Goal: Task Accomplishment & Management: Complete application form

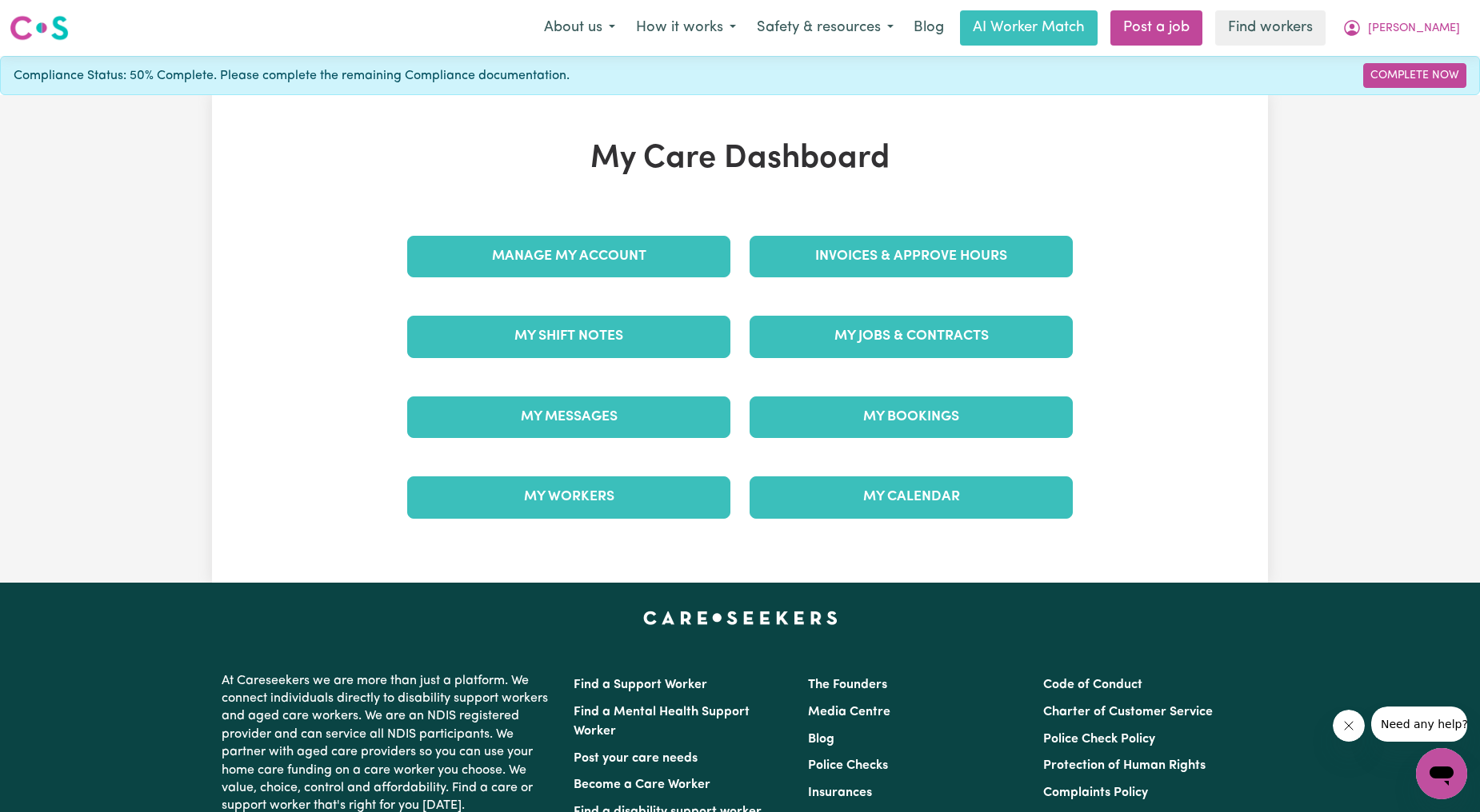
click at [854, 234] on div "Invoices & Approve Hours" at bounding box center [911, 257] width 342 height 80
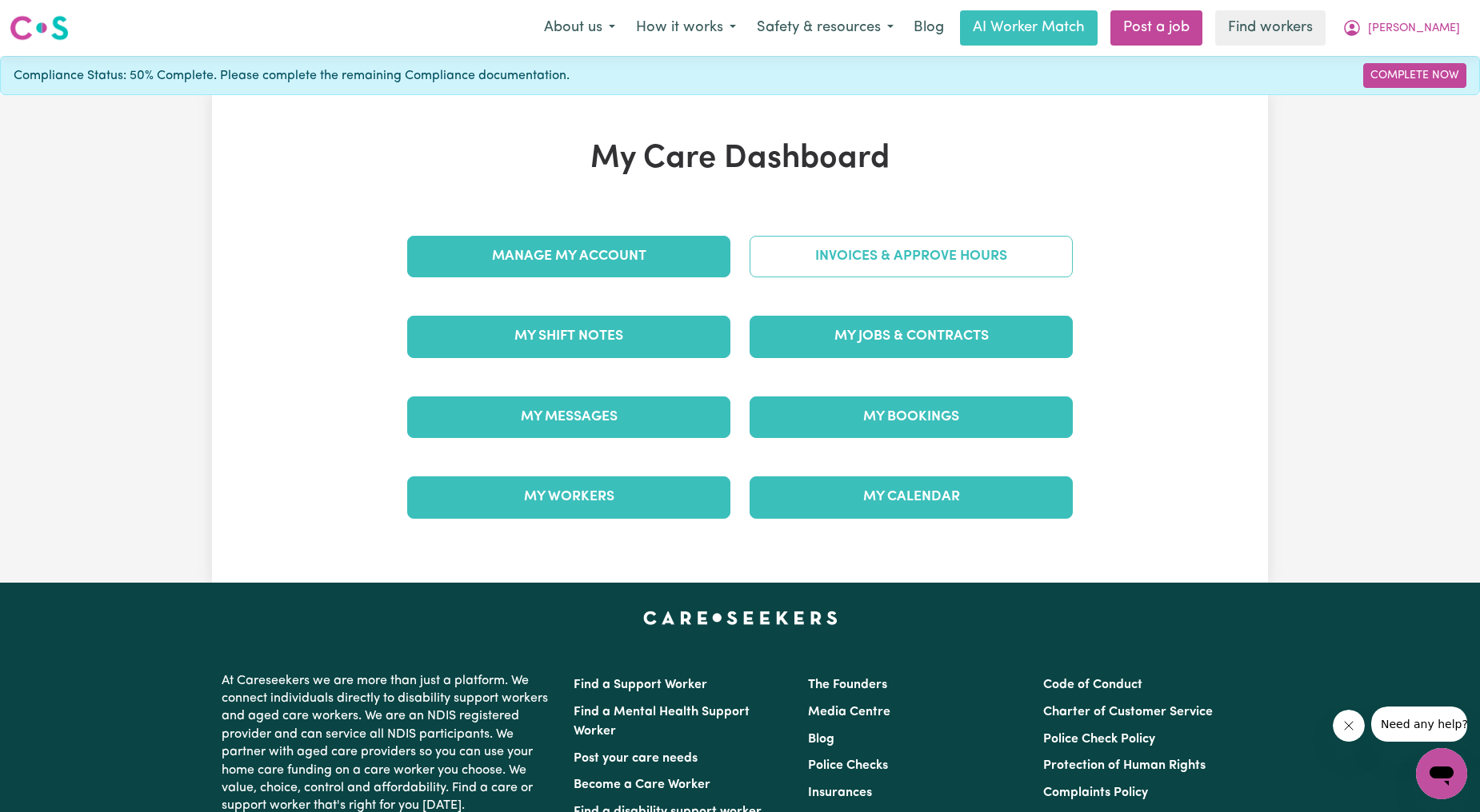
click at [844, 268] on link "Invoices & Approve Hours" at bounding box center [912, 257] width 323 height 42
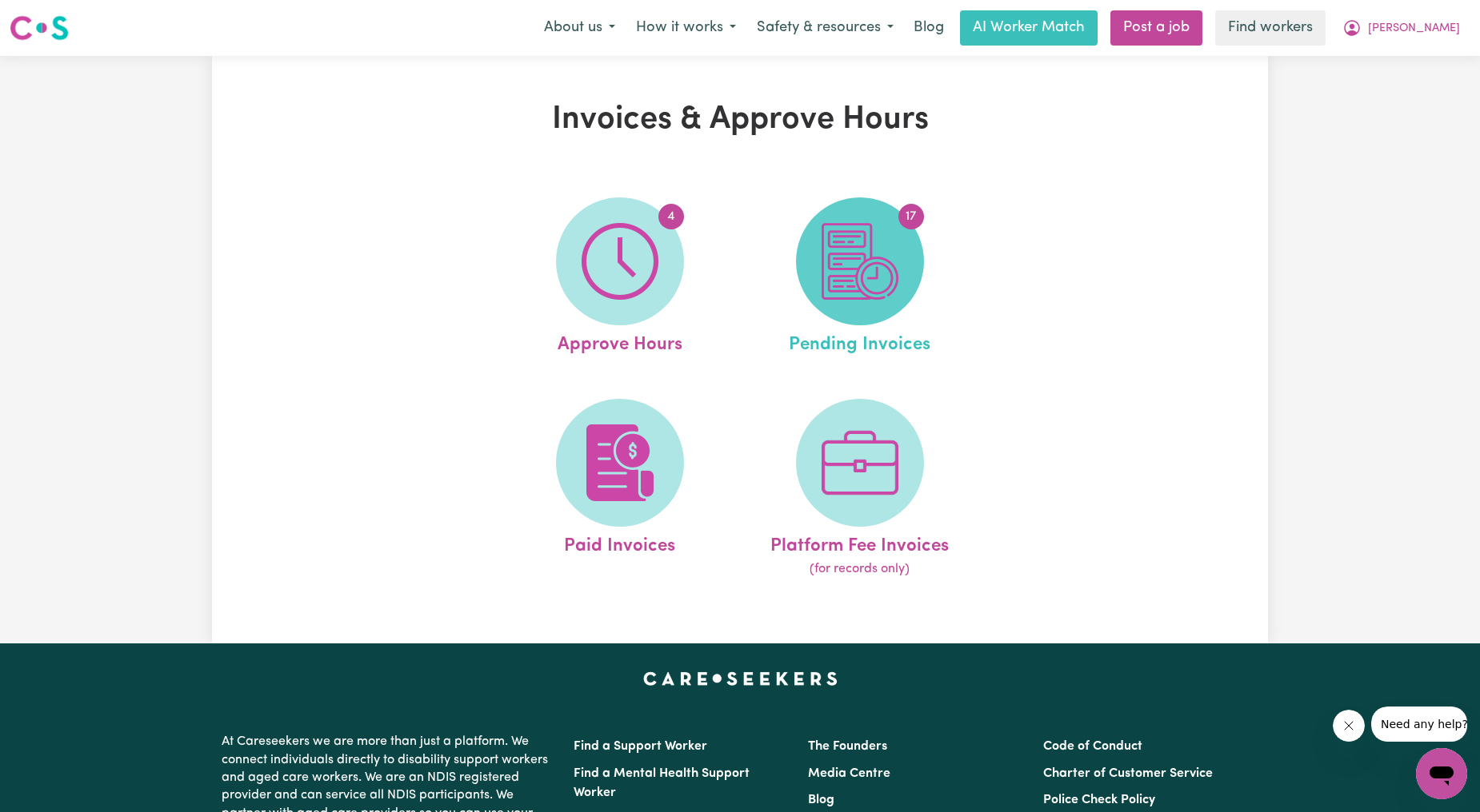
click at [864, 283] on img at bounding box center [859, 261] width 77 height 77
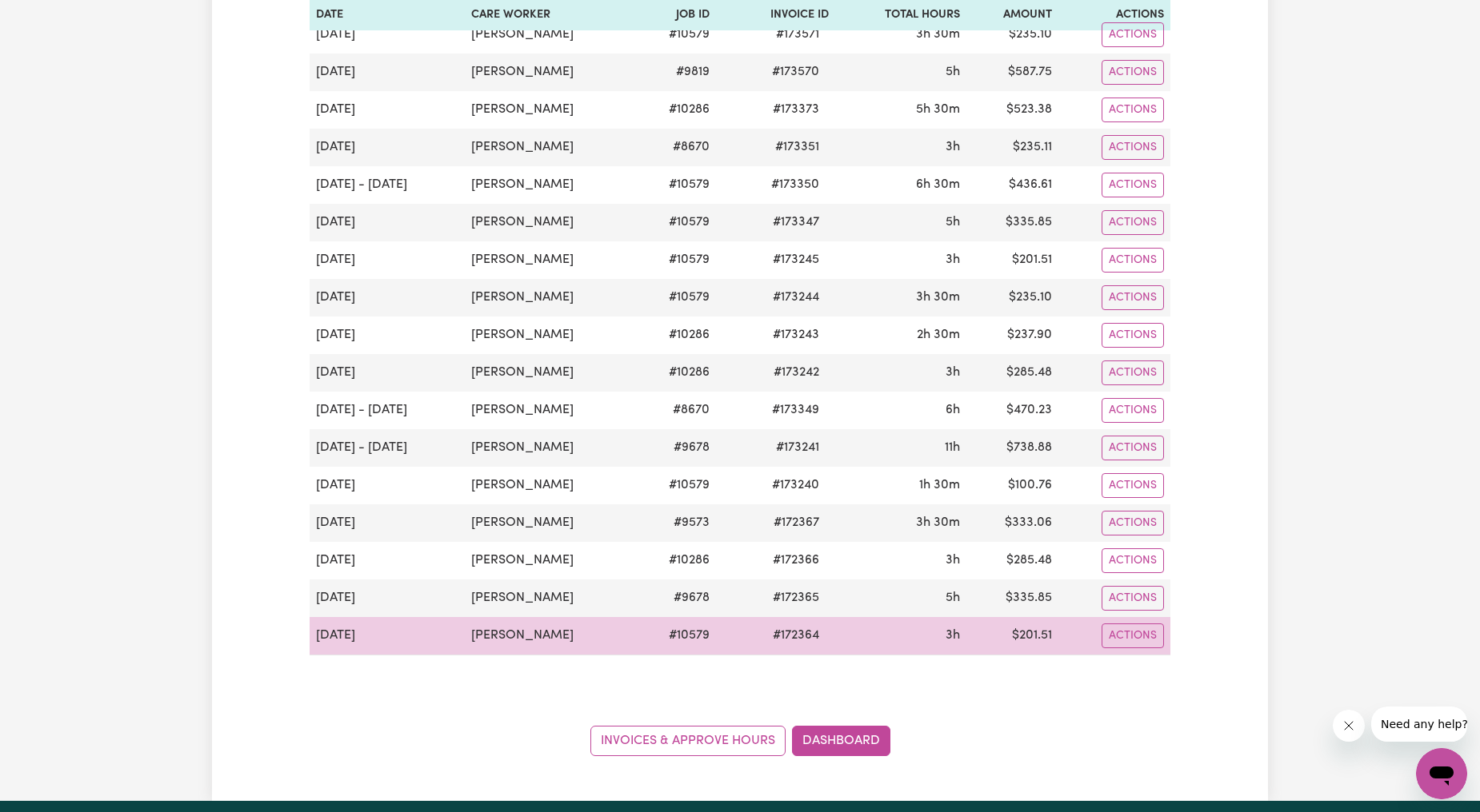
scroll to position [296, 0]
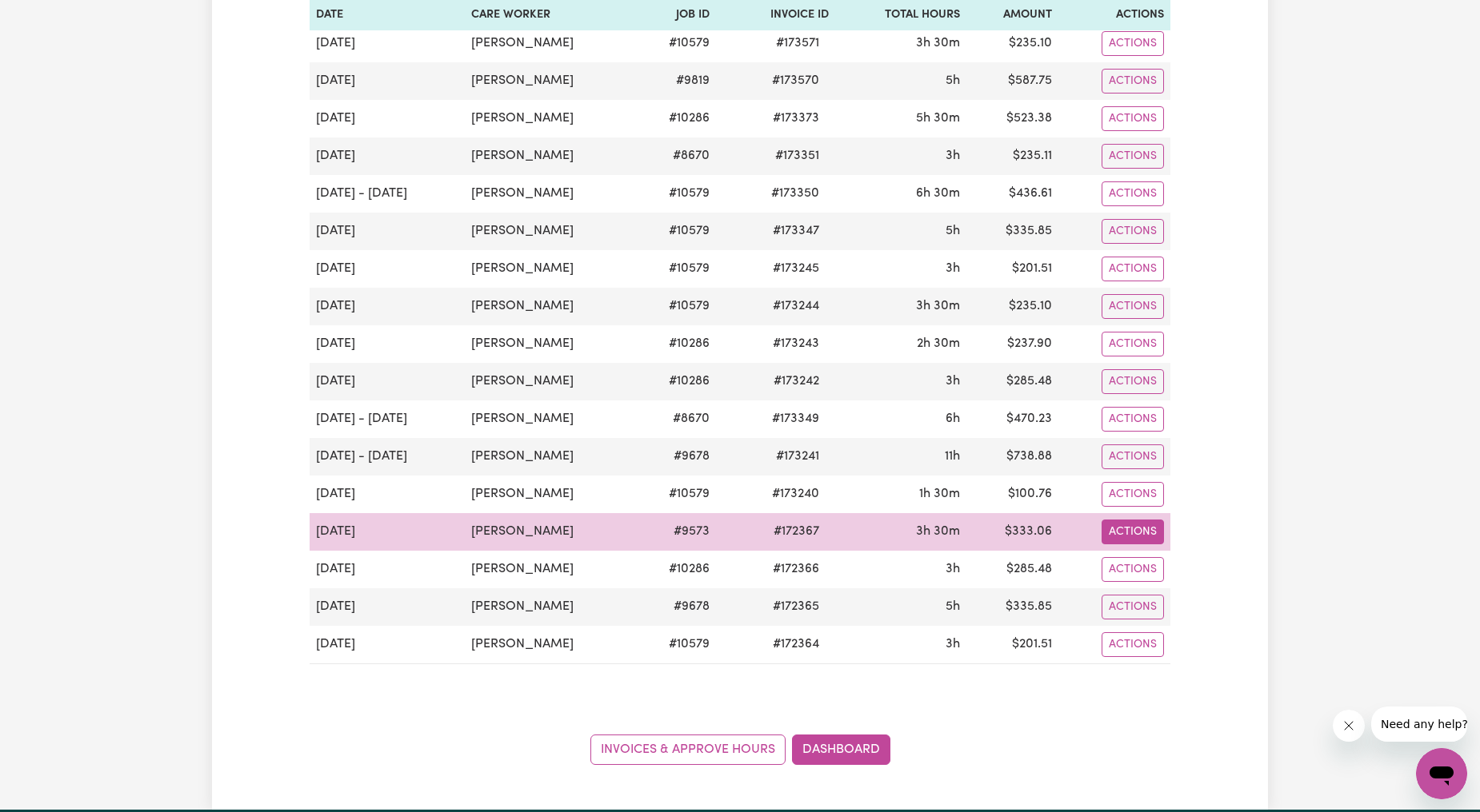
click at [1144, 545] on button "Actions" at bounding box center [1132, 531] width 62 height 24
click at [1166, 570] on link "Download Invoice" at bounding box center [1172, 569] width 146 height 32
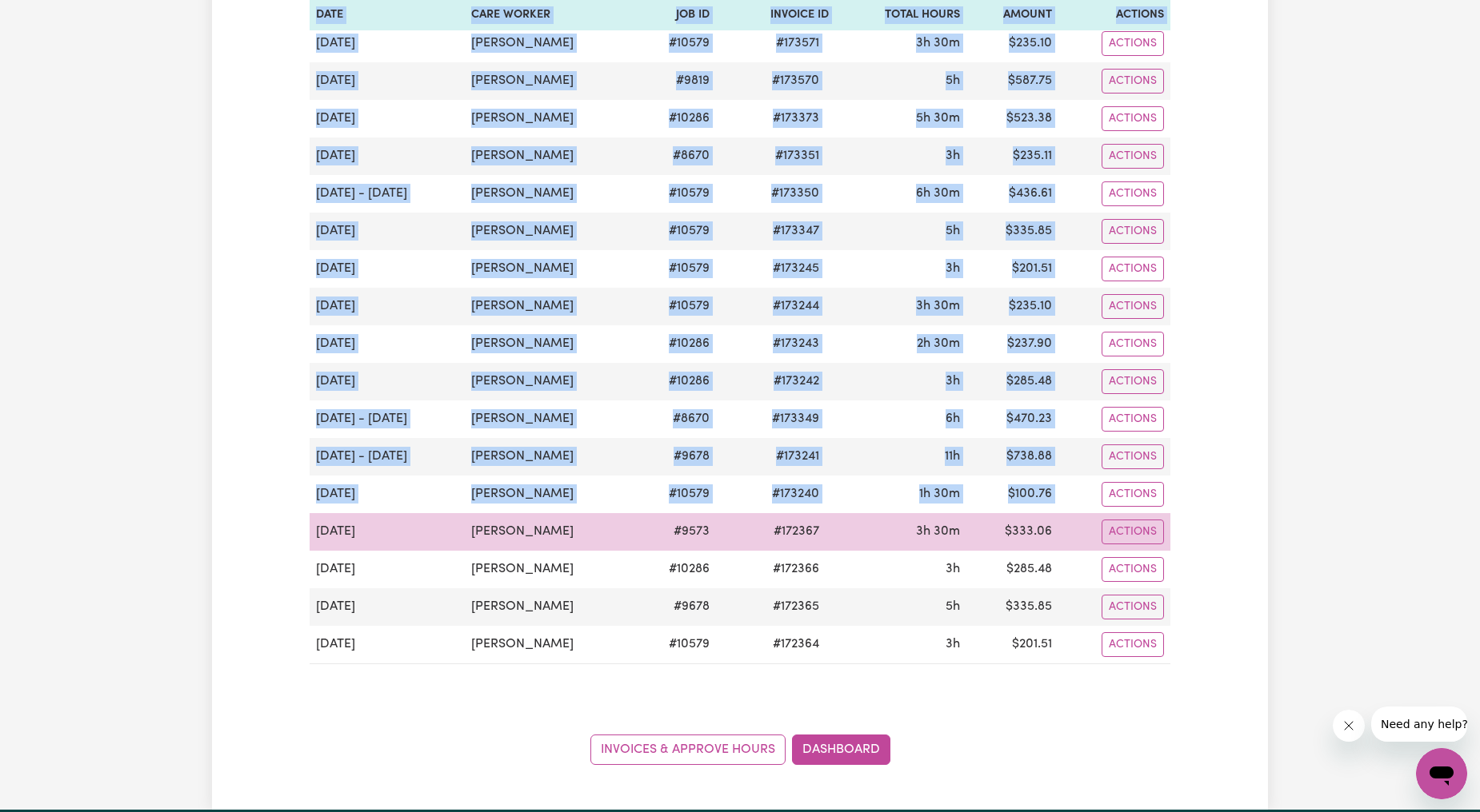
drag, startPoint x: 1188, startPoint y: 638, endPoint x: 317, endPoint y: 540, distance: 876.5
click at [317, 540] on div "Pending Invoices Group by: Date Care Worker Status Search Export September 2025…" at bounding box center [740, 285] width 1056 height 960
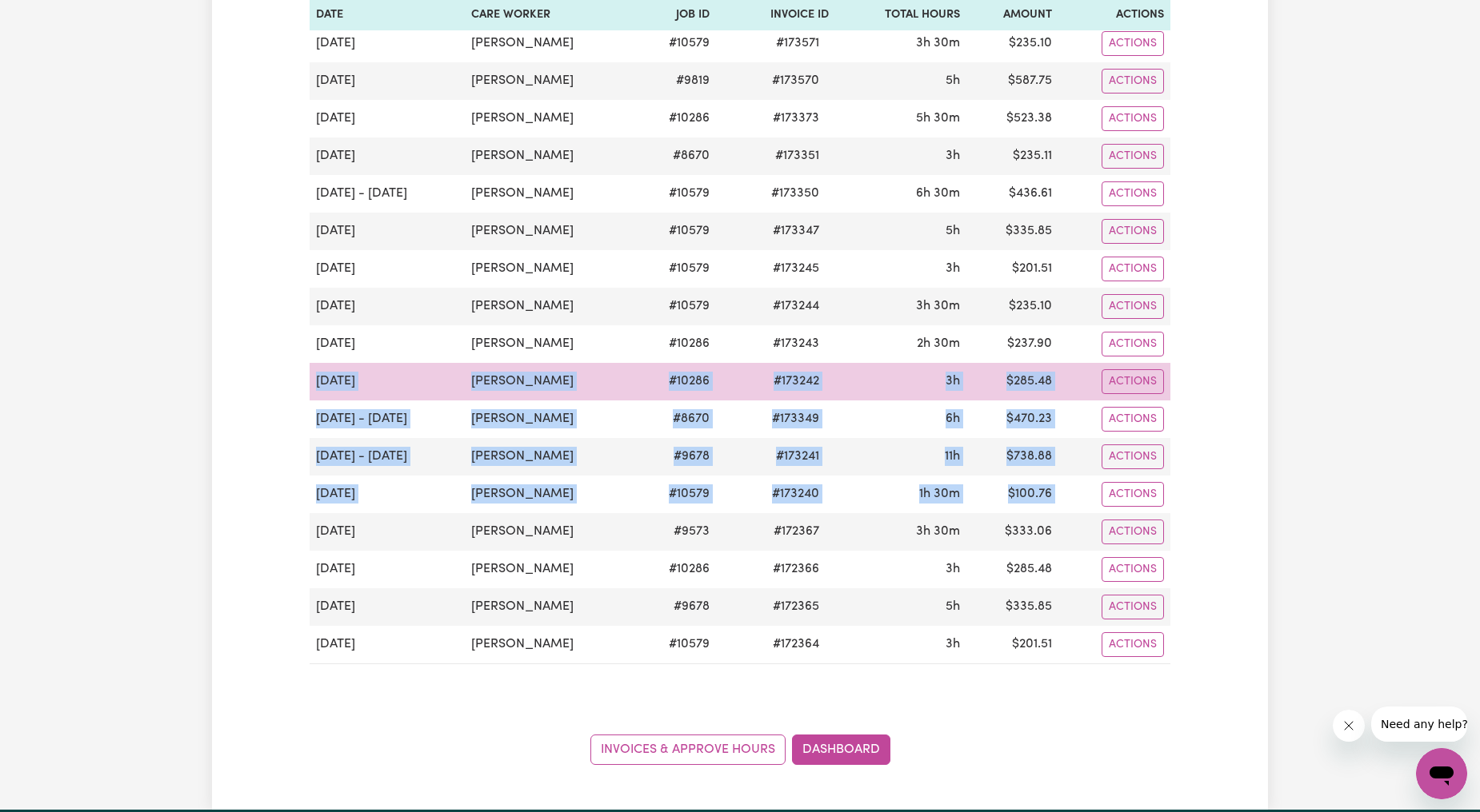
drag, startPoint x: 1074, startPoint y: 494, endPoint x: 317, endPoint y: 397, distance: 763.2
click at [317, 397] on tbody "Sep 22 Naomi Hann-Mitchell # 10579 # 173571 3h 30m $ 235.10 Actions Sep 21 Naom…" at bounding box center [740, 344] width 861 height 639
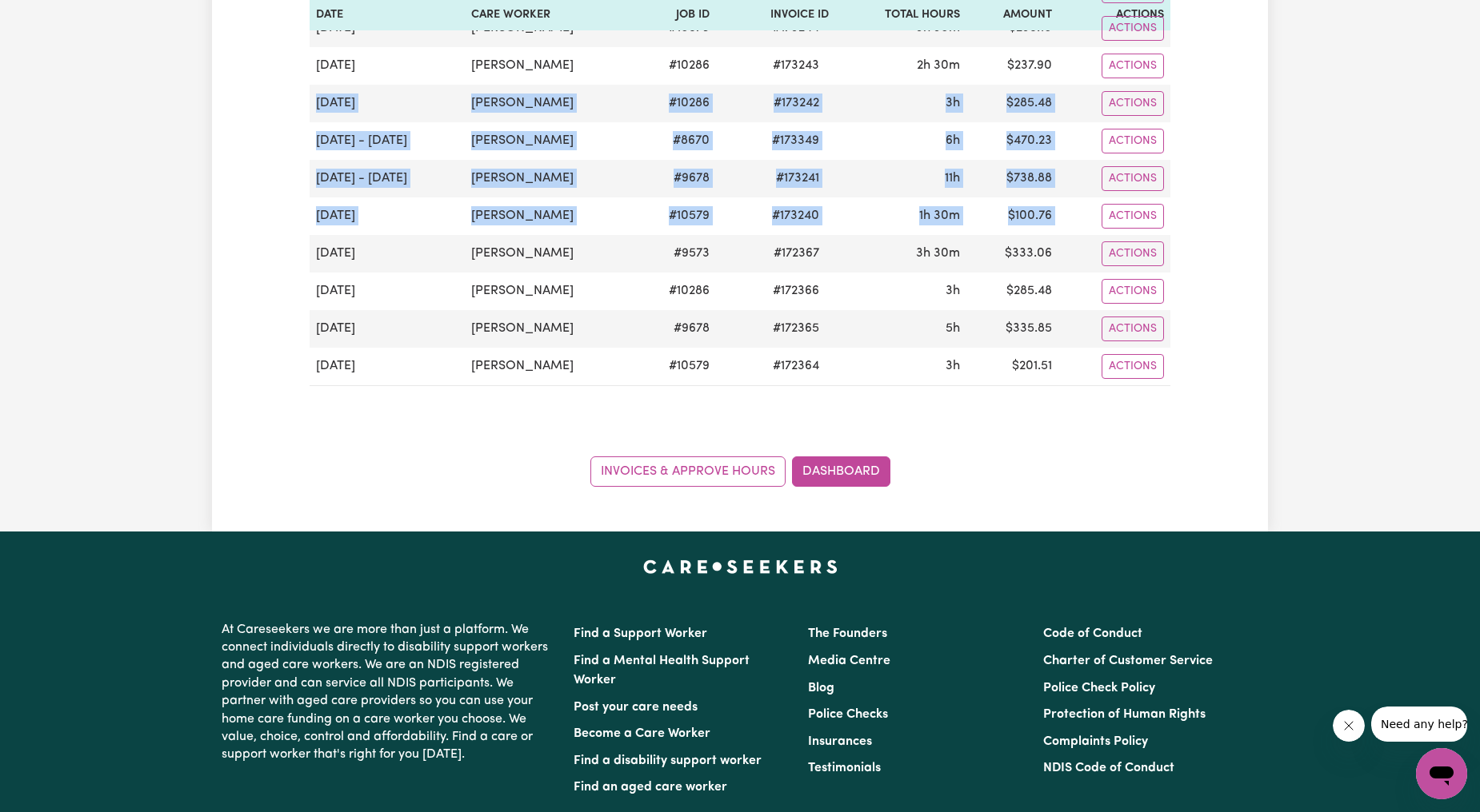
scroll to position [593, 0]
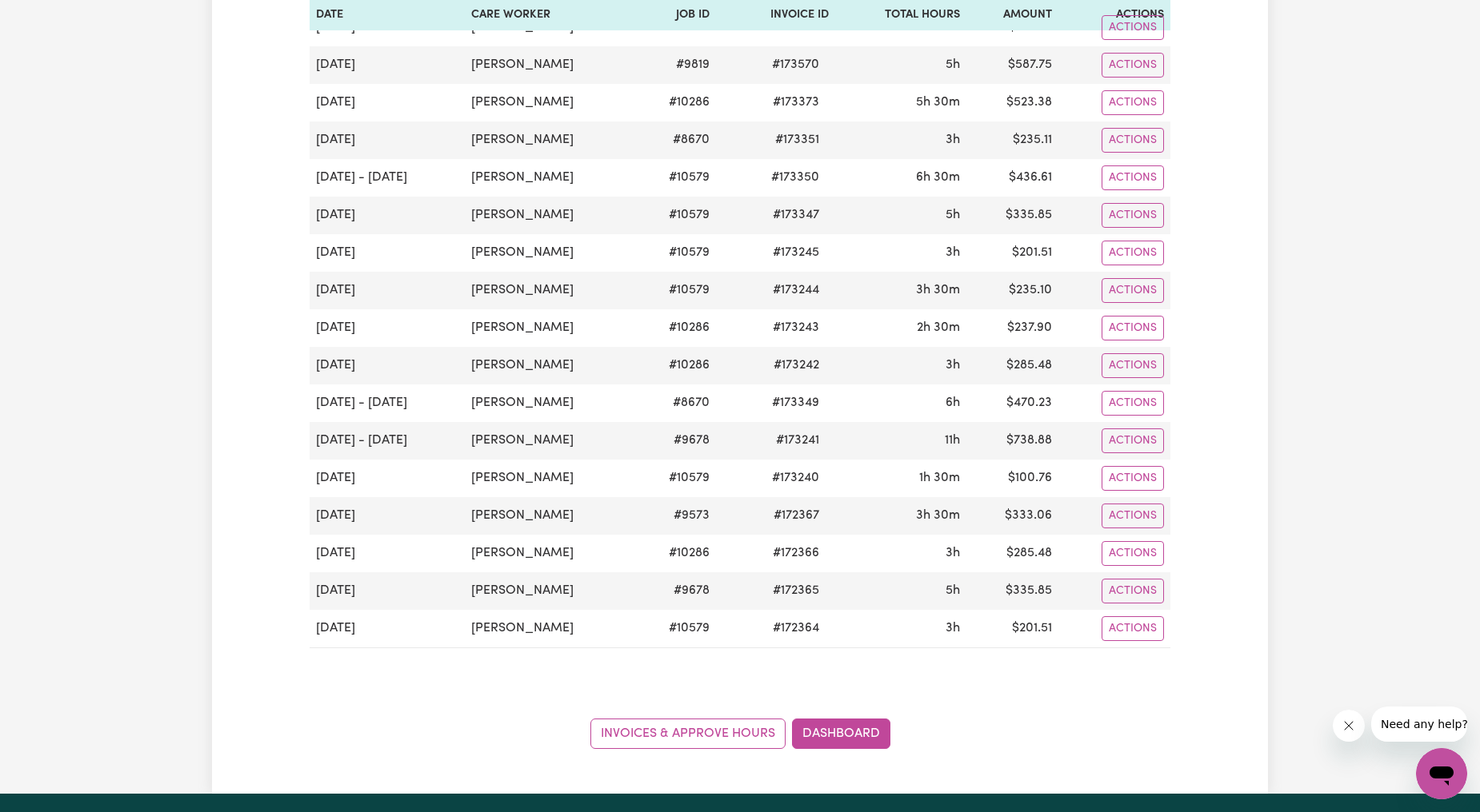
scroll to position [296, 0]
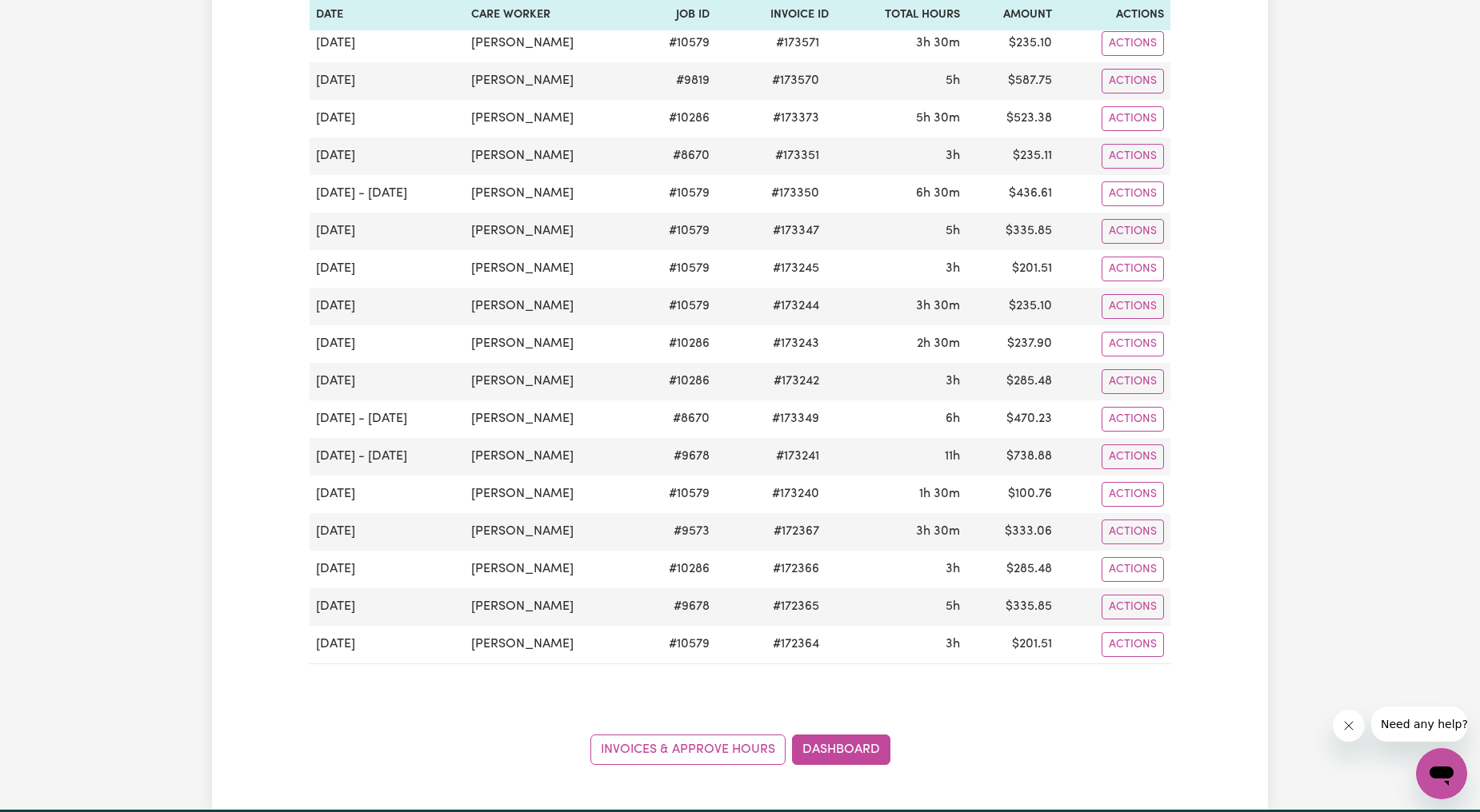
drag, startPoint x: 1196, startPoint y: 630, endPoint x: 308, endPoint y: 384, distance: 921.4
click at [308, 384] on div "Pending Invoices Group by: Date Care Worker Status Search Export September 2025…" at bounding box center [740, 285] width 1056 height 960
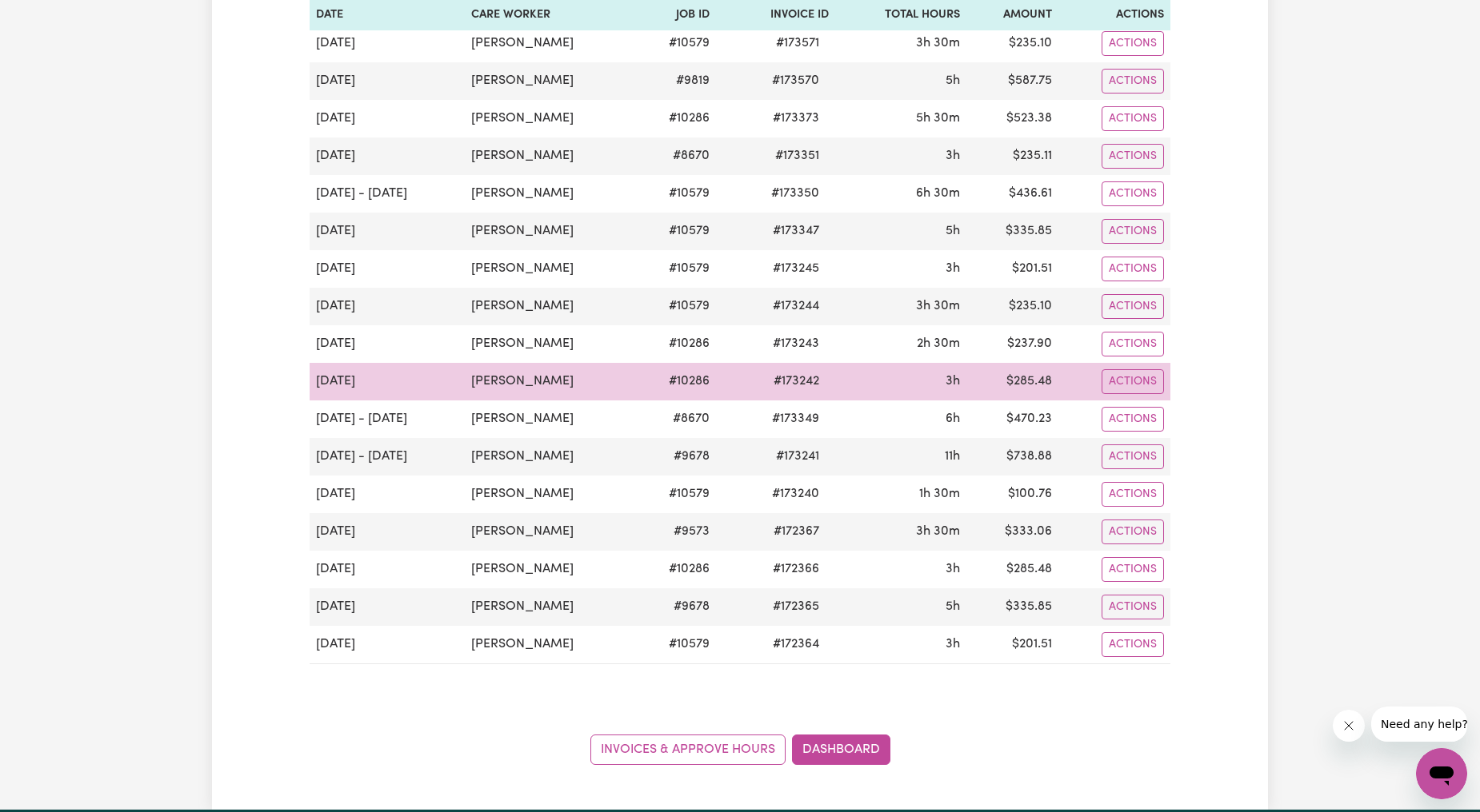
click at [667, 385] on td "# 10286" at bounding box center [676, 382] width 80 height 38
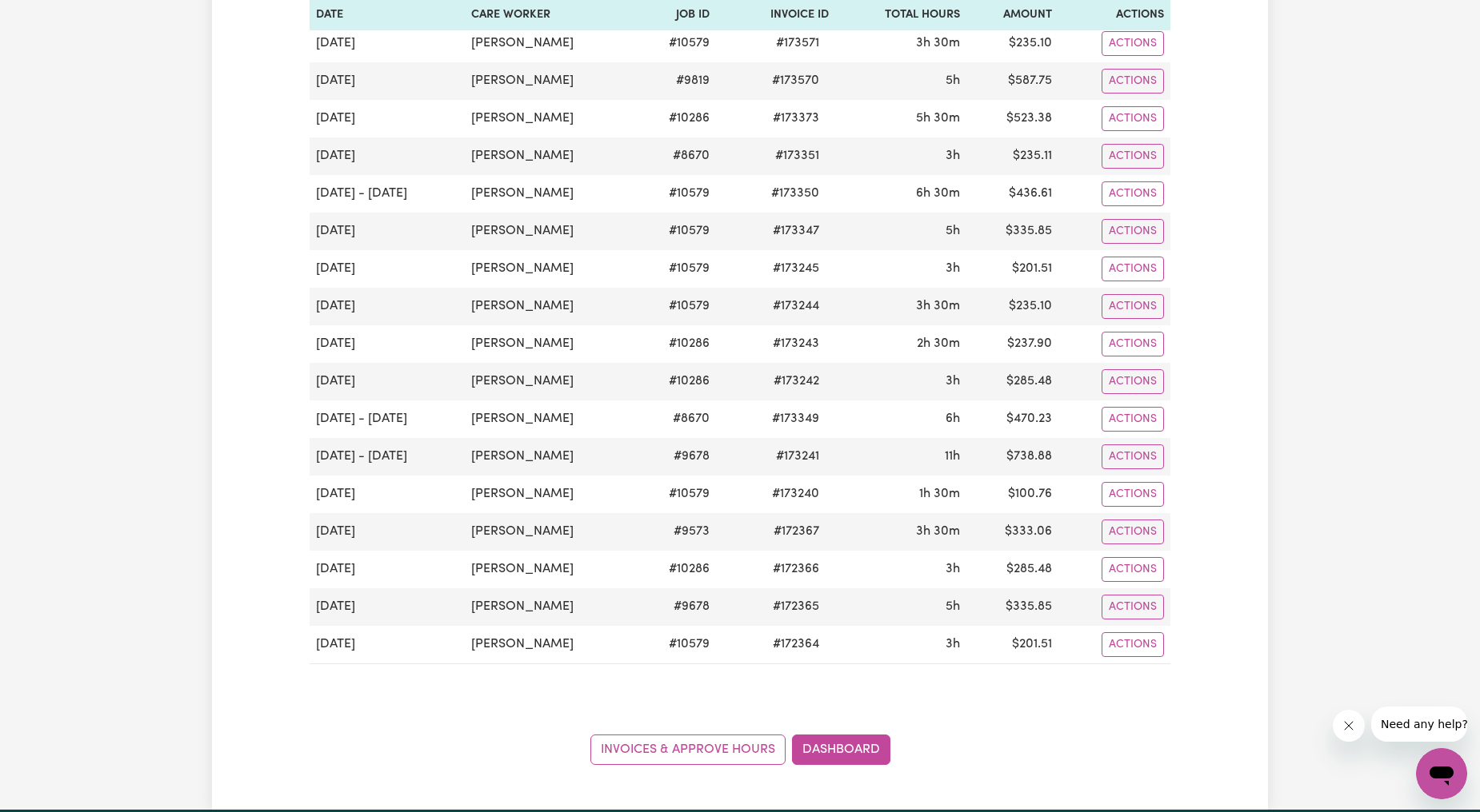
drag, startPoint x: 972, startPoint y: 560, endPoint x: 123, endPoint y: 406, distance: 862.9
click at [123, 406] on div "Pending Invoices Group by: Date Care Worker Status Search Export September 2025…" at bounding box center [740, 285] width 1480 height 1050
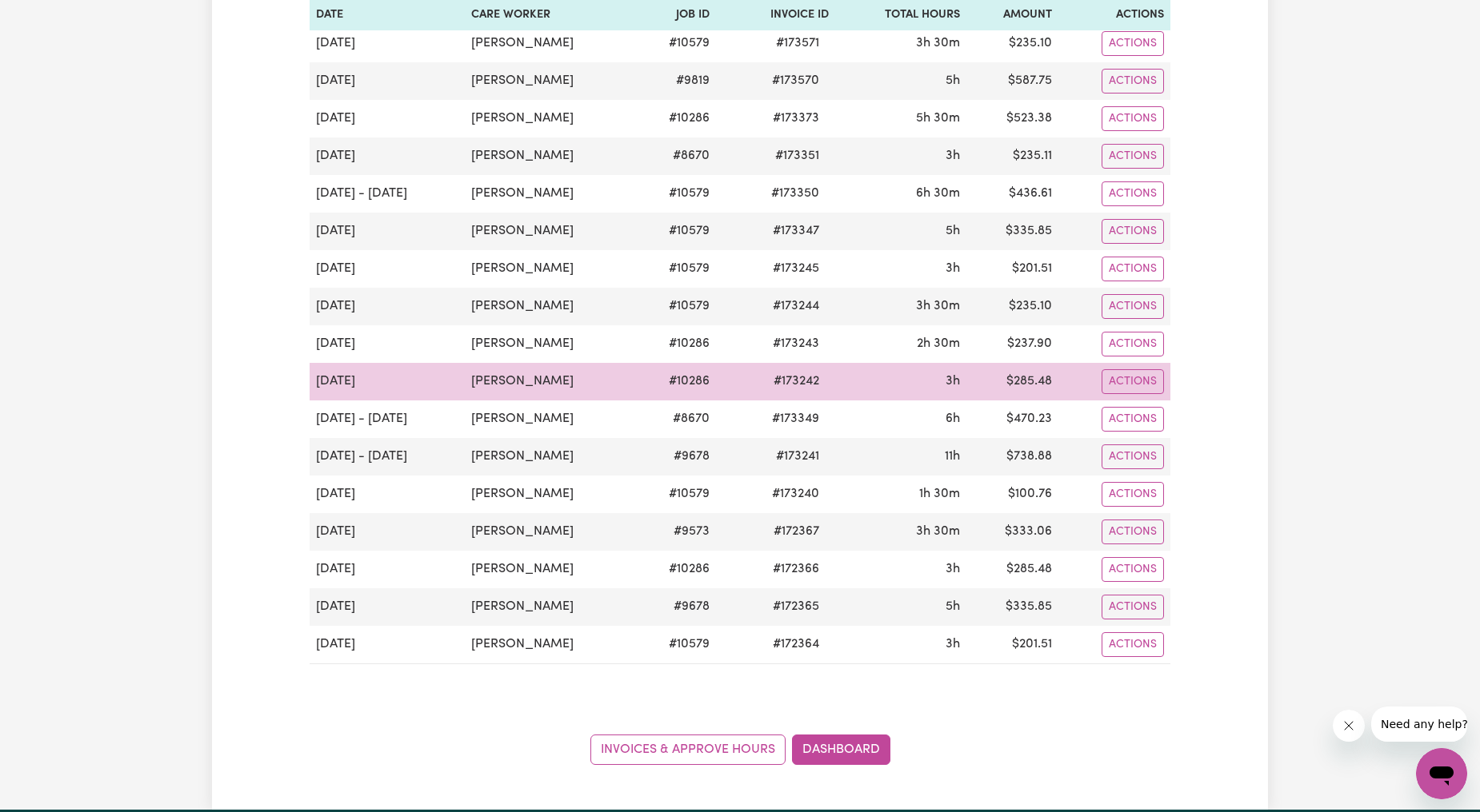
click at [398, 388] on td "[DATE]" at bounding box center [388, 382] width 155 height 38
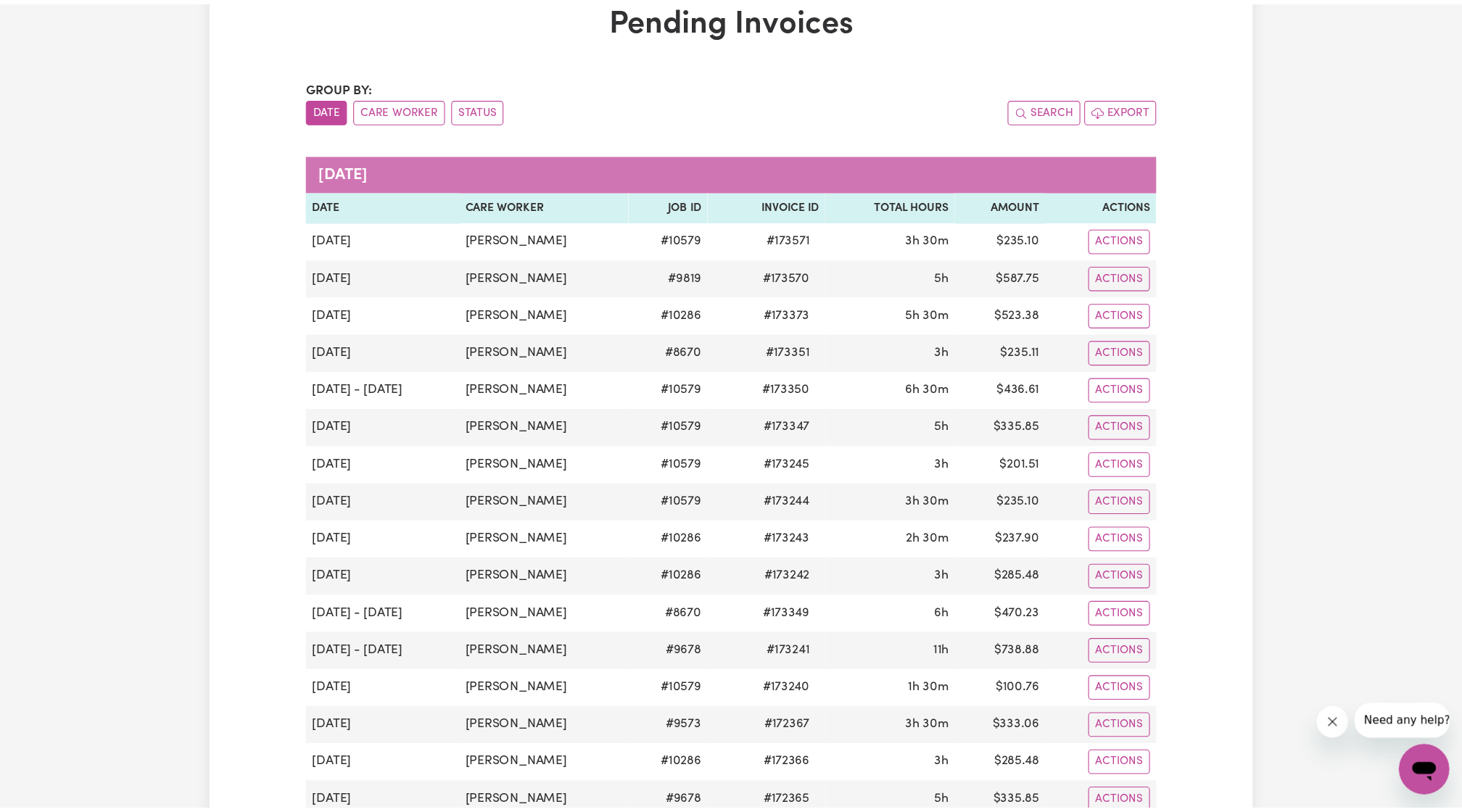
scroll to position [0, 0]
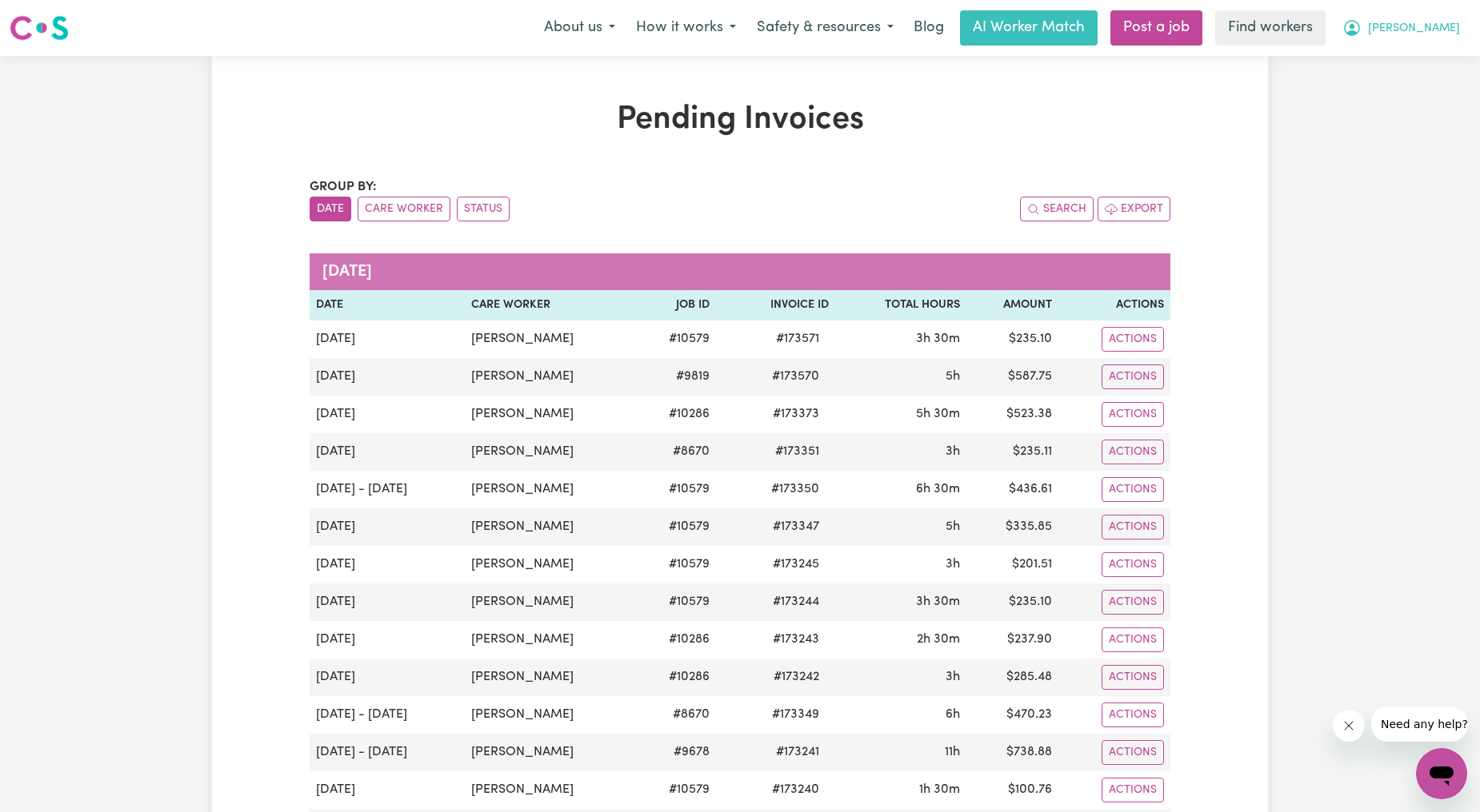
click at [1433, 34] on span "[PERSON_NAME]" at bounding box center [1414, 28] width 92 height 17
click at [1419, 62] on link "My Dashboard" at bounding box center [1406, 62] width 126 height 31
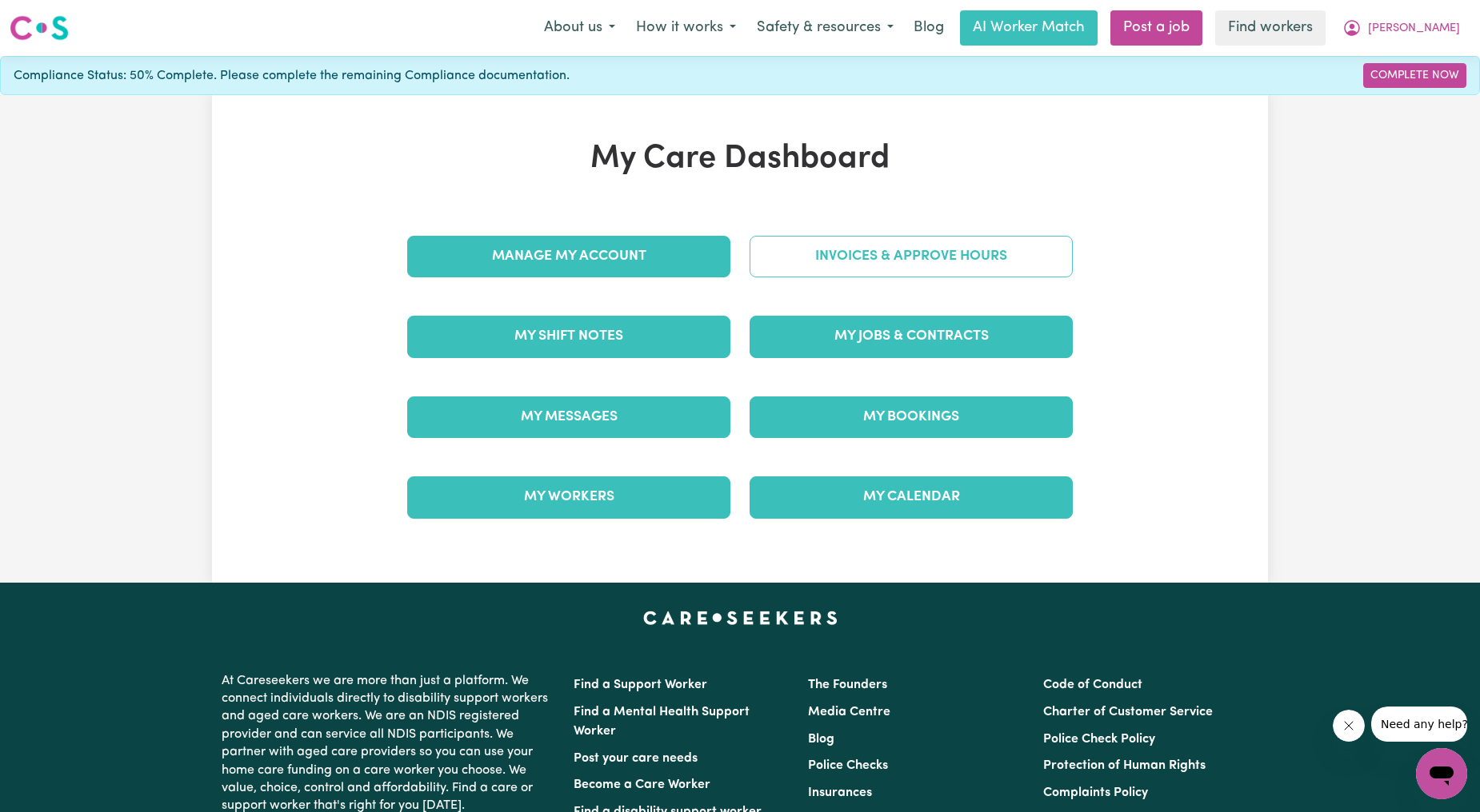
click at [825, 252] on link "Invoices & Approve Hours" at bounding box center [912, 257] width 323 height 42
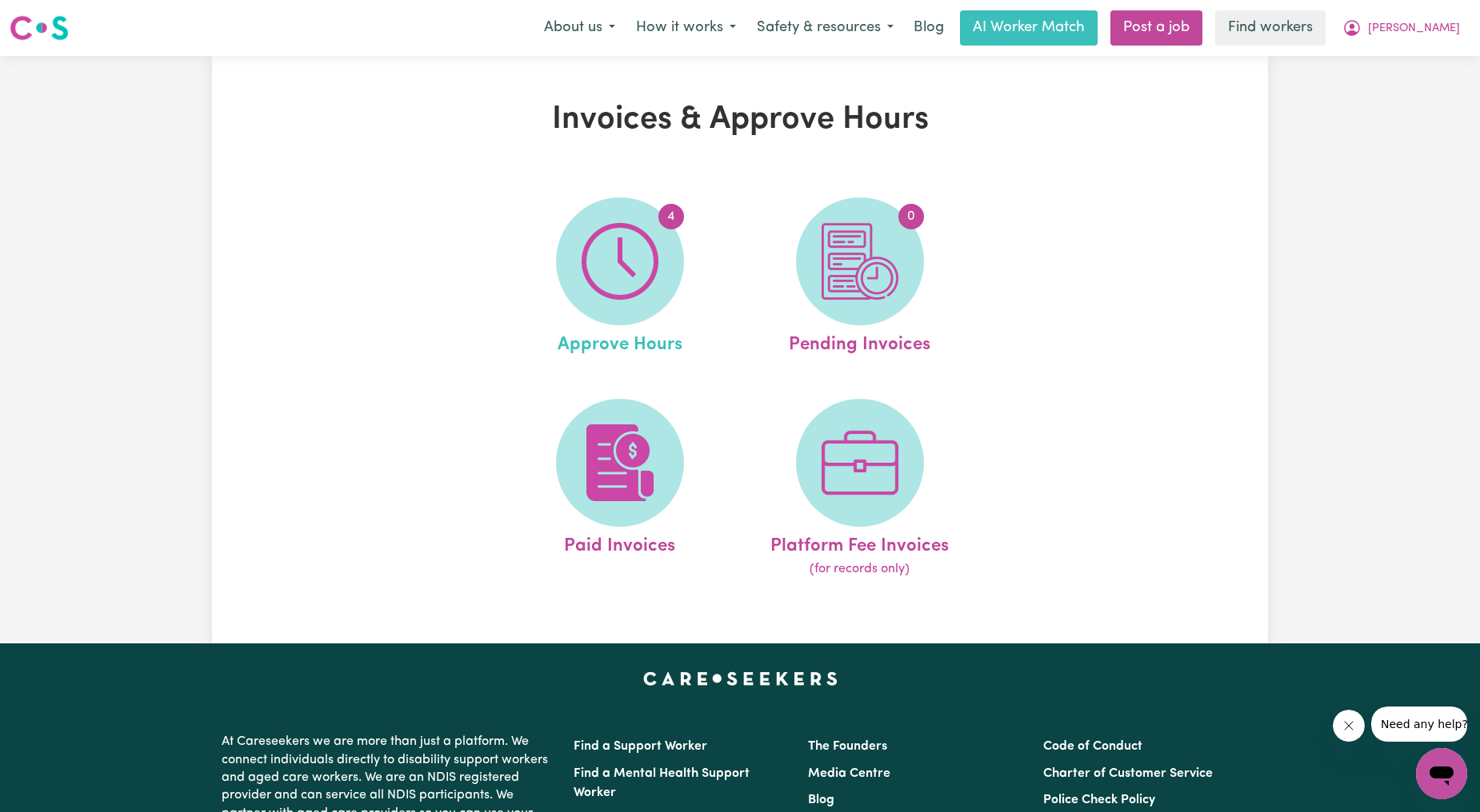
click at [641, 340] on span "Approve Hours" at bounding box center [620, 341] width 125 height 33
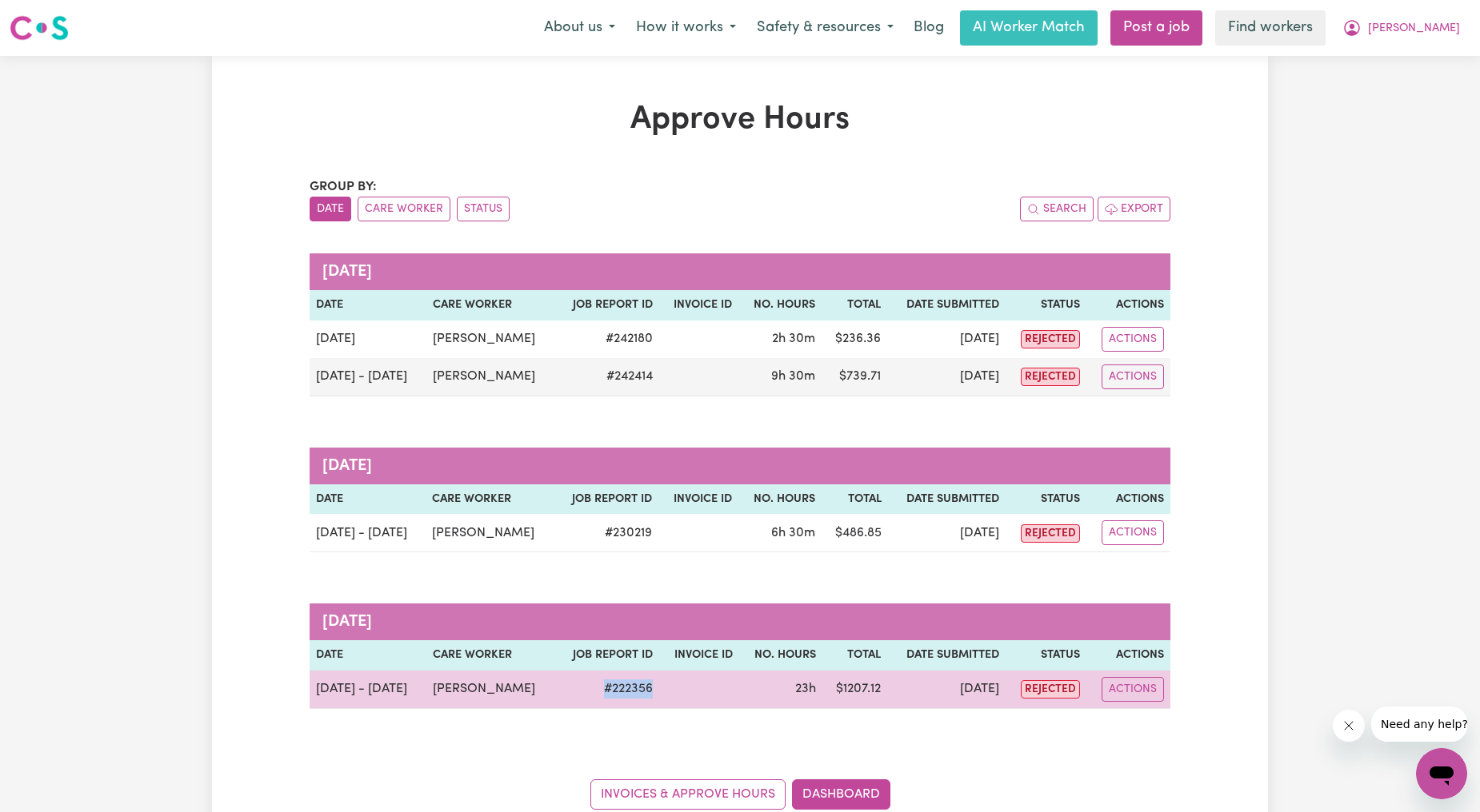
drag, startPoint x: 637, startPoint y: 692, endPoint x: 545, endPoint y: 696, distance: 92.1
click at [545, 696] on tr "Feb 4 - Feb 14 Ali Pease # 222356 23h $ 1207.12 Feb 18 rejected Actions" at bounding box center [740, 690] width 861 height 38
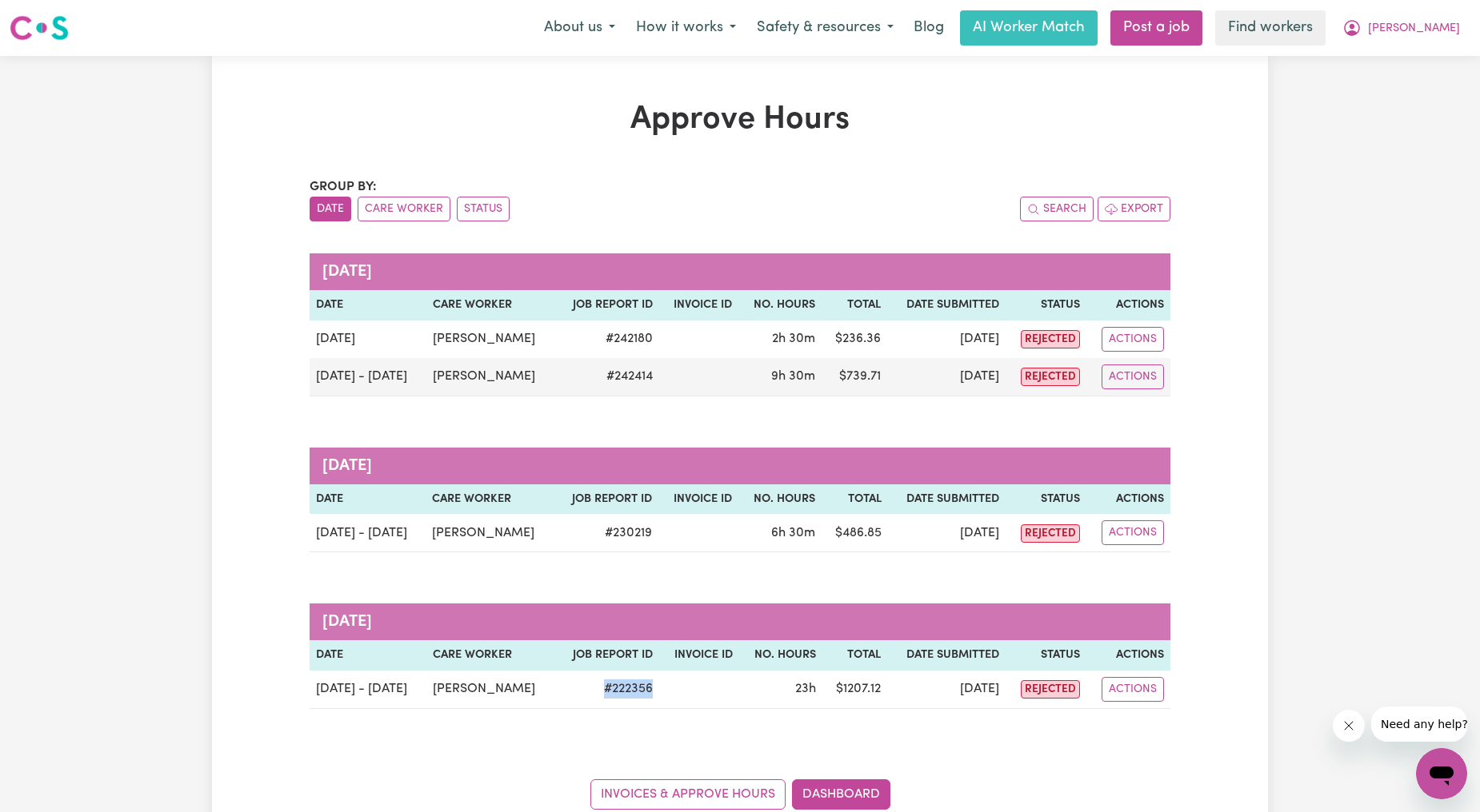
copy td "# 222356"
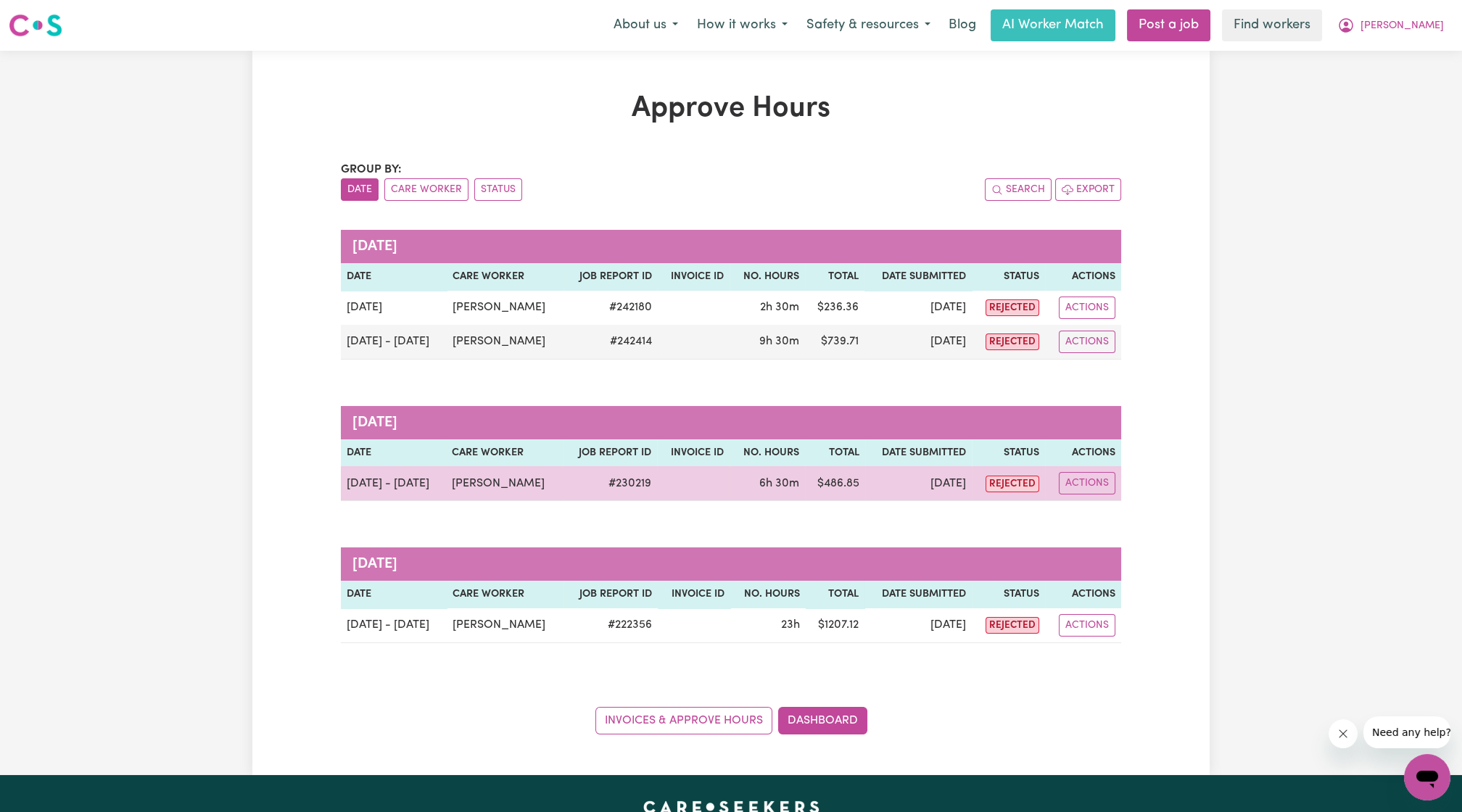
click at [622, 484] on td "# 230219" at bounding box center [609, 483] width 94 height 34
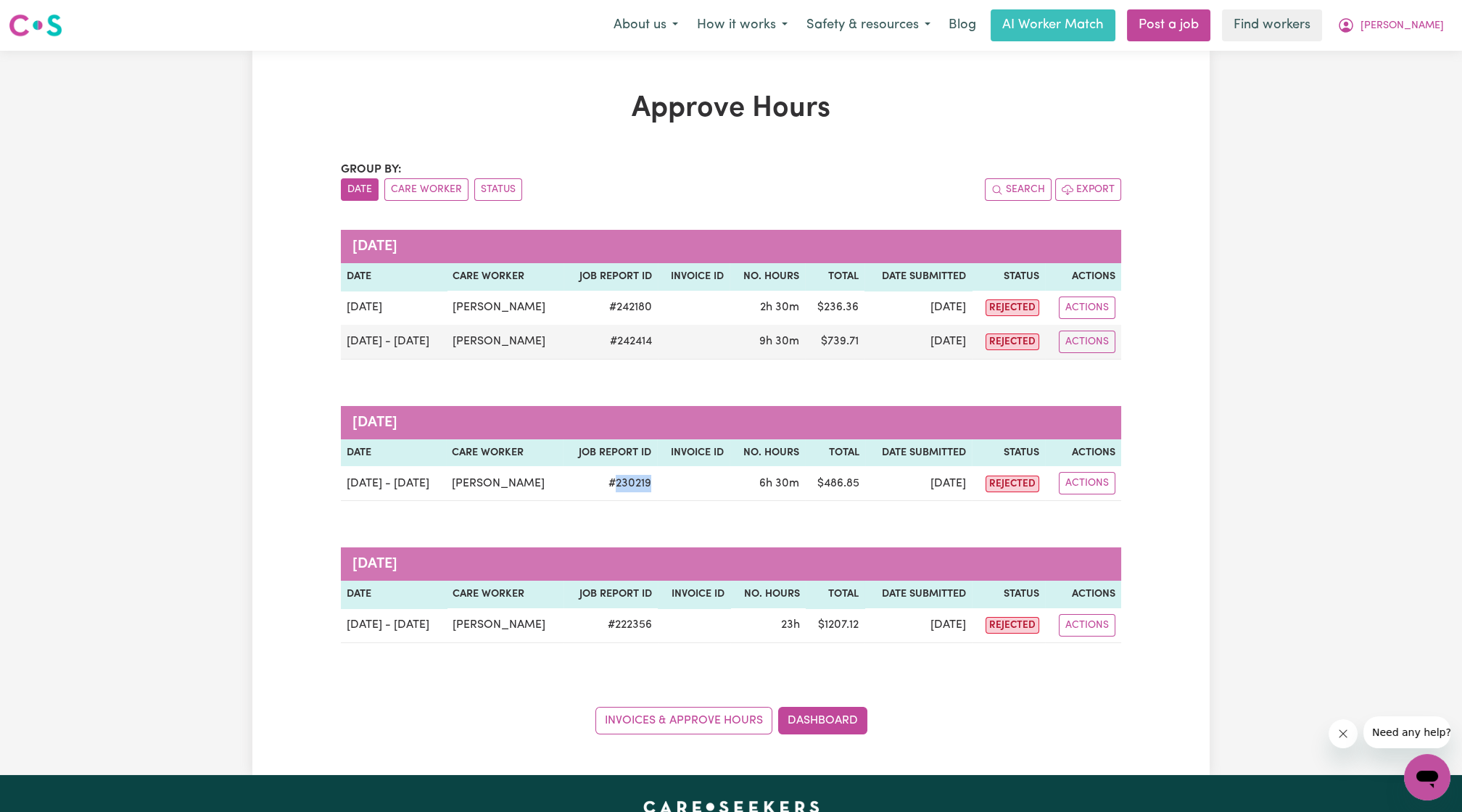
copy td "230219"
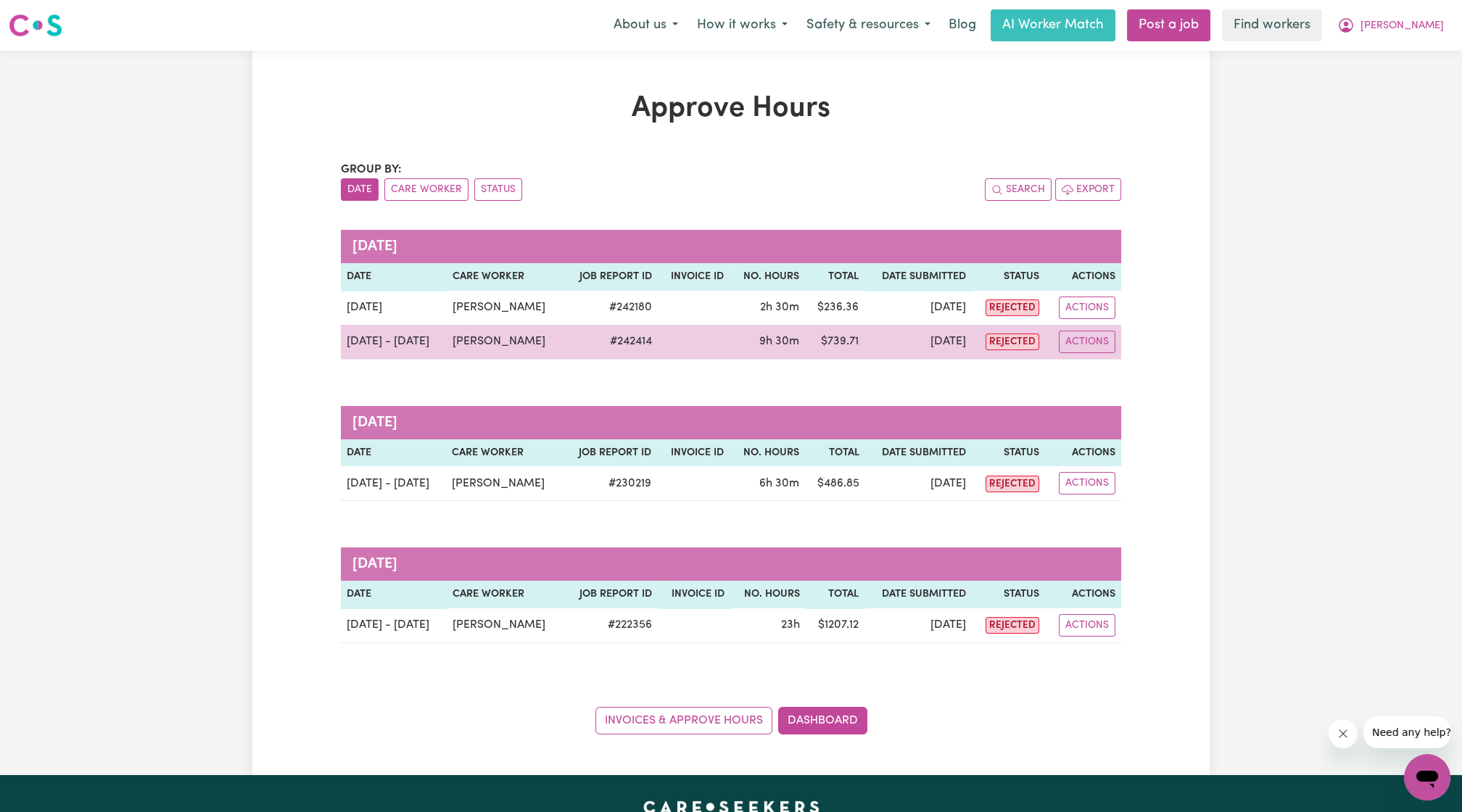
click at [647, 345] on td "# 242414" at bounding box center [610, 342] width 94 height 34
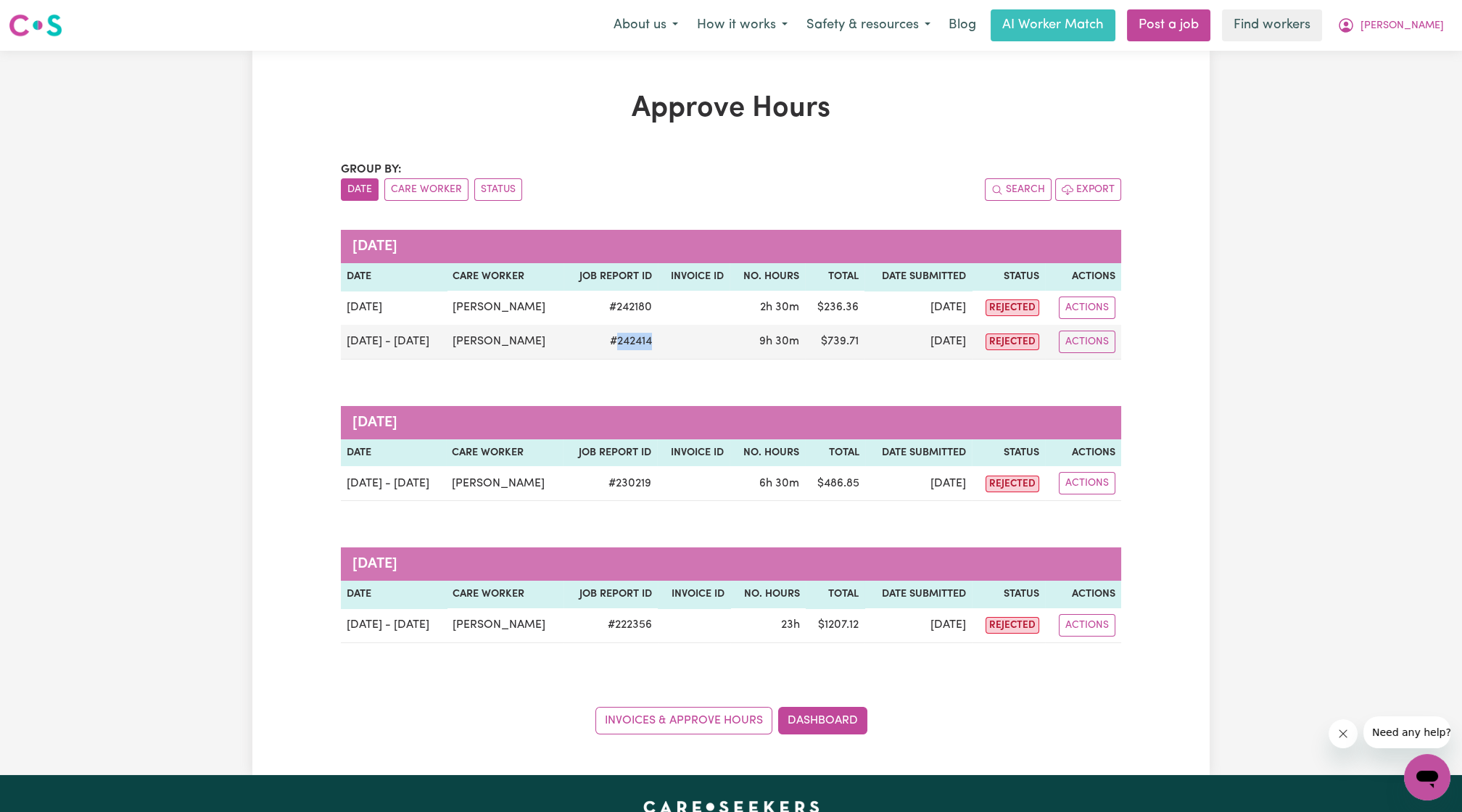
copy td "242414"
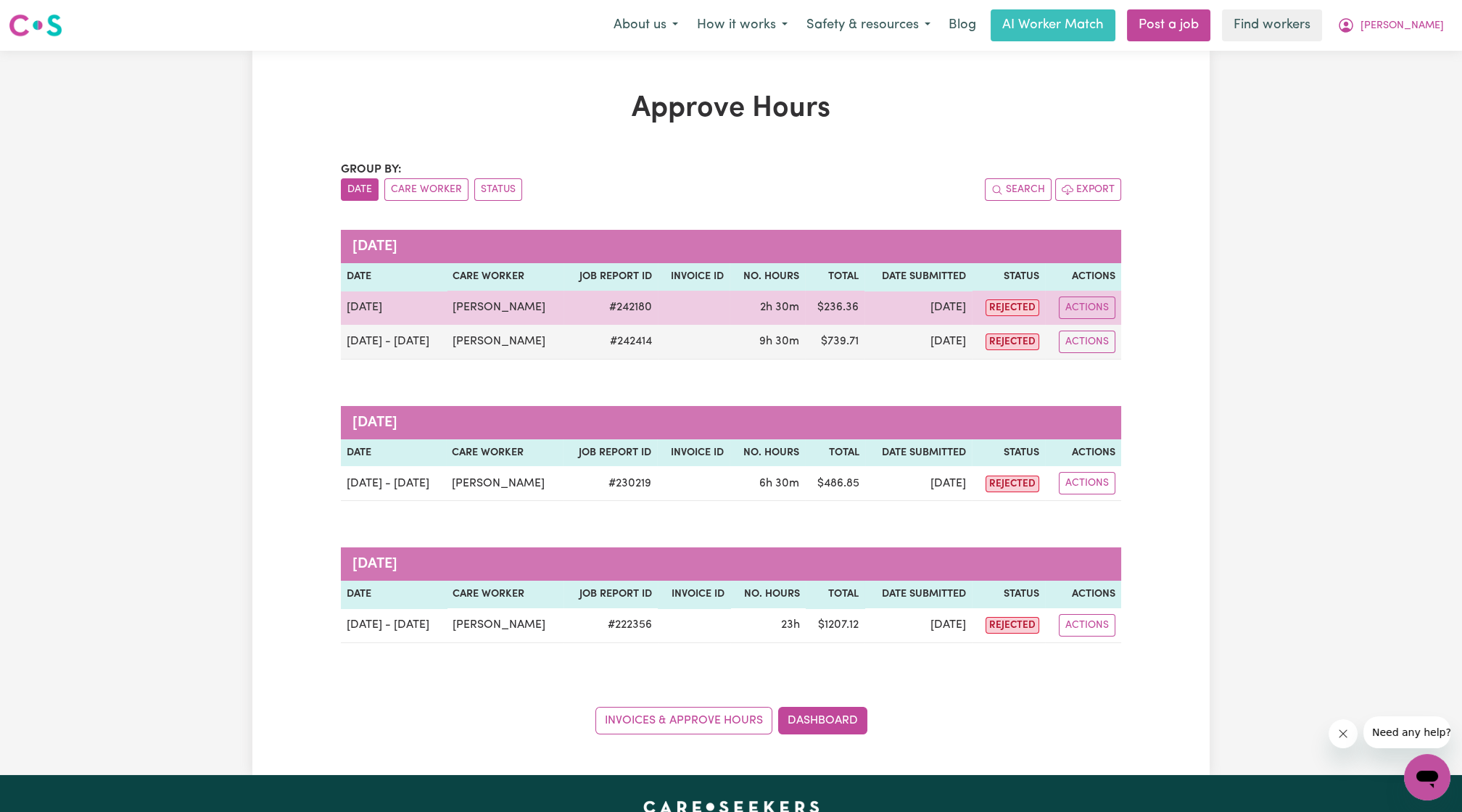
click at [644, 308] on td "# 242180" at bounding box center [610, 308] width 94 height 34
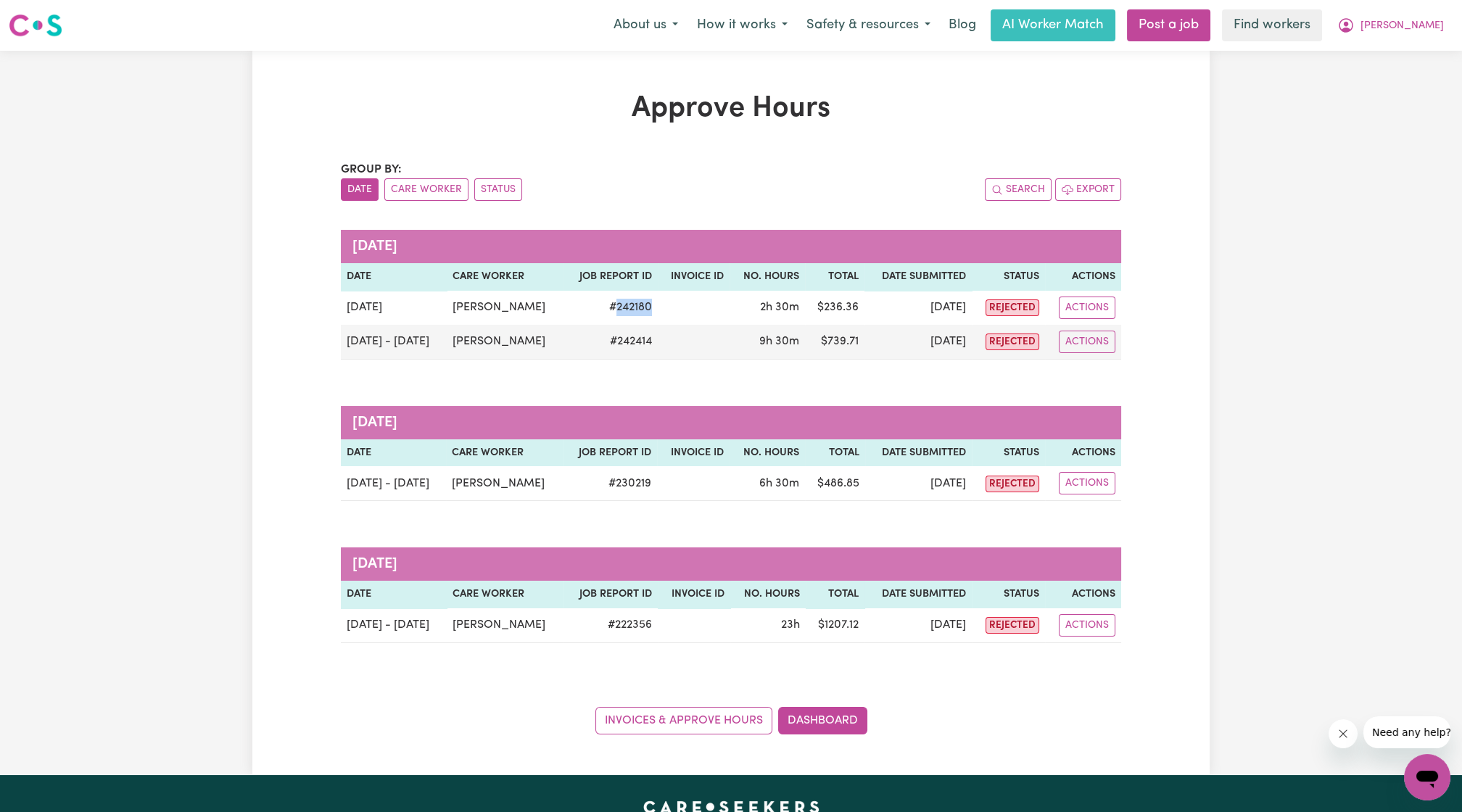
copy td "242180"
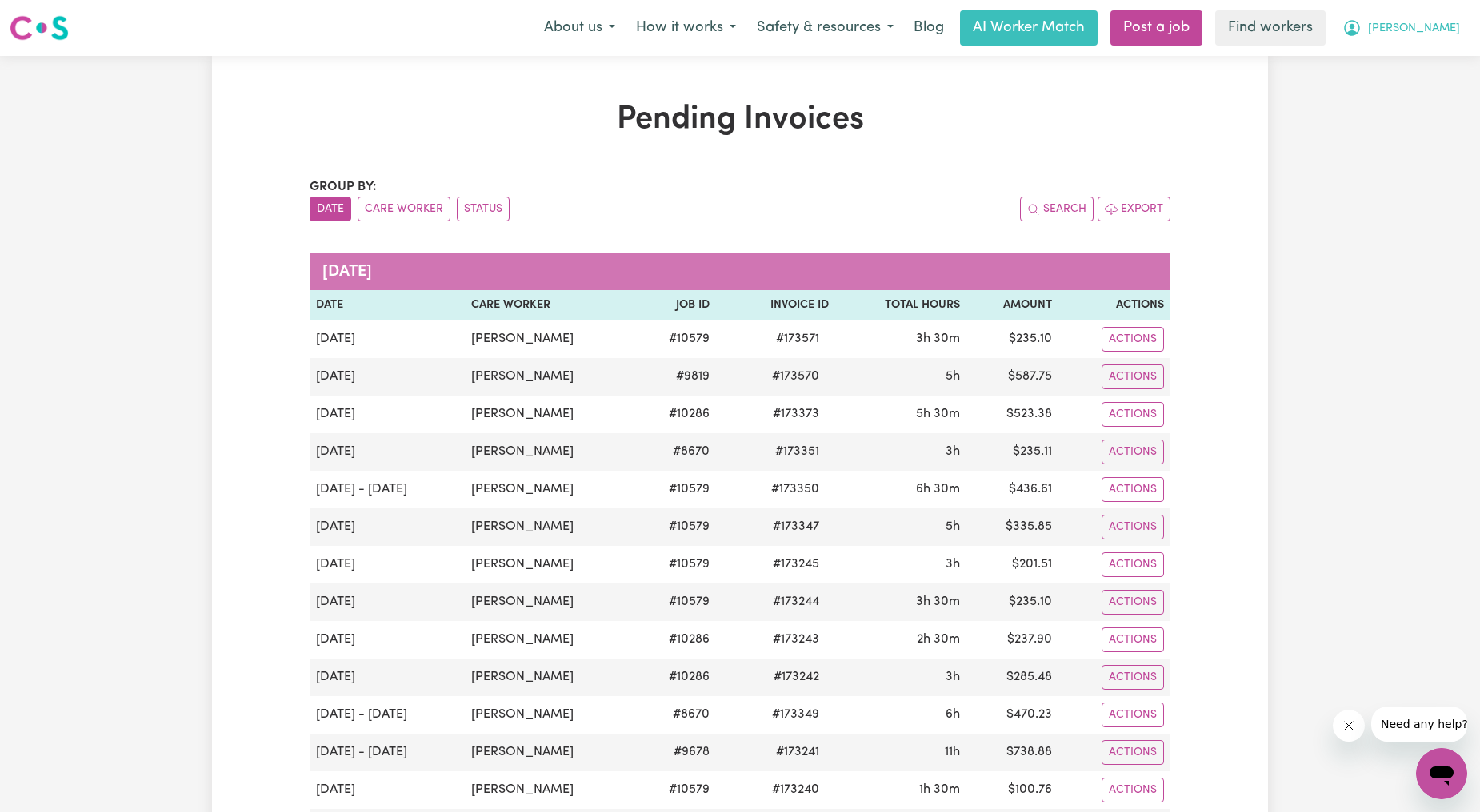
click at [1425, 34] on span "[PERSON_NAME]" at bounding box center [1414, 28] width 92 height 17
click at [1397, 51] on link "My Dashboard" at bounding box center [1406, 62] width 126 height 31
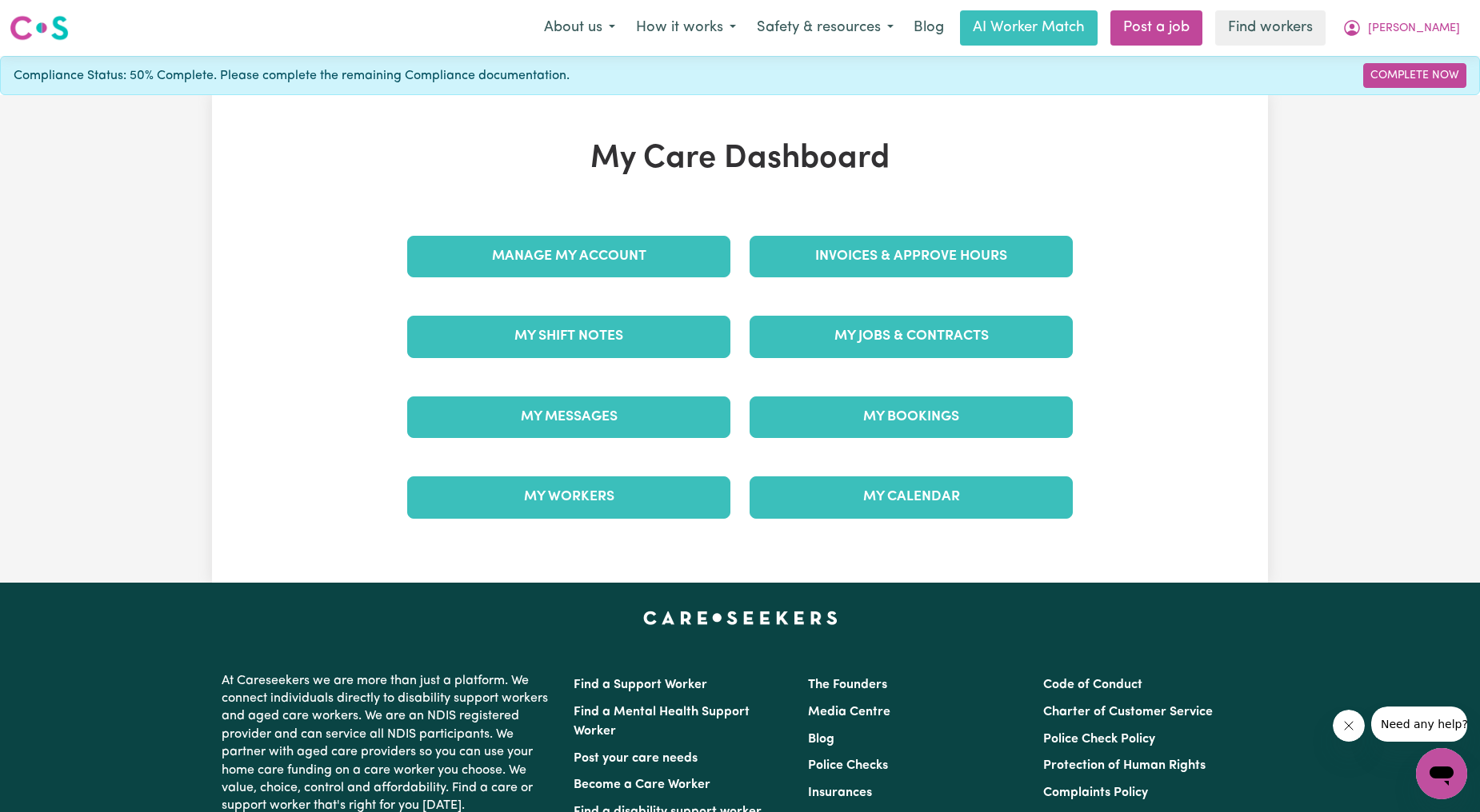
click at [593, 205] on div "My Care Dashboard Manage My Account Invoices & Approve Hours My Shift Notes My …" at bounding box center [739, 339] width 704 height 398
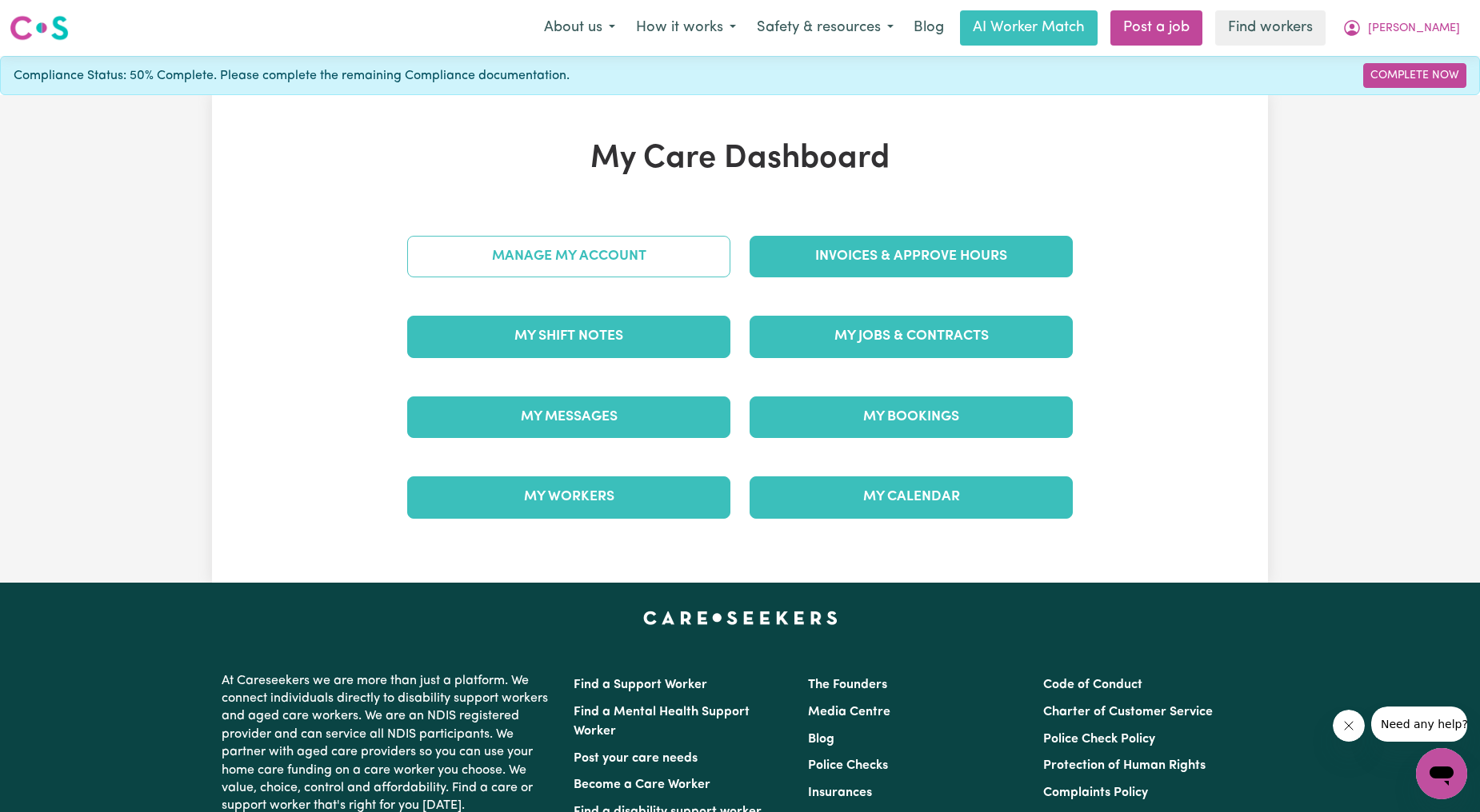
click at [568, 244] on link "Manage My Account" at bounding box center [569, 257] width 323 height 42
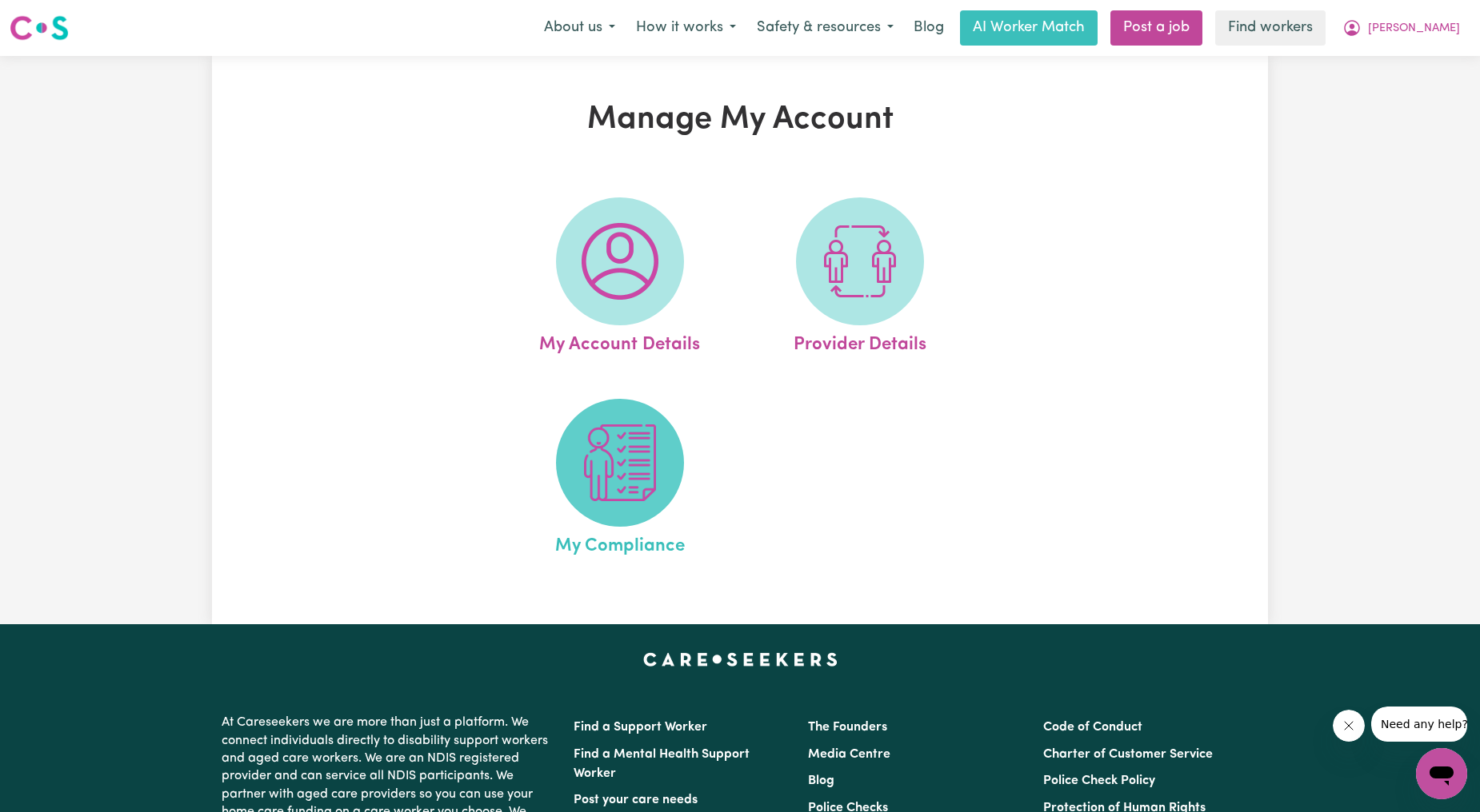
click at [578, 451] on span at bounding box center [620, 463] width 128 height 128
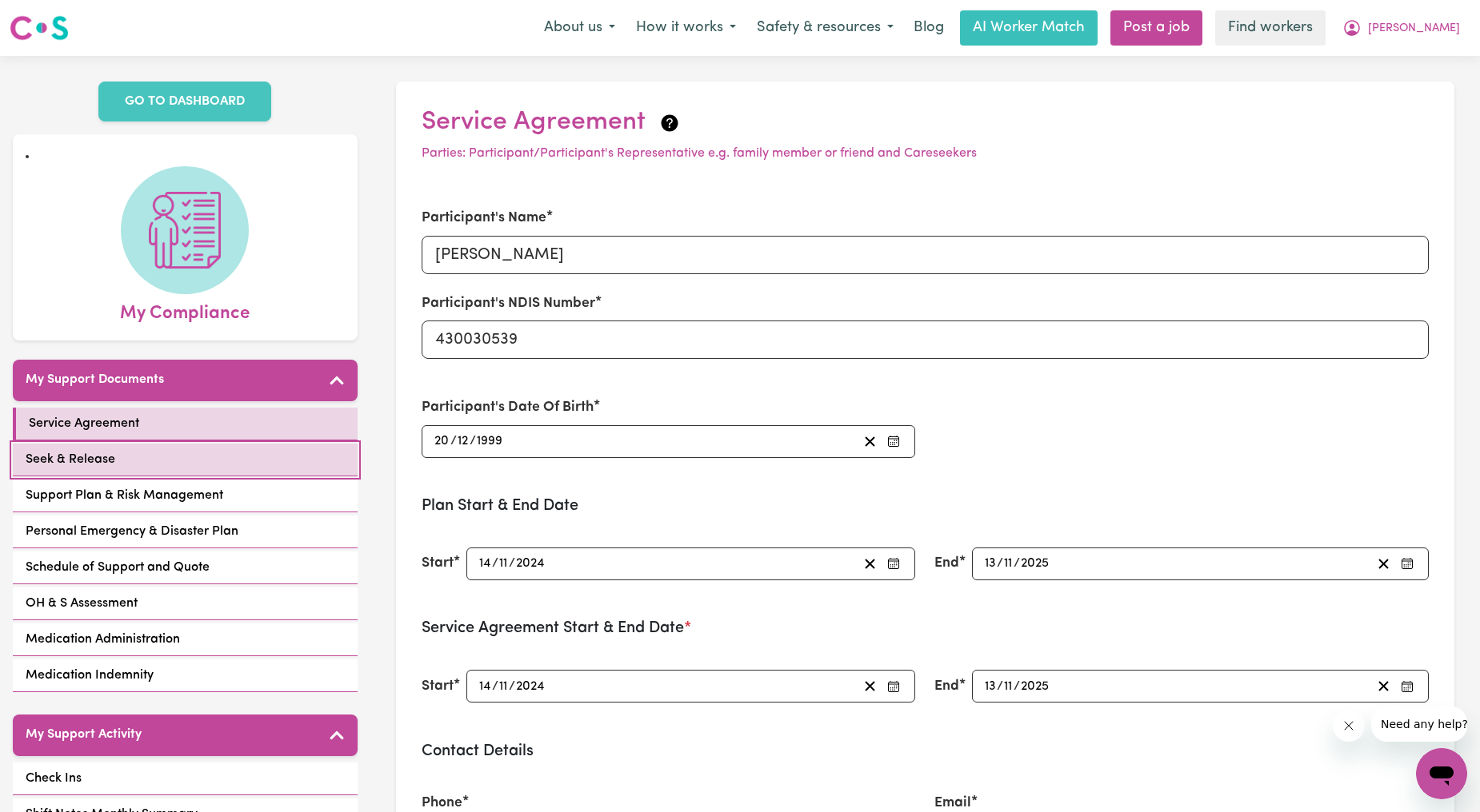
click at [126, 443] on link "Seek & Release" at bounding box center [185, 460] width 345 height 33
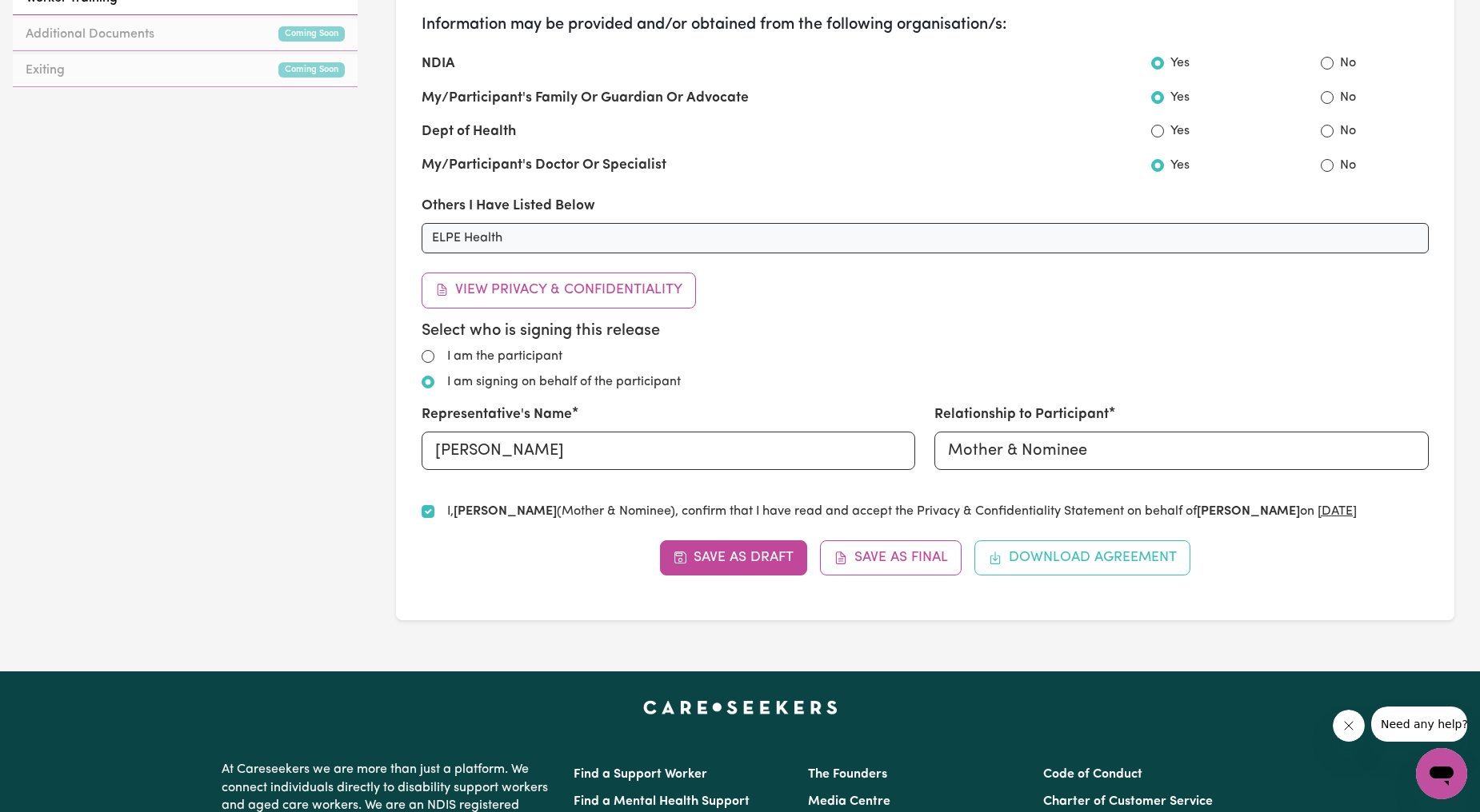
scroll to position [296, 0]
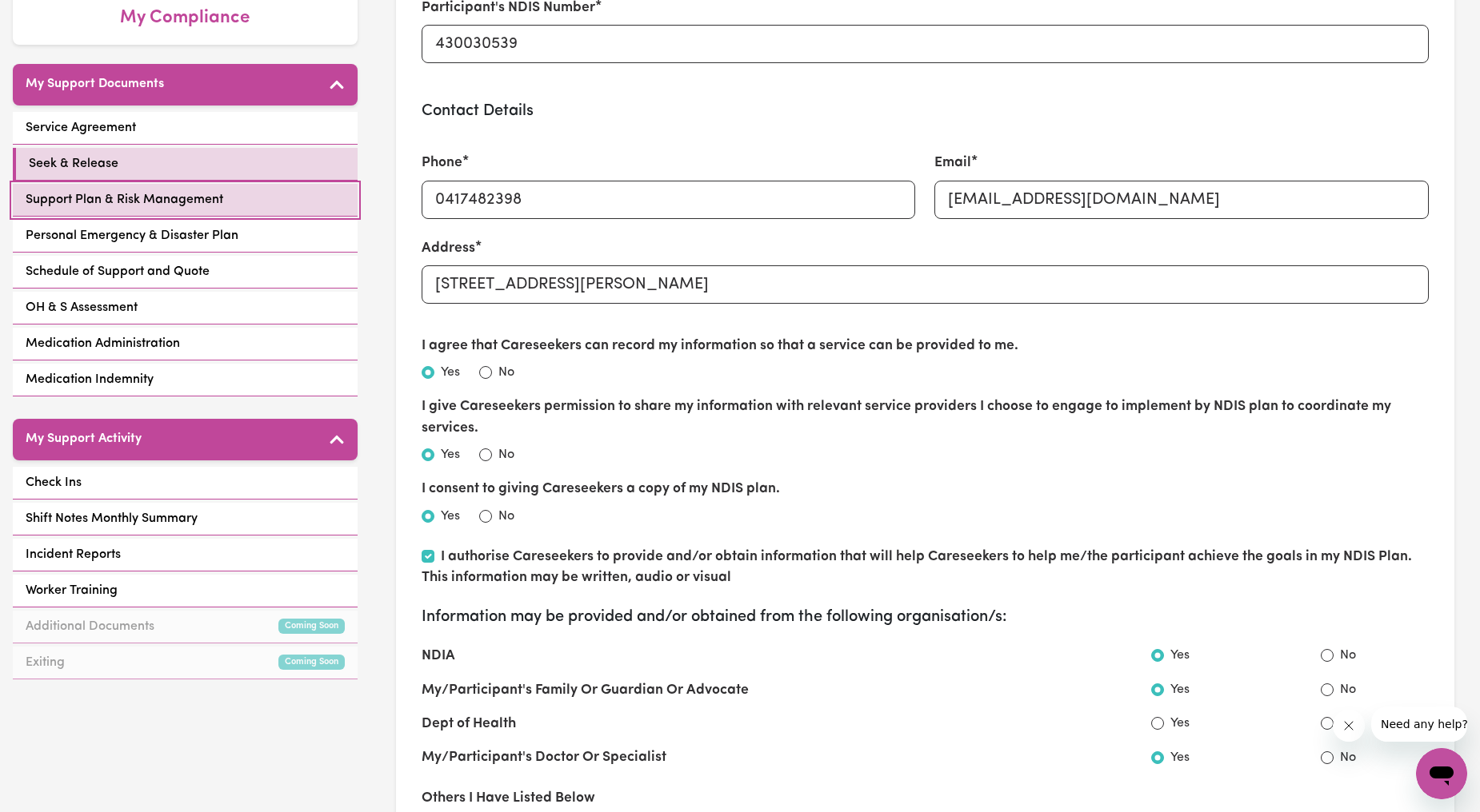
click at [90, 191] on span "Support Plan & Risk Management" at bounding box center [124, 200] width 198 height 19
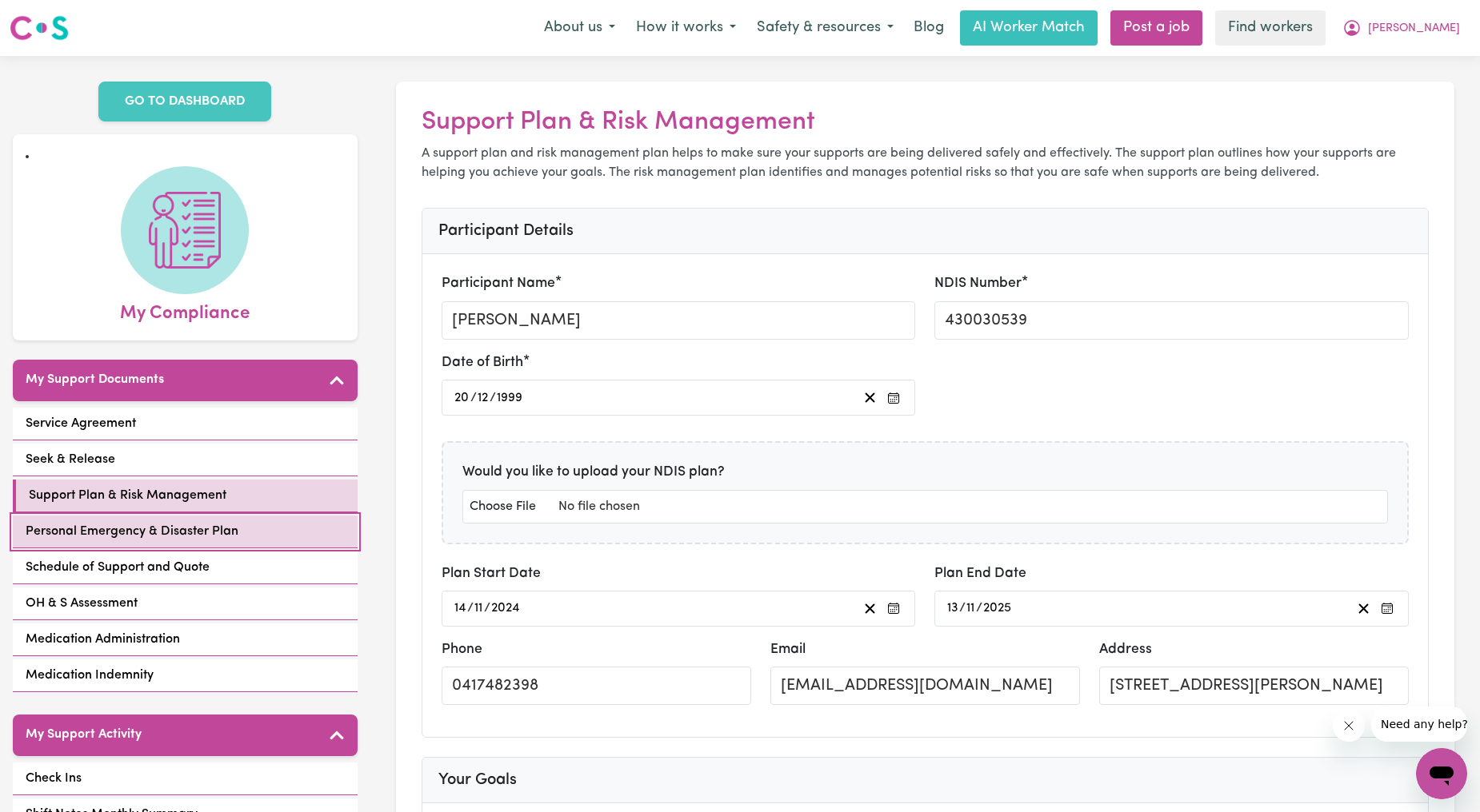
click at [252, 516] on link "Personal Emergency & Disaster Plan" at bounding box center [185, 532] width 345 height 33
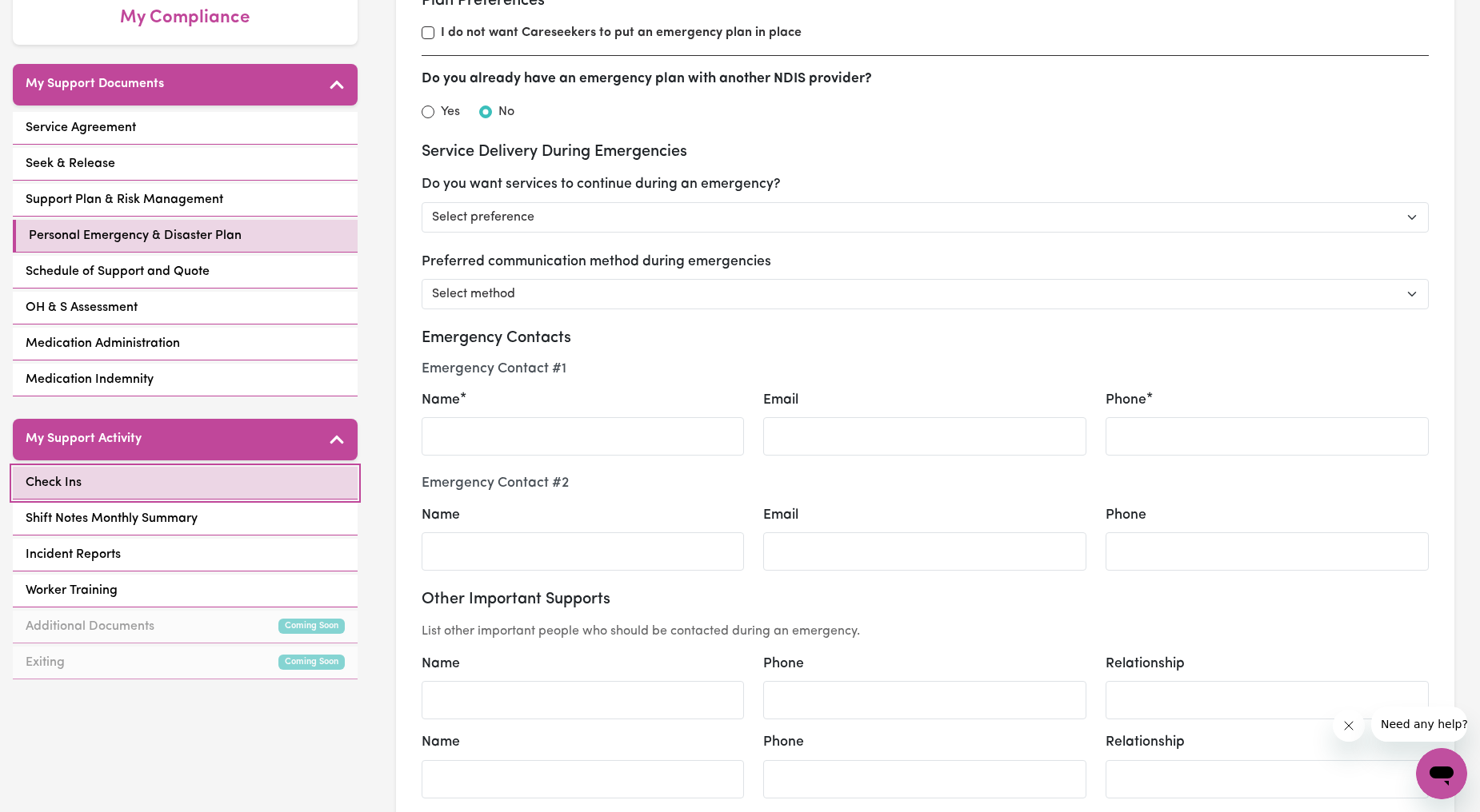
click at [234, 467] on link "Check Ins" at bounding box center [185, 483] width 345 height 33
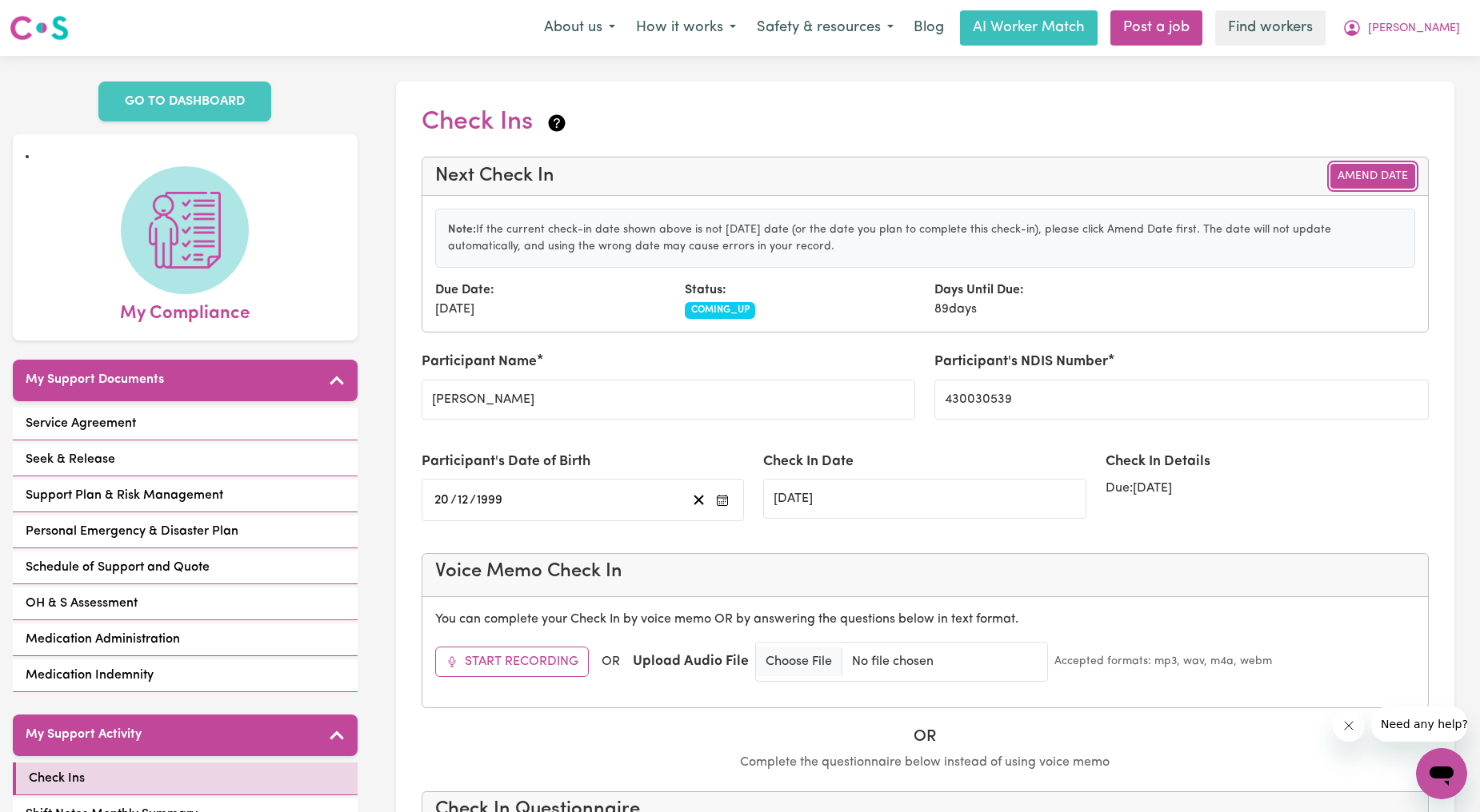
click at [1353, 182] on button "Amend Date" at bounding box center [1372, 175] width 85 height 24
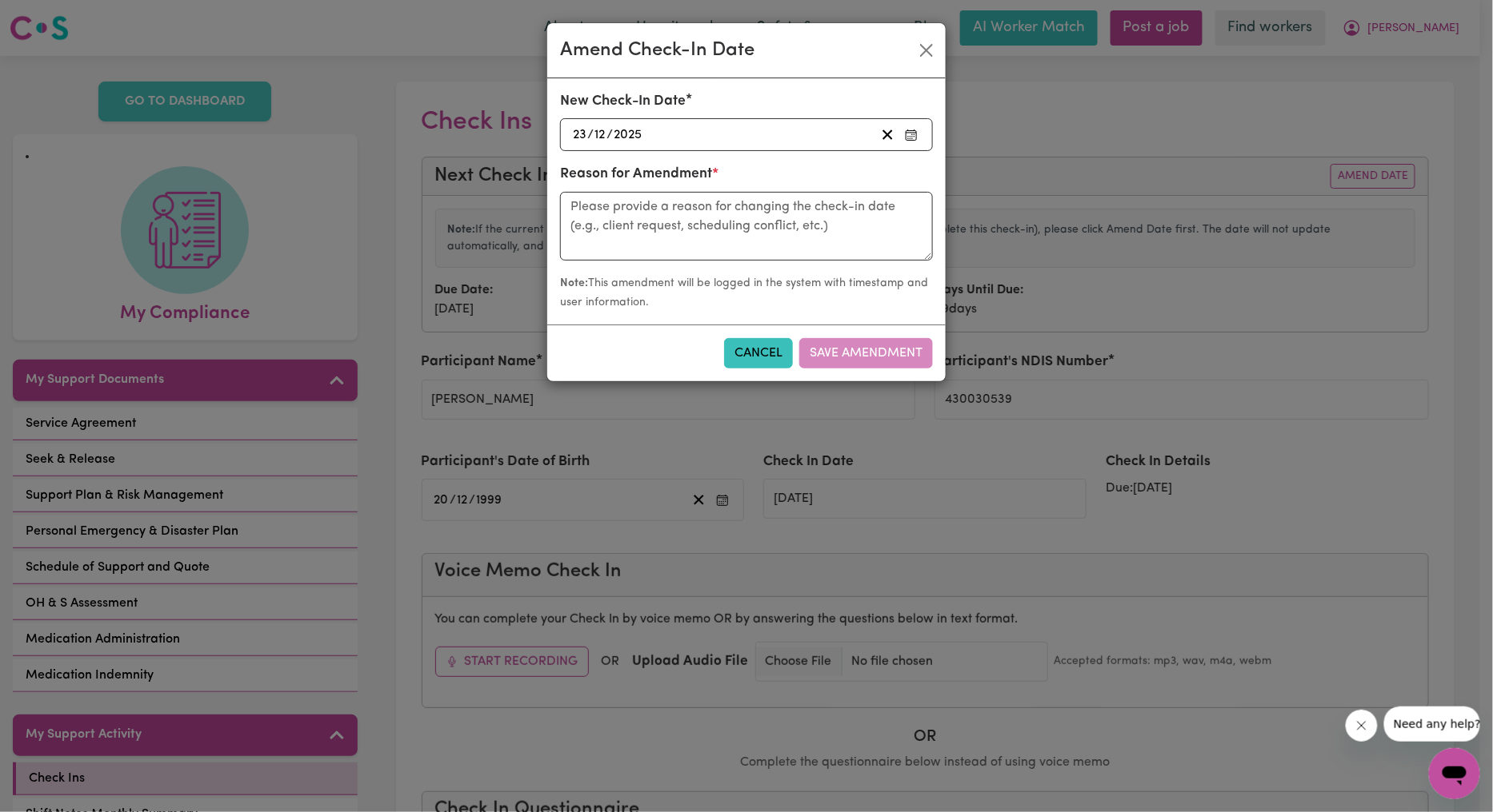
click at [819, 139] on div "2025-12-23 23 / 12 / 2025" at bounding box center [722, 135] width 305 height 22
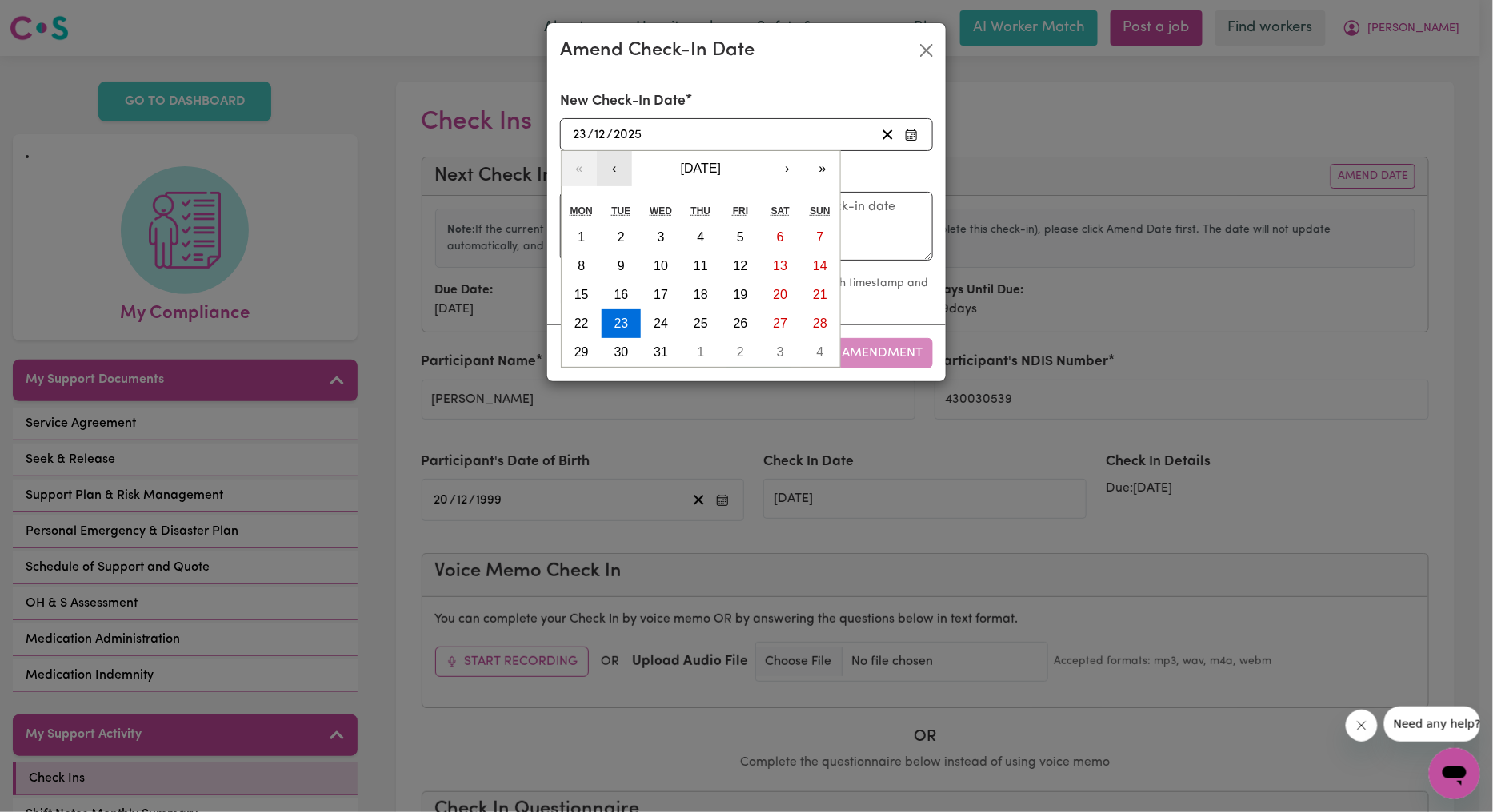
click at [615, 182] on button "‹" at bounding box center [614, 168] width 35 height 35
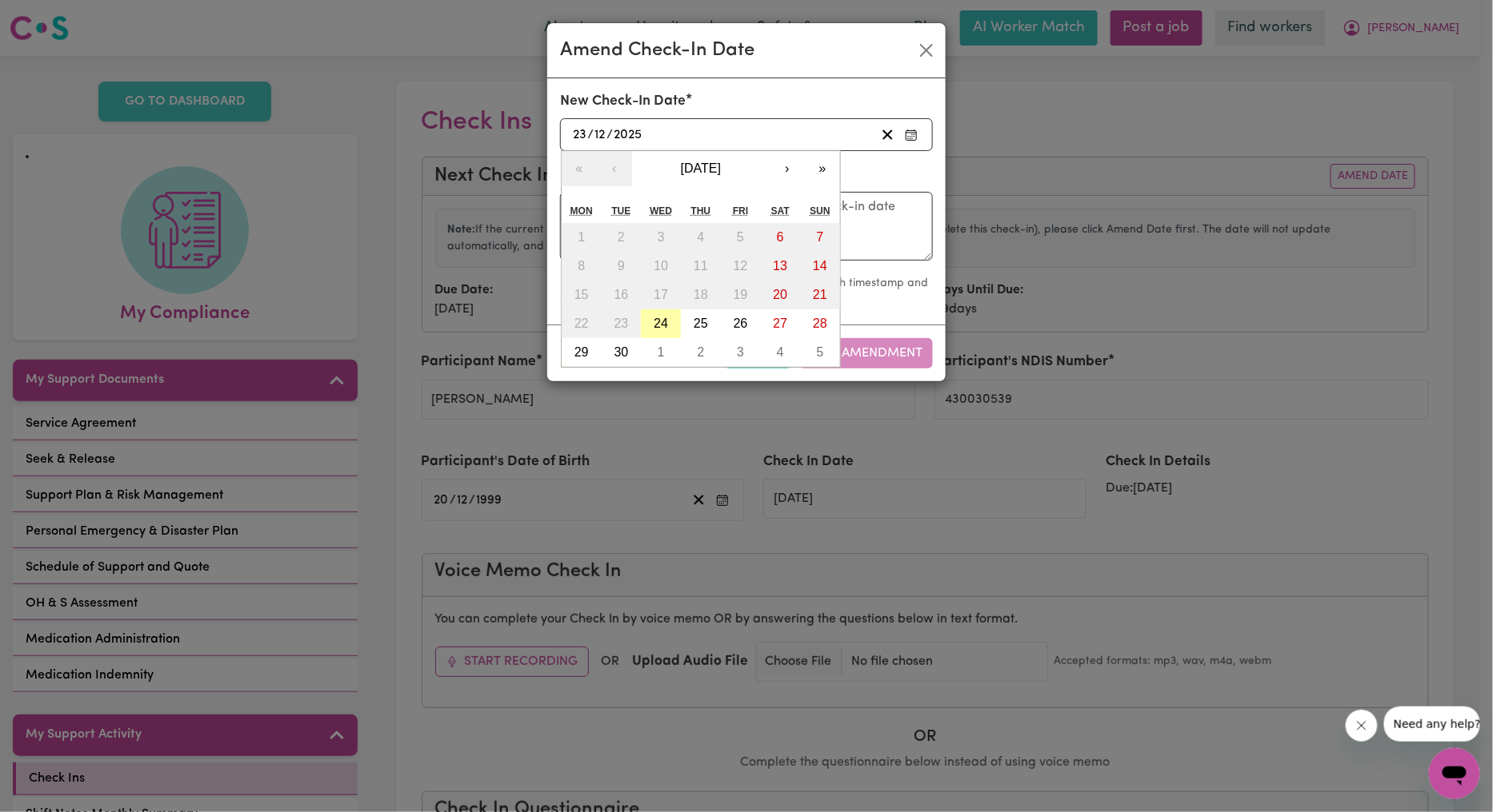
click at [669, 313] on button "24" at bounding box center [661, 324] width 40 height 29
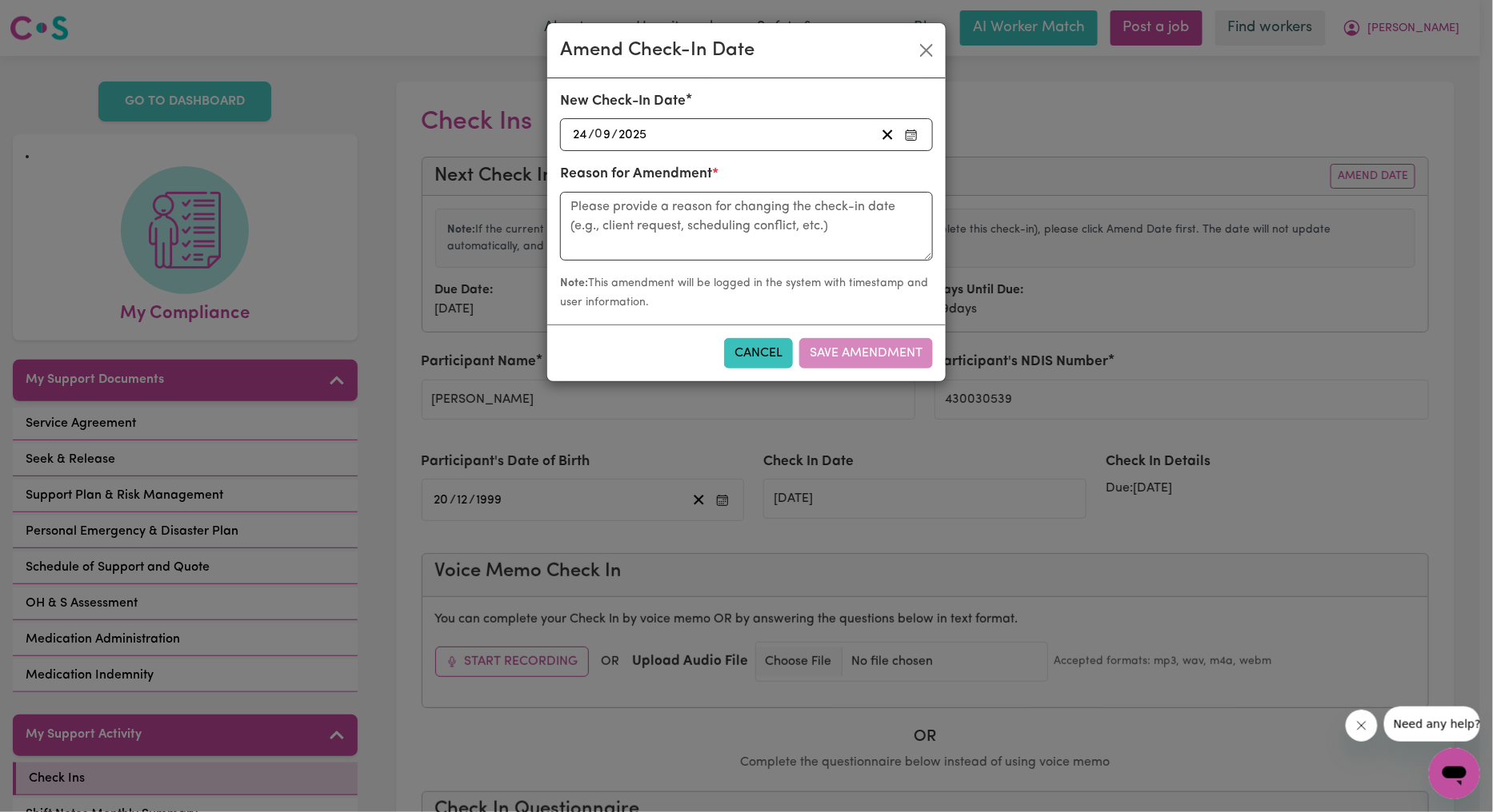
type input "2025-09-24"
type input "24"
type input "9"
click at [825, 211] on textarea at bounding box center [746, 226] width 373 height 69
type textarea "Call with Cecilia"
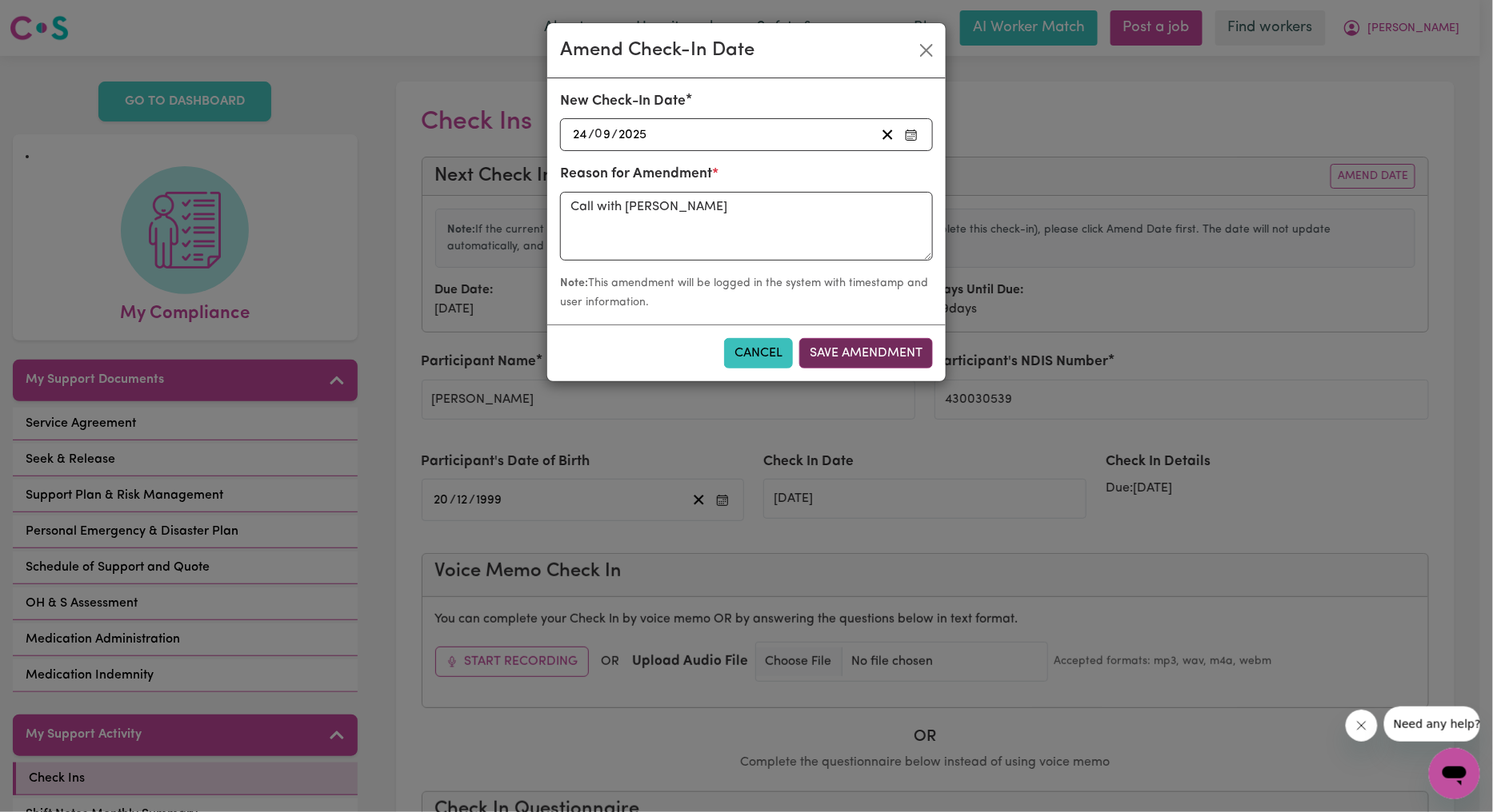
click at [883, 356] on button "Save Amendment" at bounding box center [866, 353] width 134 height 31
type input "24/09/2025"
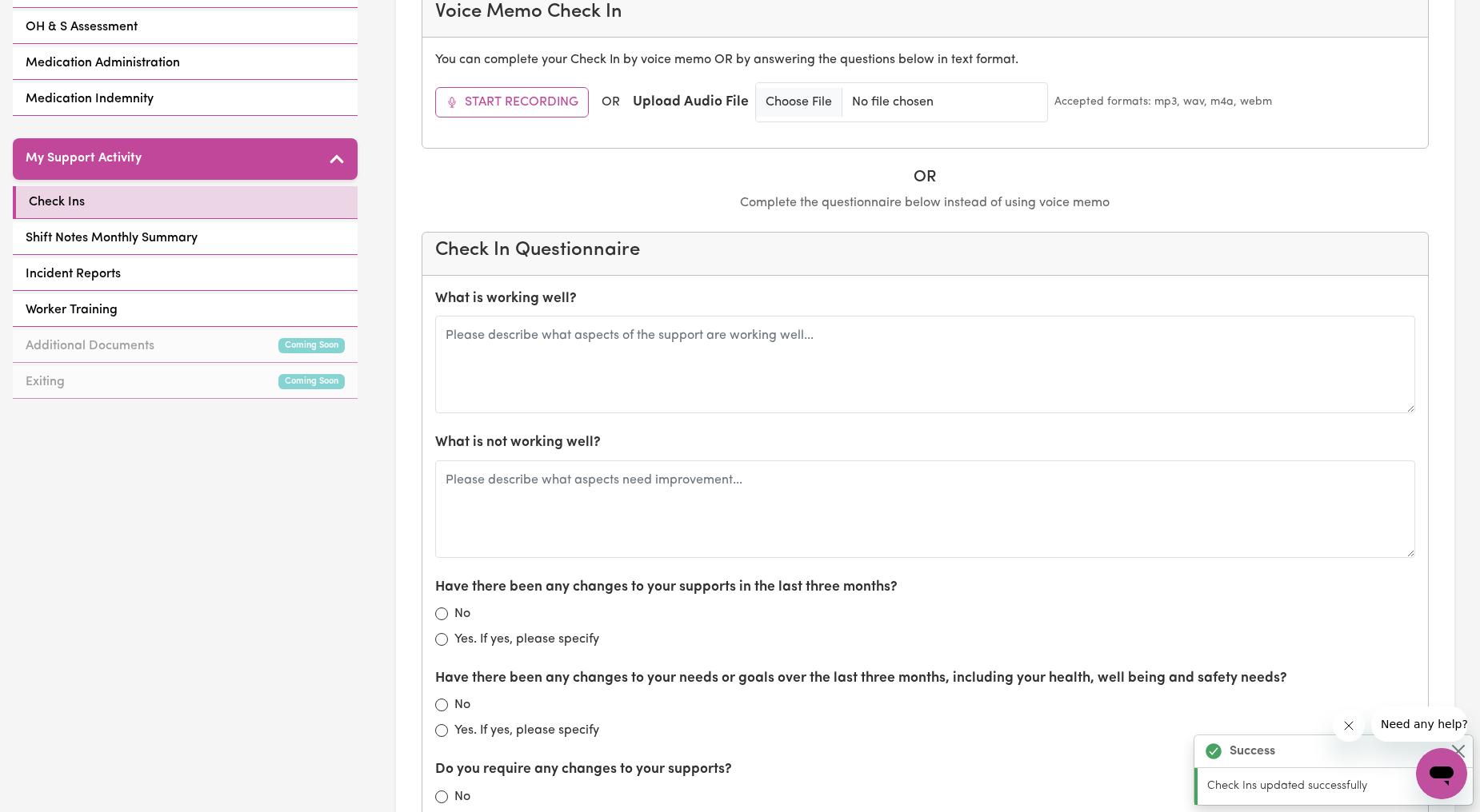
scroll to position [593, 0]
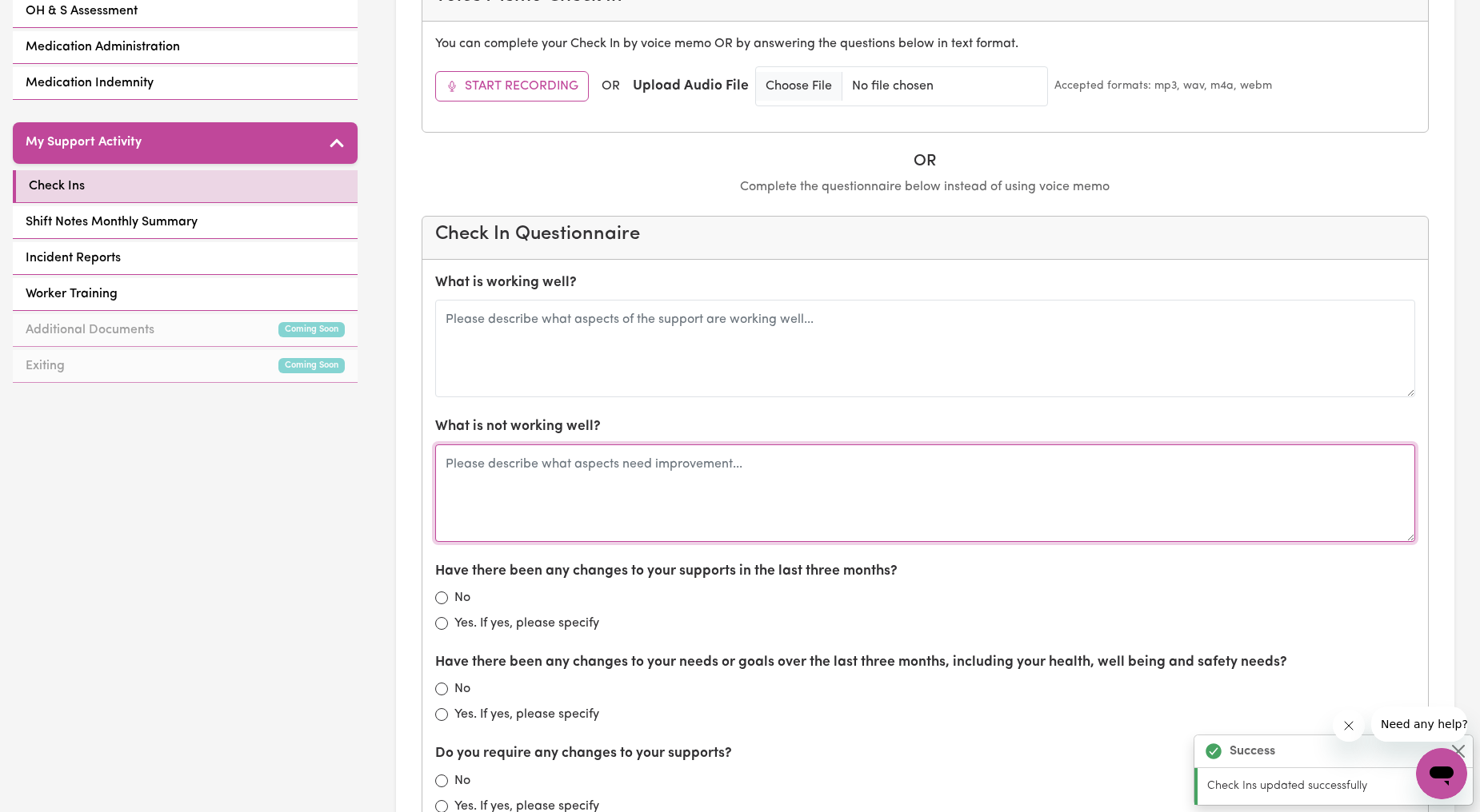
click at [585, 506] on textarea at bounding box center [925, 493] width 980 height 98
type textarea "Have to review budget as have been overspending, so have had to reduce hours, b…"
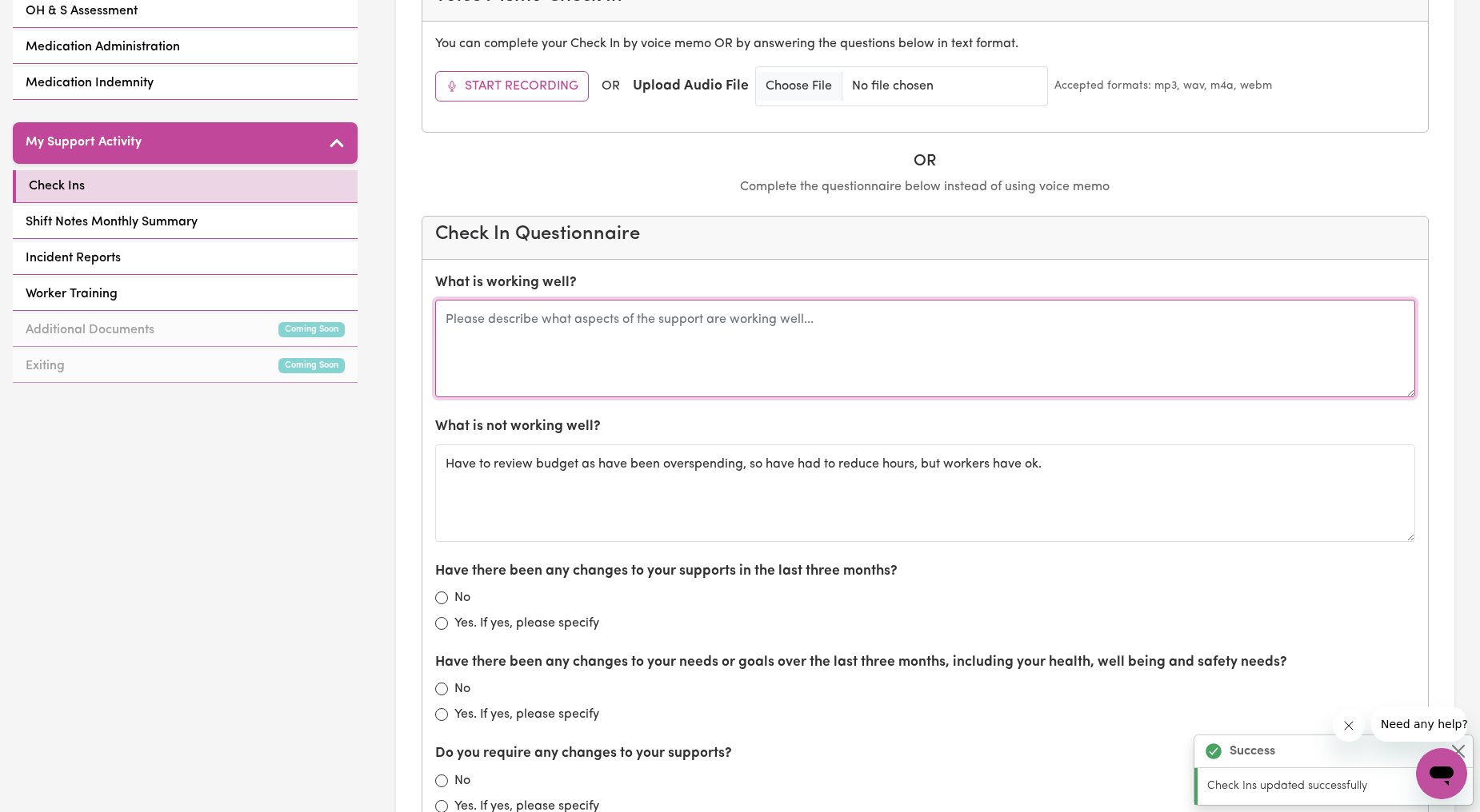
click at [641, 359] on textarea at bounding box center [925, 349] width 980 height 98
click at [575, 336] on textarea at bounding box center [925, 349] width 980 height 98
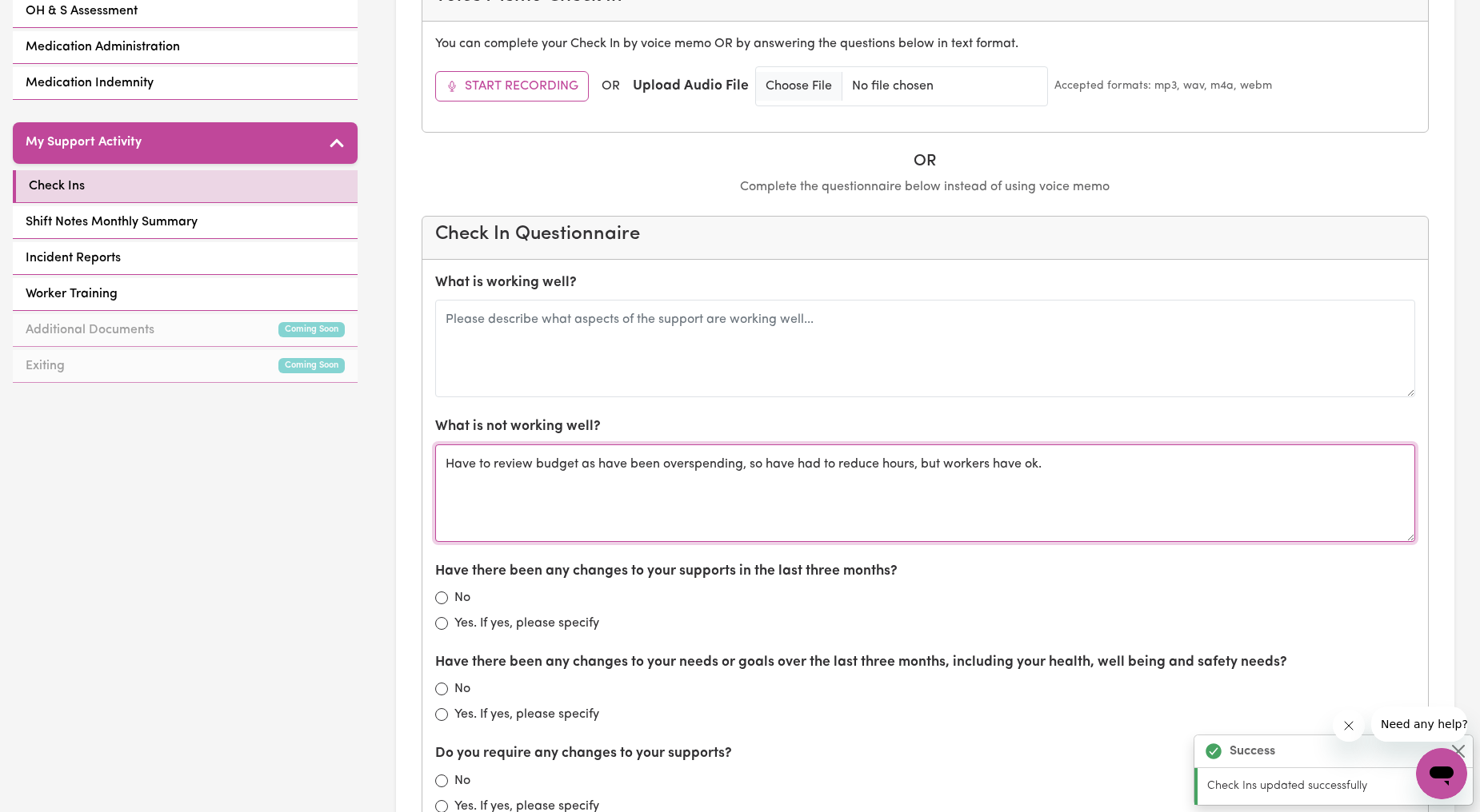
click at [960, 515] on textarea "Have to review budget as have been overspending, so have had to reduce hours, b…" at bounding box center [925, 493] width 980 height 98
click at [1070, 481] on textarea "Have to review budget as have been overspending, so have had to reduce hours, b…" at bounding box center [925, 493] width 980 height 98
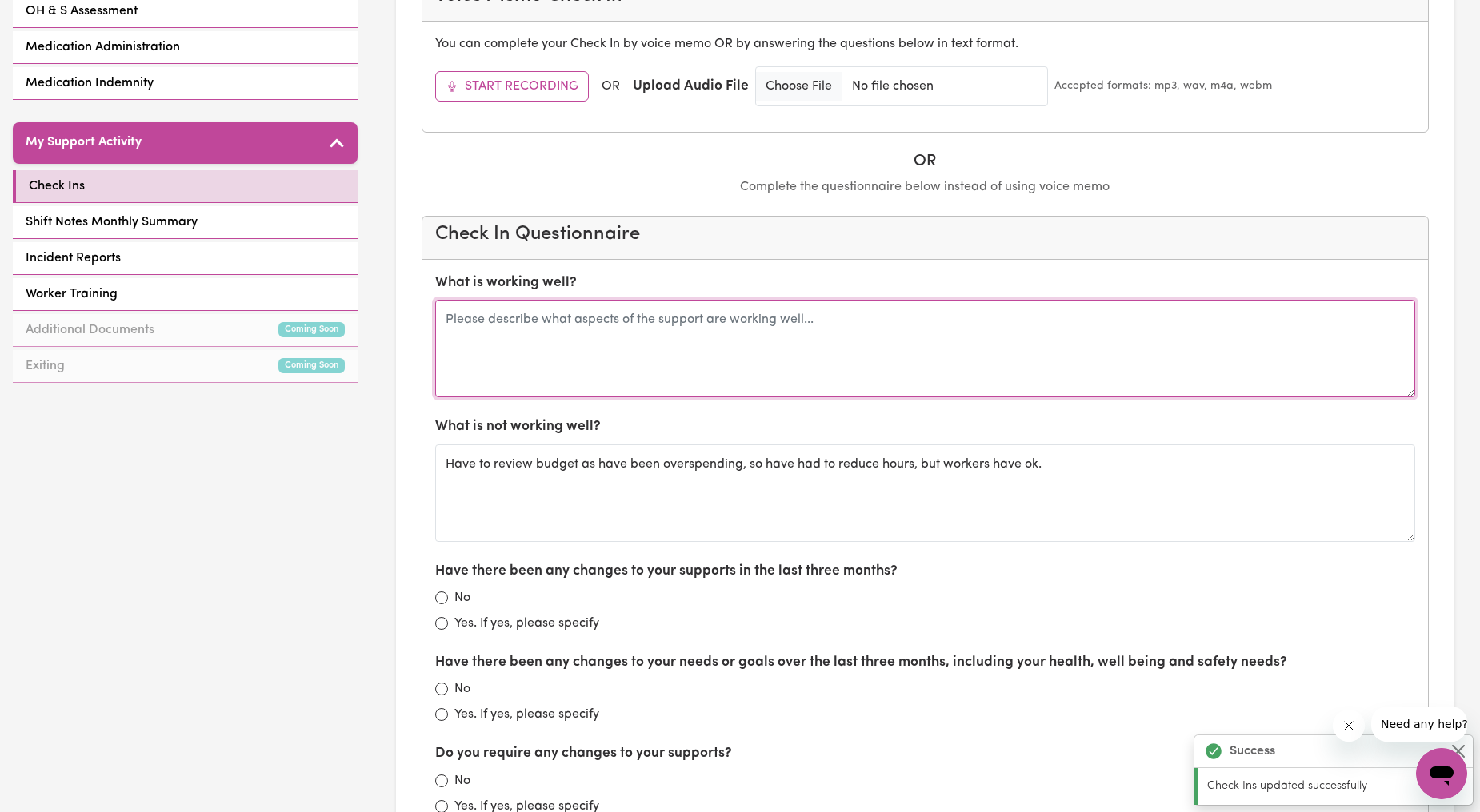
click at [844, 336] on textarea at bounding box center [925, 349] width 980 height 98
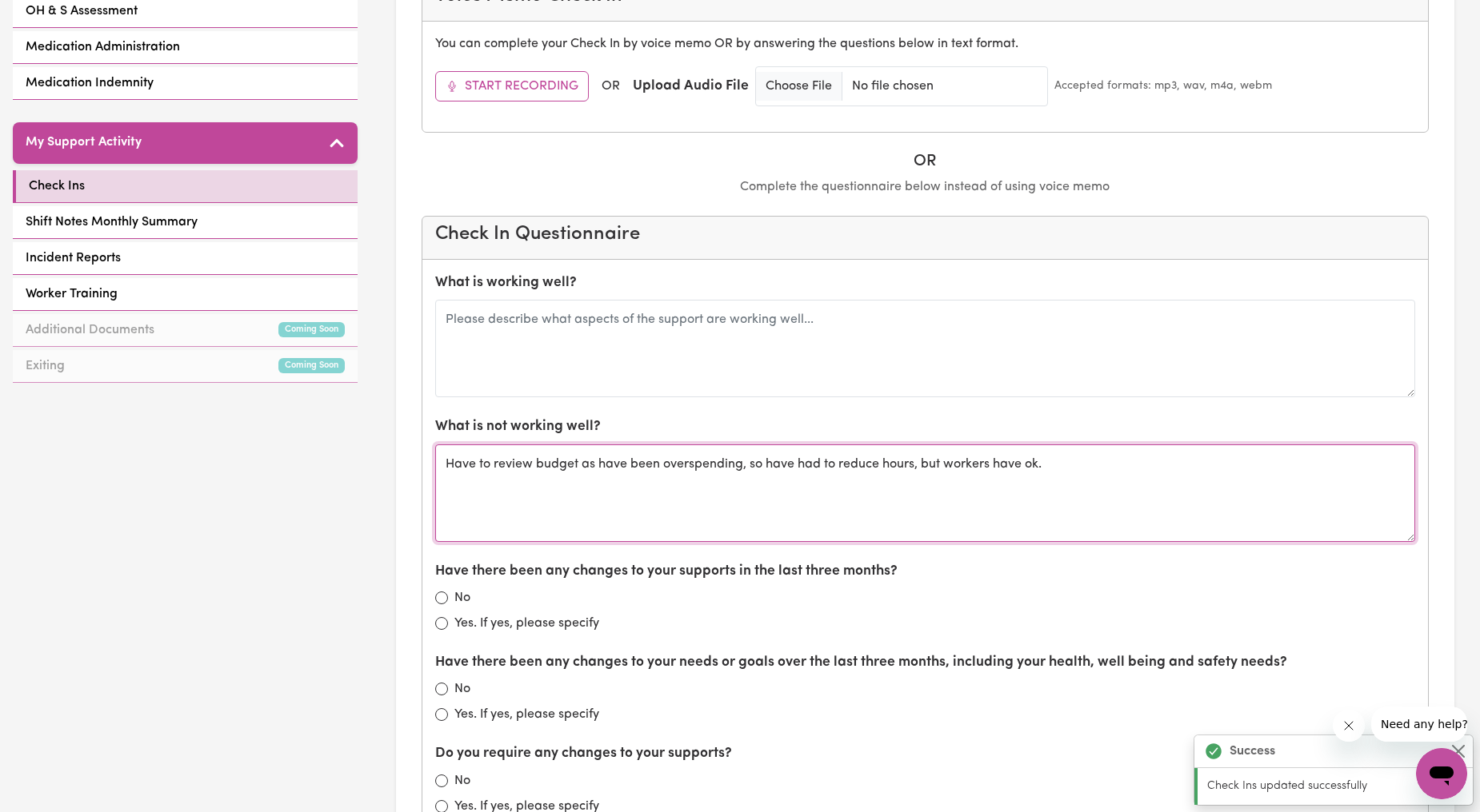
click at [1082, 461] on textarea "Have to review budget as have been overspending, so have had to reduce hours, b…" at bounding box center [925, 493] width 980 height 98
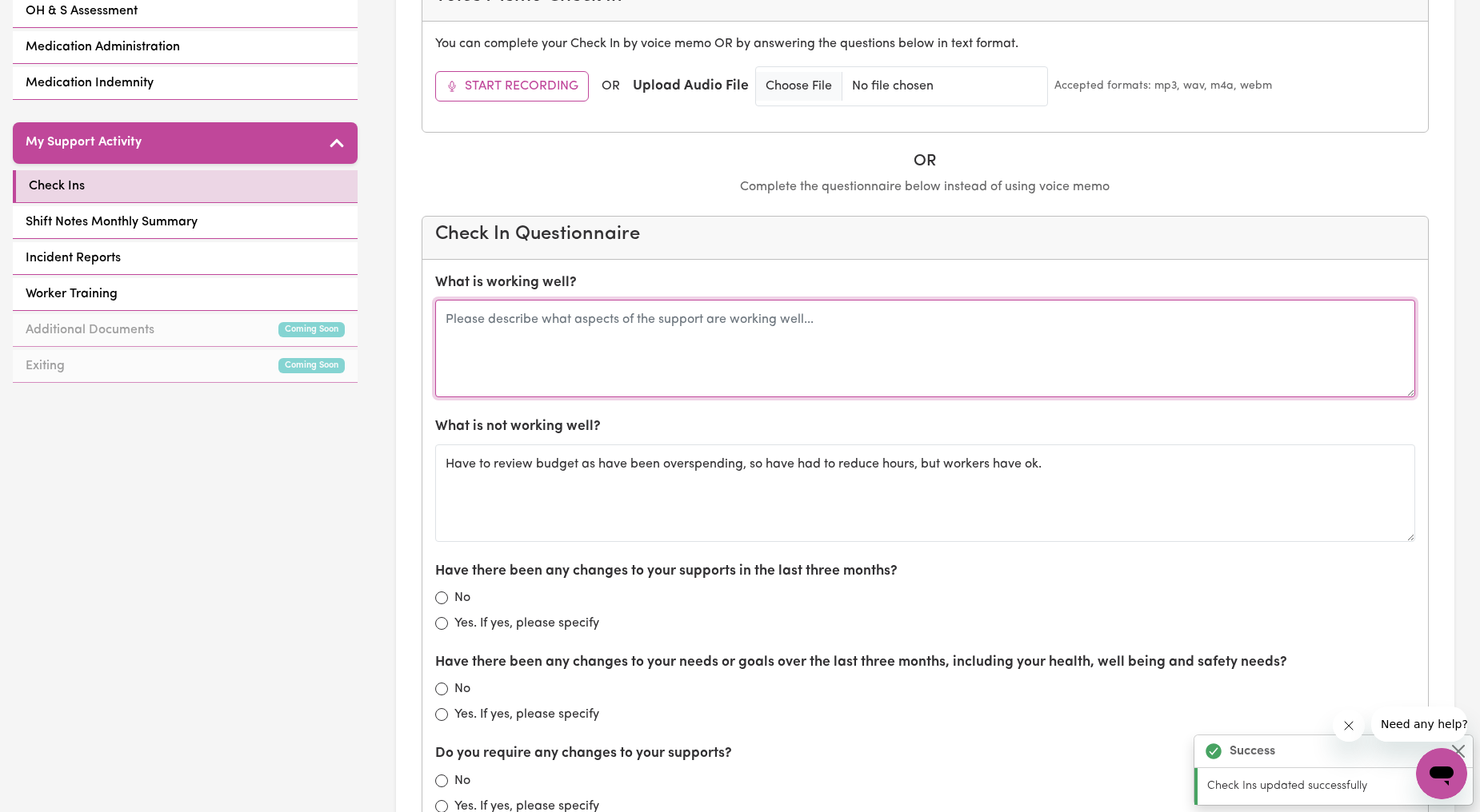
click at [995, 384] on textarea at bounding box center [925, 349] width 980 height 98
drag, startPoint x: 654, startPoint y: 338, endPoint x: 486, endPoint y: 318, distance: 169.2
click at [486, 318] on textarea "Sounds like will be a plan roll over" at bounding box center [925, 349] width 980 height 98
click at [699, 330] on textarea "Sounds like will be a plan roll over" at bounding box center [925, 349] width 980 height 98
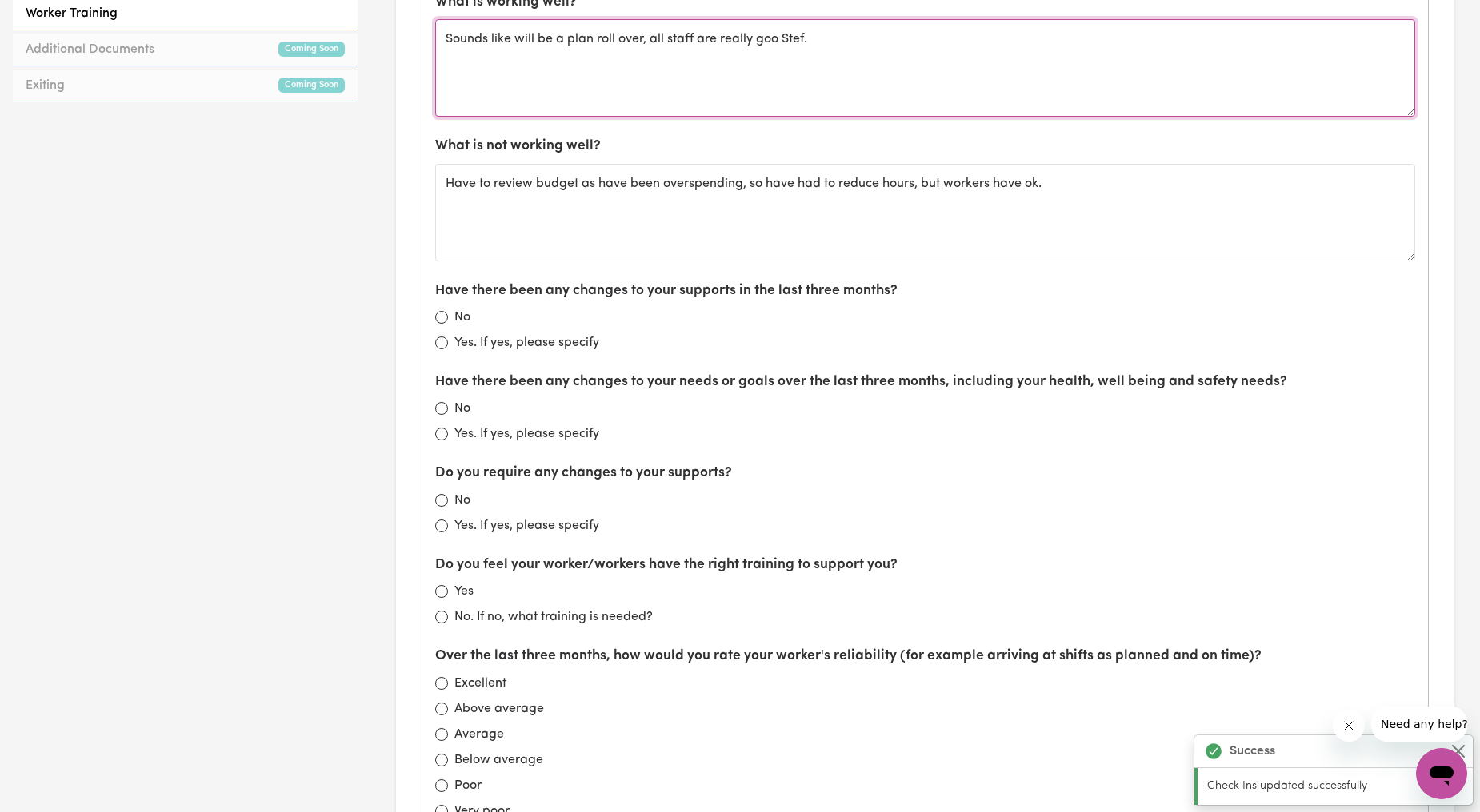
scroll to position [889, 0]
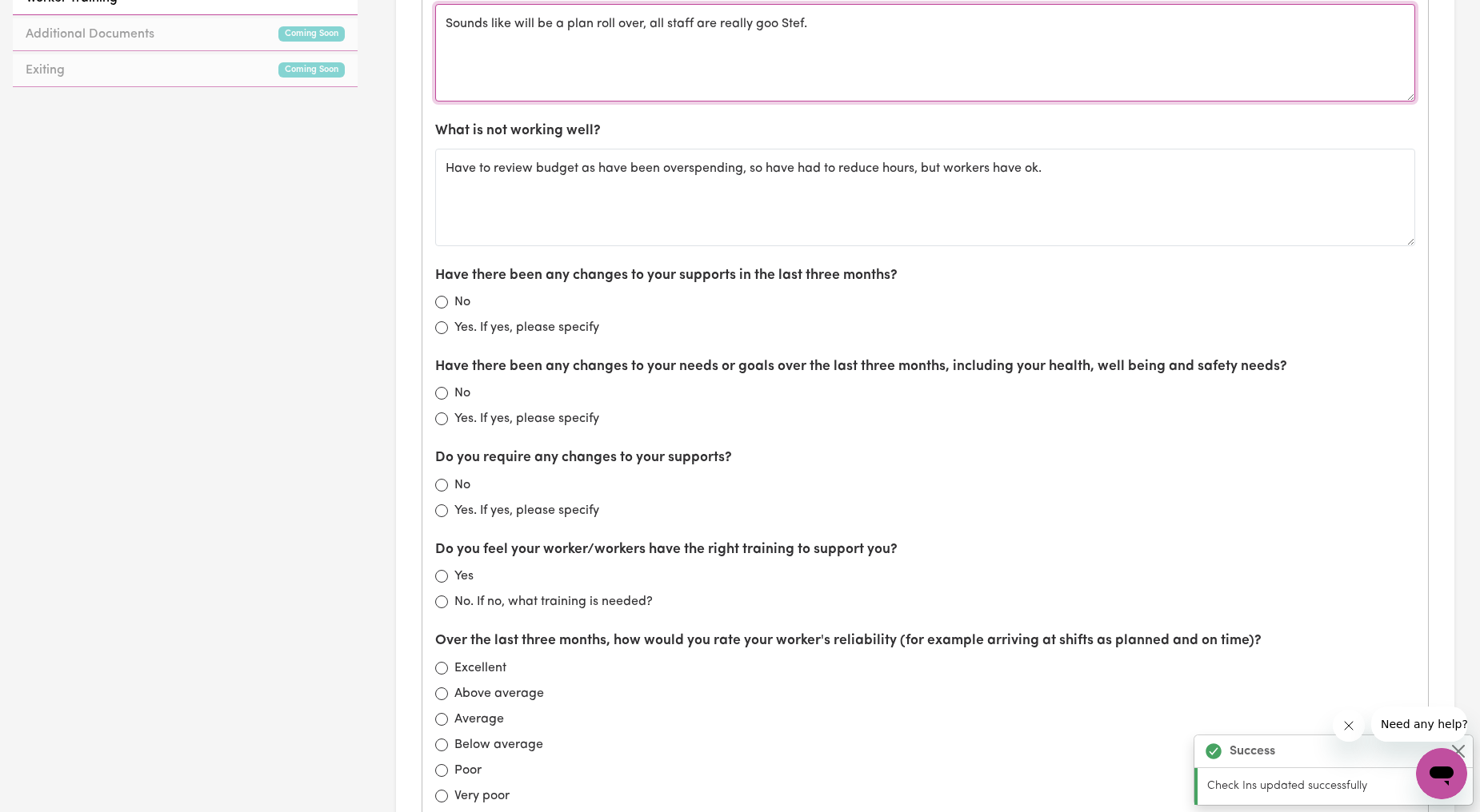
type textarea "Sounds like will be a plan roll over, all staff are really goo Stef."
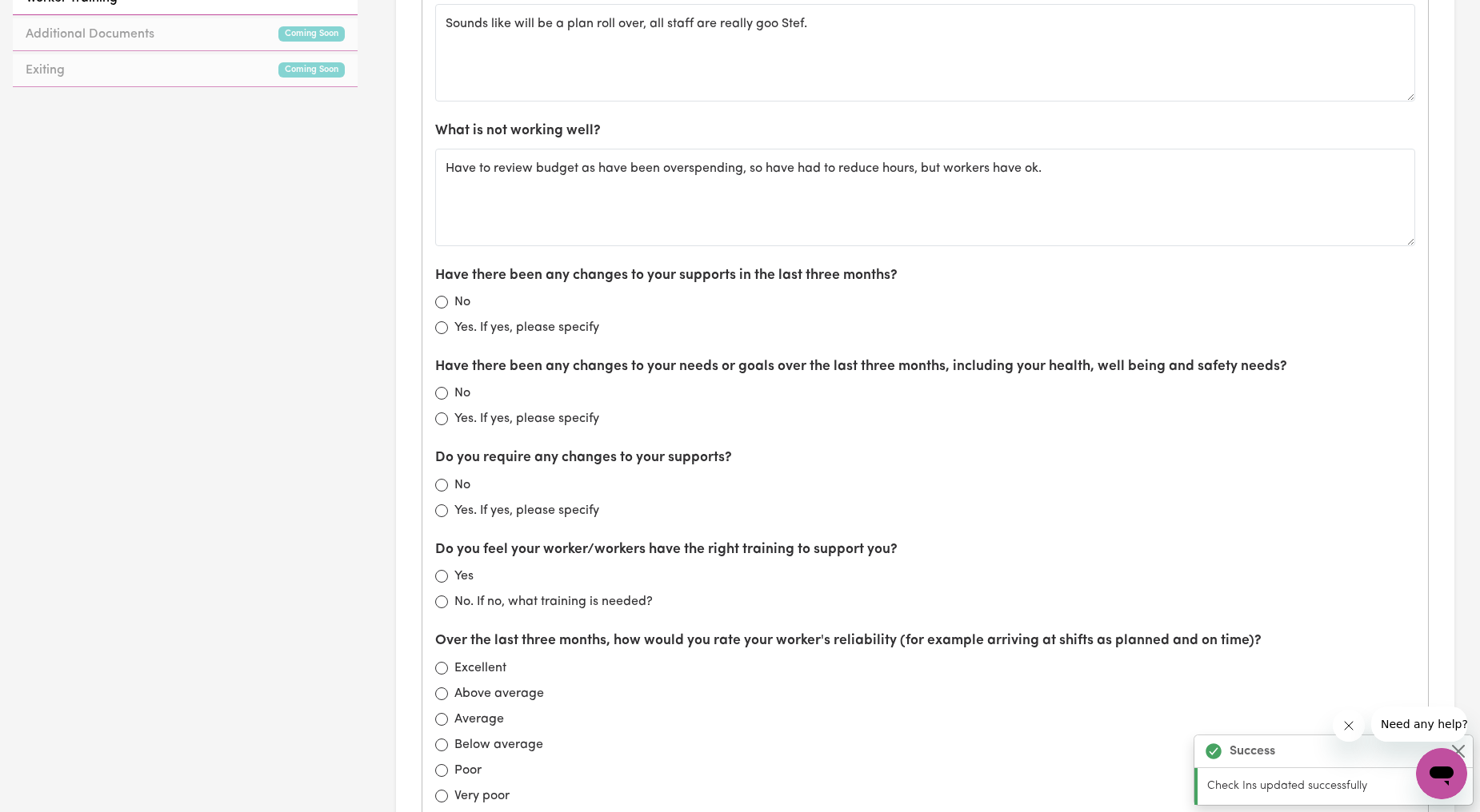
click at [445, 310] on div "No" at bounding box center [925, 302] width 980 height 19
click at [441, 305] on input "No" at bounding box center [442, 303] width 13 height 13
radio input "true"
click at [445, 495] on div "No" at bounding box center [925, 485] width 980 height 19
click at [438, 490] on input "No" at bounding box center [442, 485] width 13 height 13
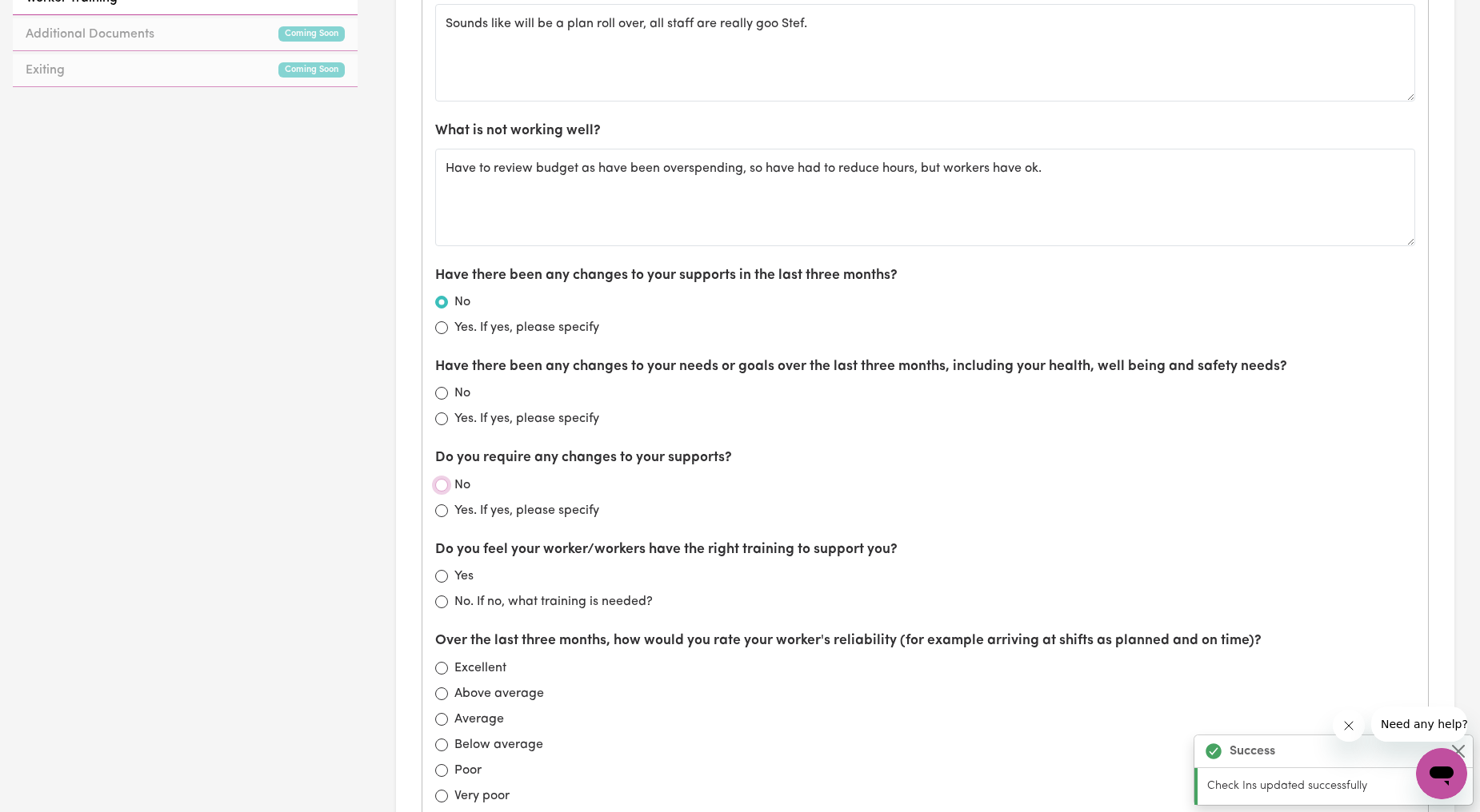
radio input "true"
click at [444, 422] on input "Yes. If yes, please specify" at bounding box center [442, 419] width 13 height 13
radio input "true"
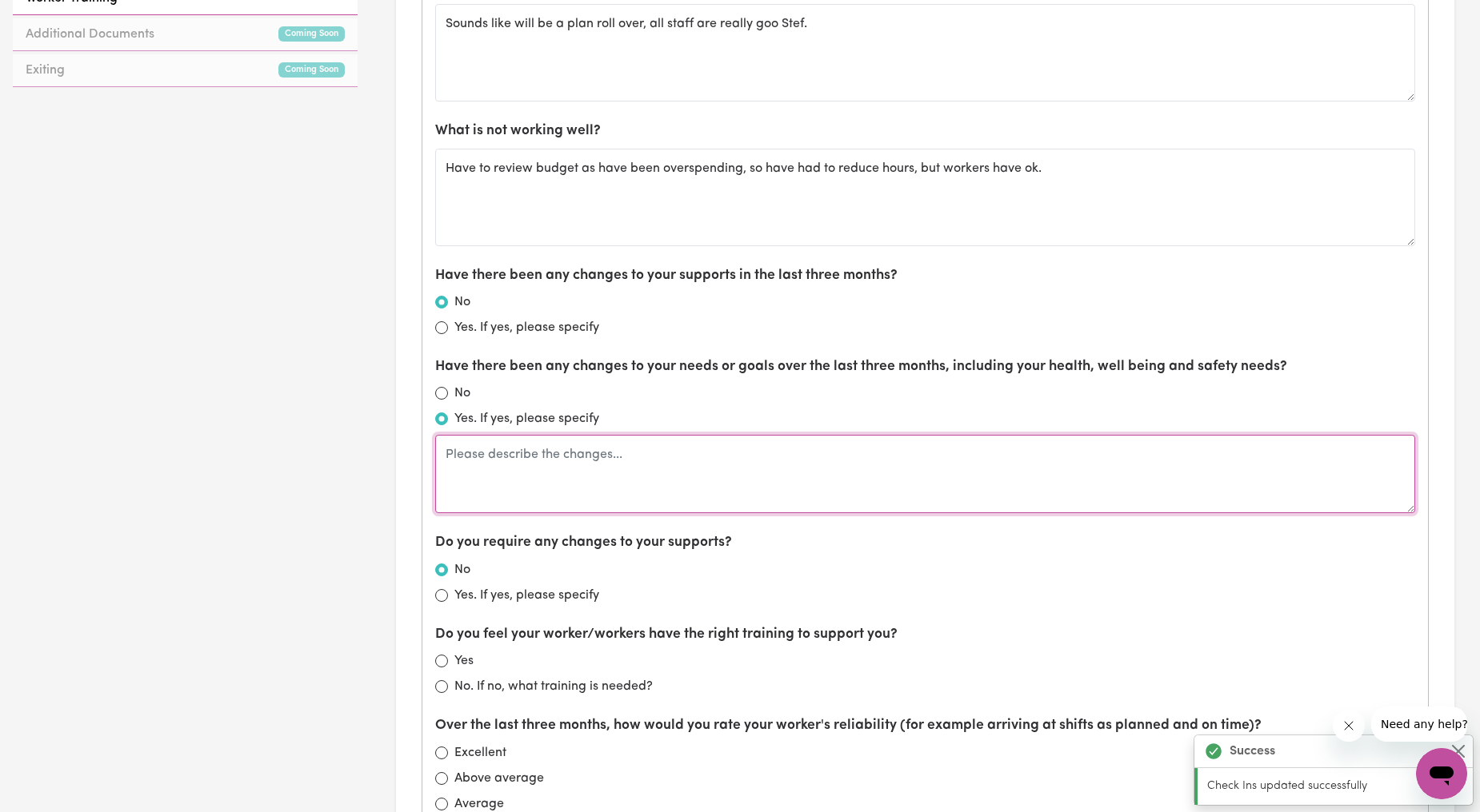
click at [485, 481] on textarea at bounding box center [925, 474] width 980 height 79
type textarea "g"
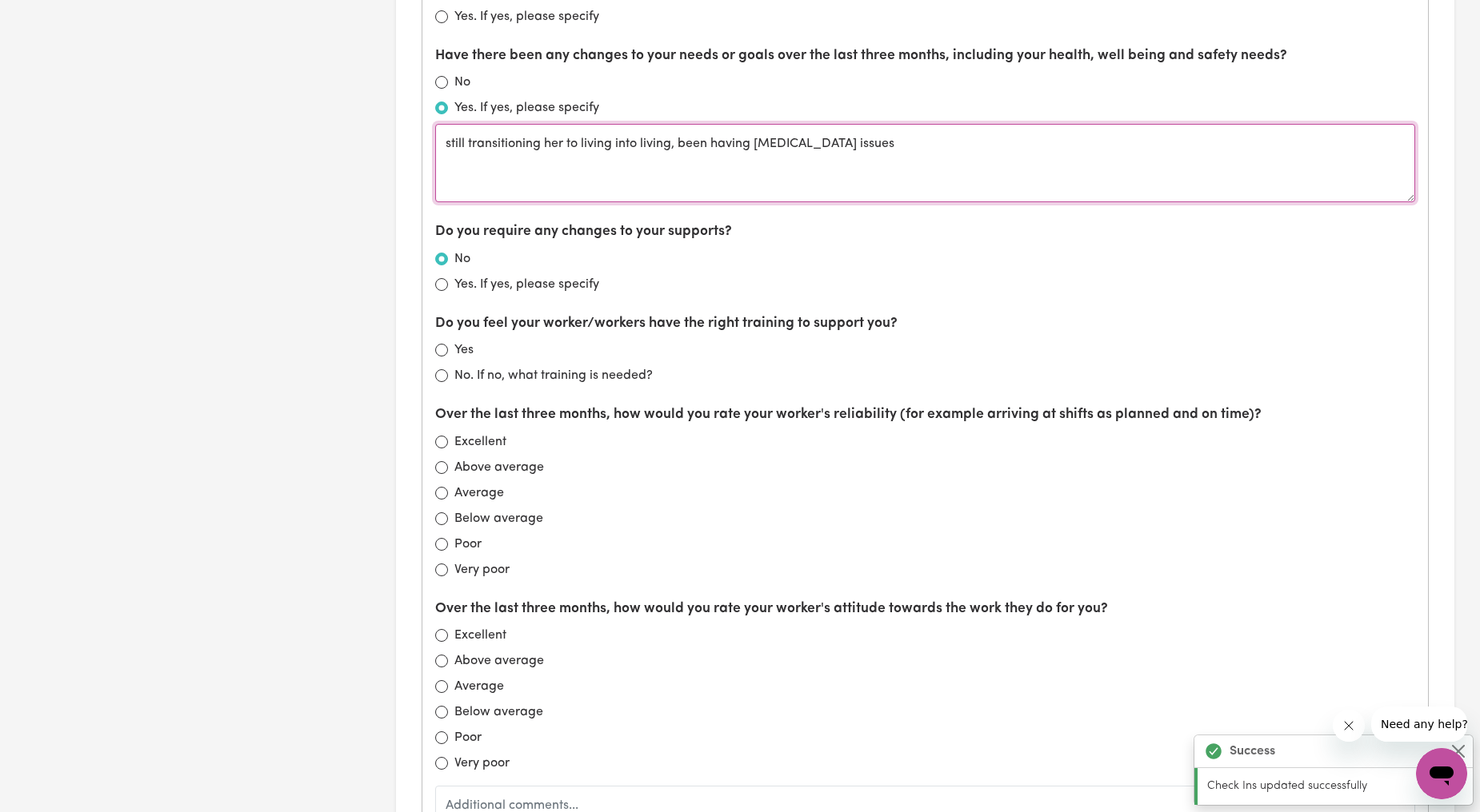
scroll to position [1184, 0]
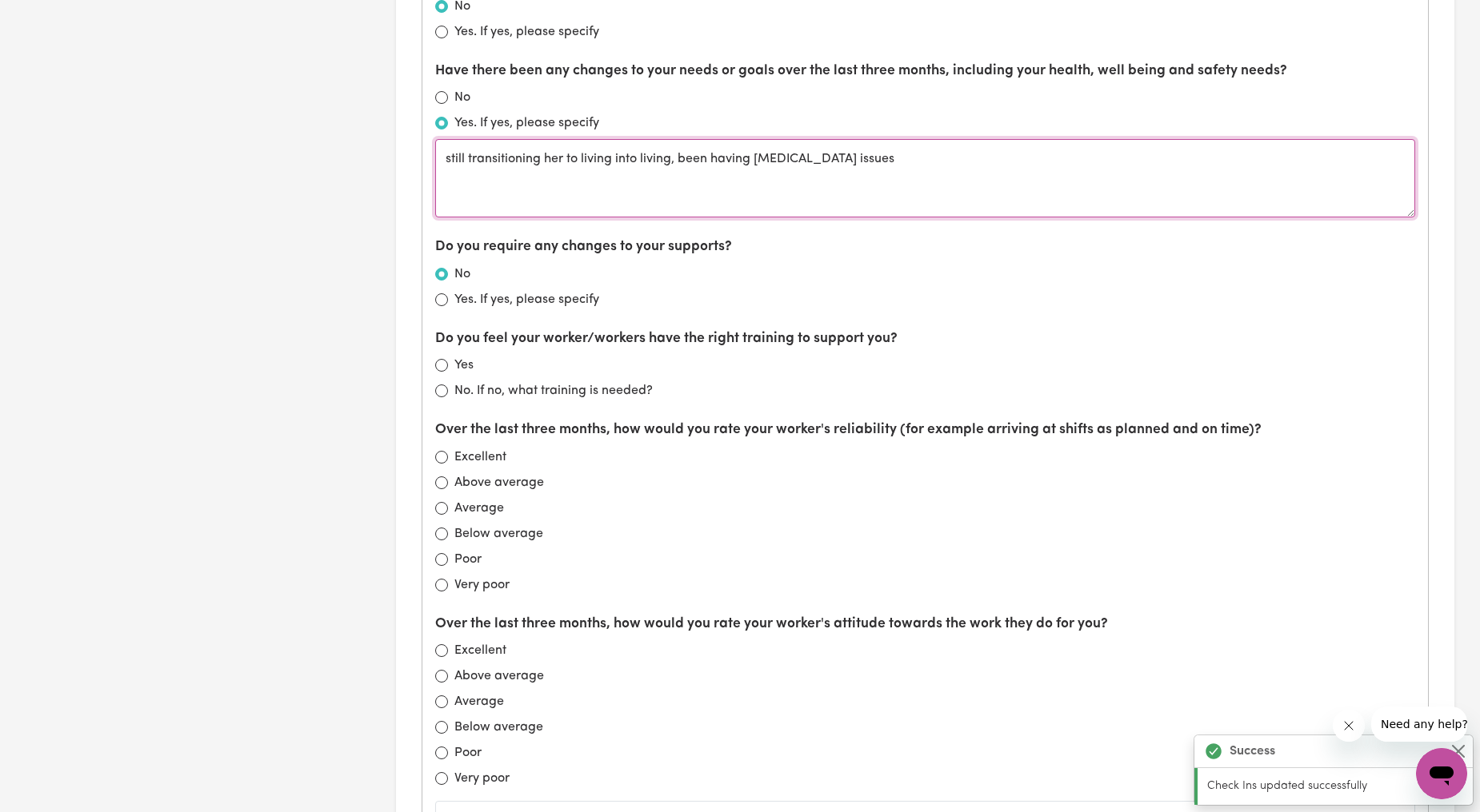
drag, startPoint x: 893, startPoint y: 191, endPoint x: 912, endPoint y: 171, distance: 27.6
click at [912, 171] on textarea "still transitioning her to living into living, been having gall bladder issues" at bounding box center [925, 178] width 980 height 79
type textarea "still transitioning her to living into living, been having gall bladder issues"
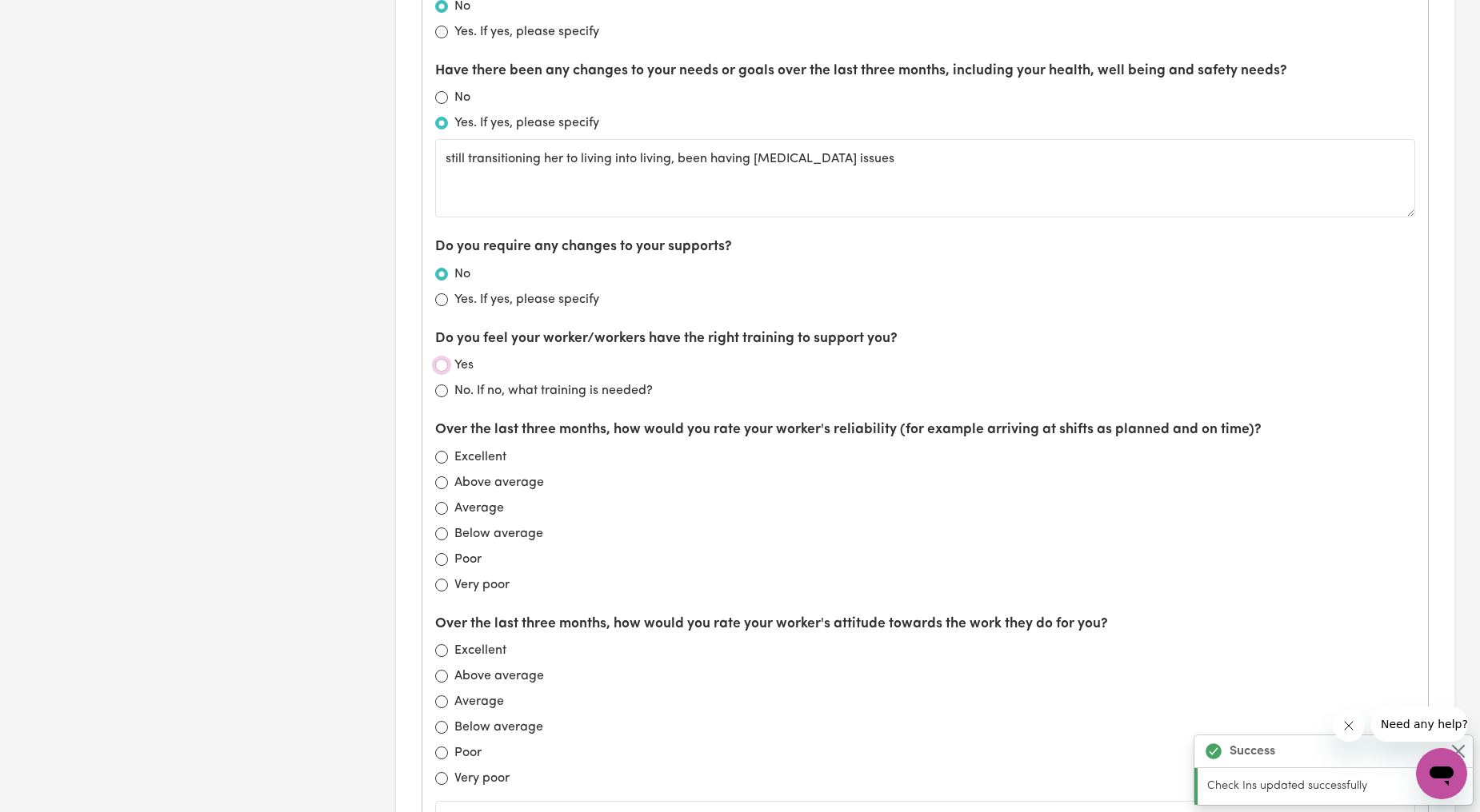
click at [440, 365] on input "Yes" at bounding box center [442, 366] width 13 height 13
radio input "true"
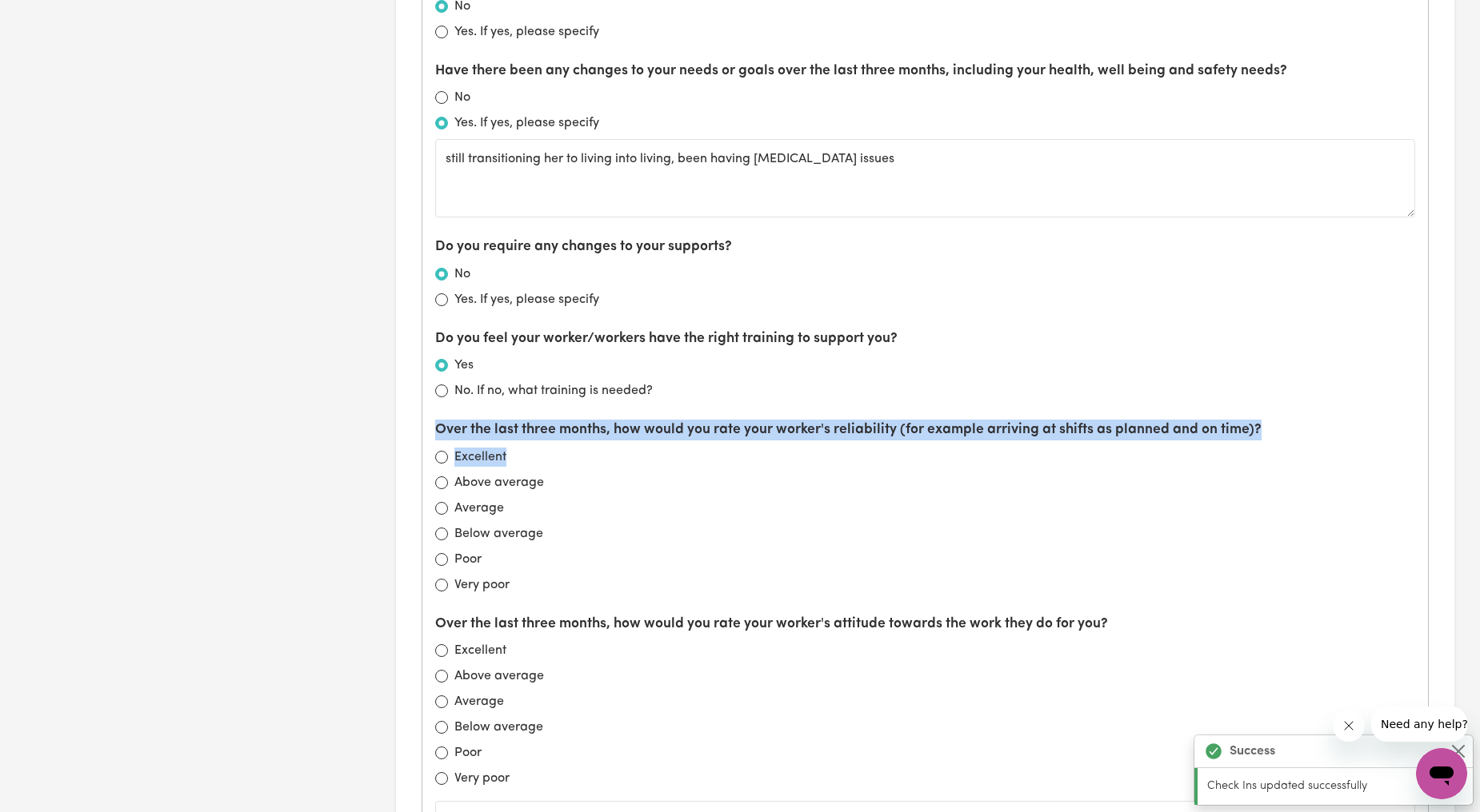
drag, startPoint x: 433, startPoint y: 432, endPoint x: 592, endPoint y: 453, distance: 160.4
click at [592, 453] on div "What is working well? Sounds like will be a plan roll over, all staff are reall…" at bounding box center [925, 362] width 1007 height 1388
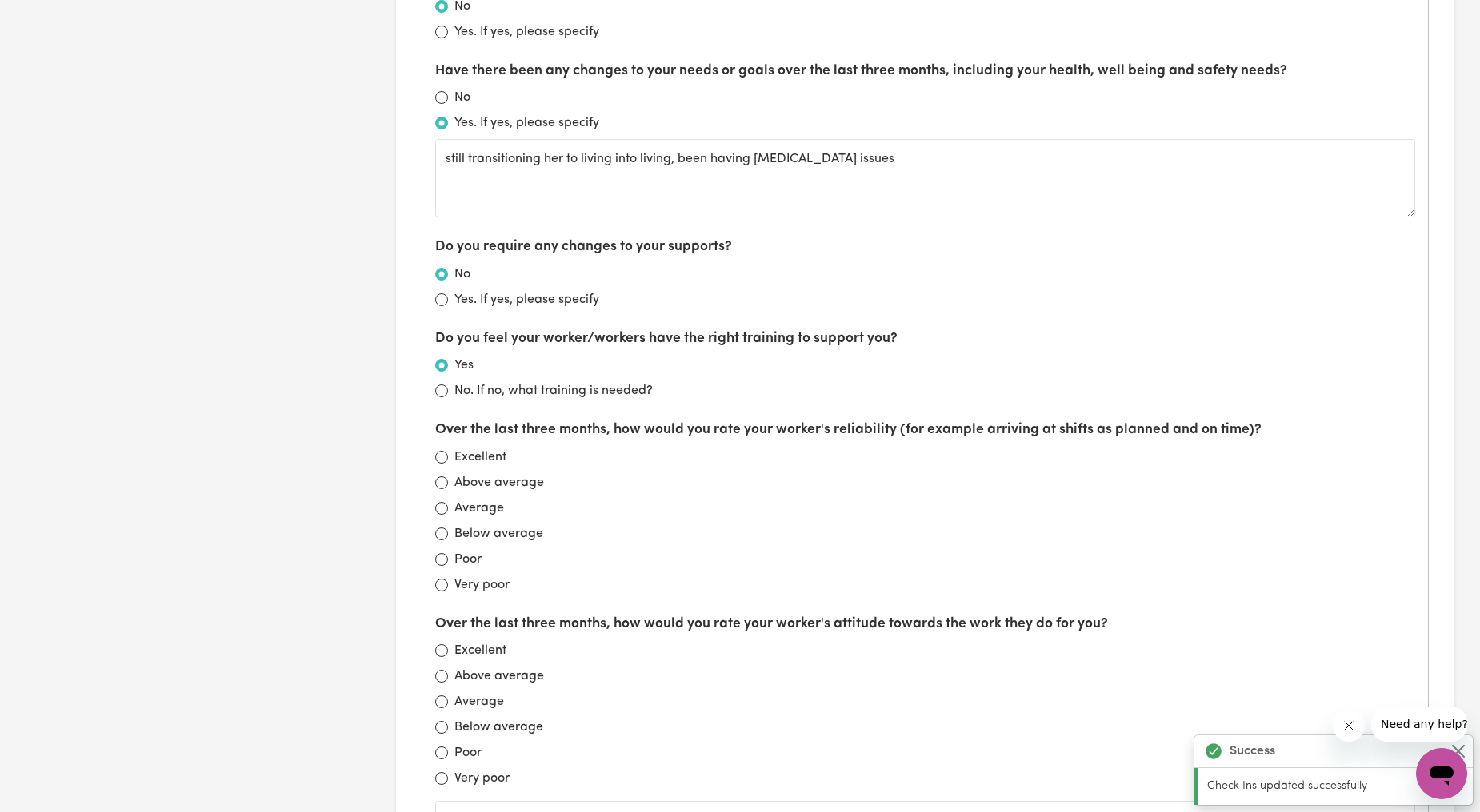
click at [638, 491] on div "Above average" at bounding box center [925, 482] width 980 height 19
click at [443, 484] on input "Above average" at bounding box center [442, 483] width 13 height 13
radio input "true"
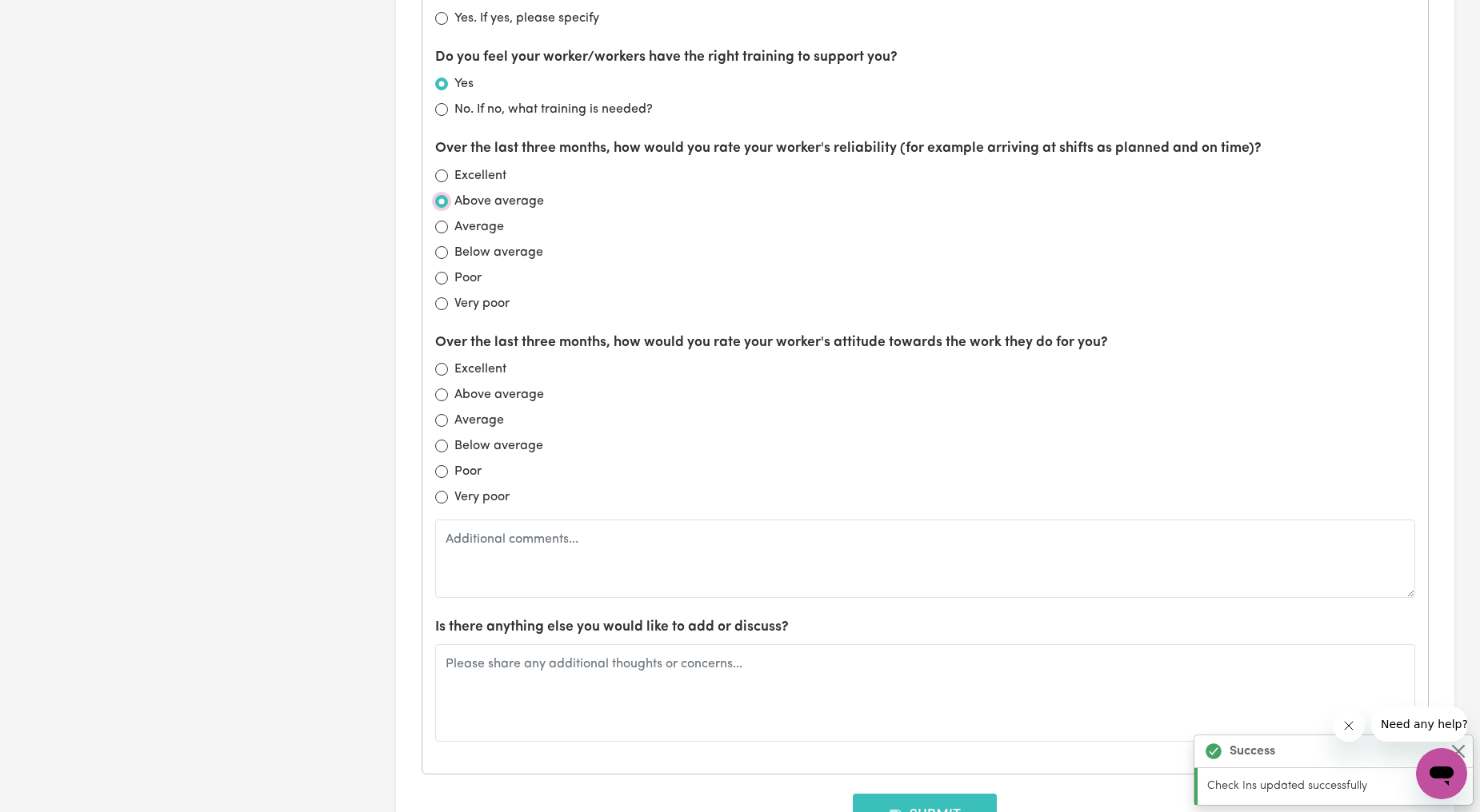
scroll to position [1481, 0]
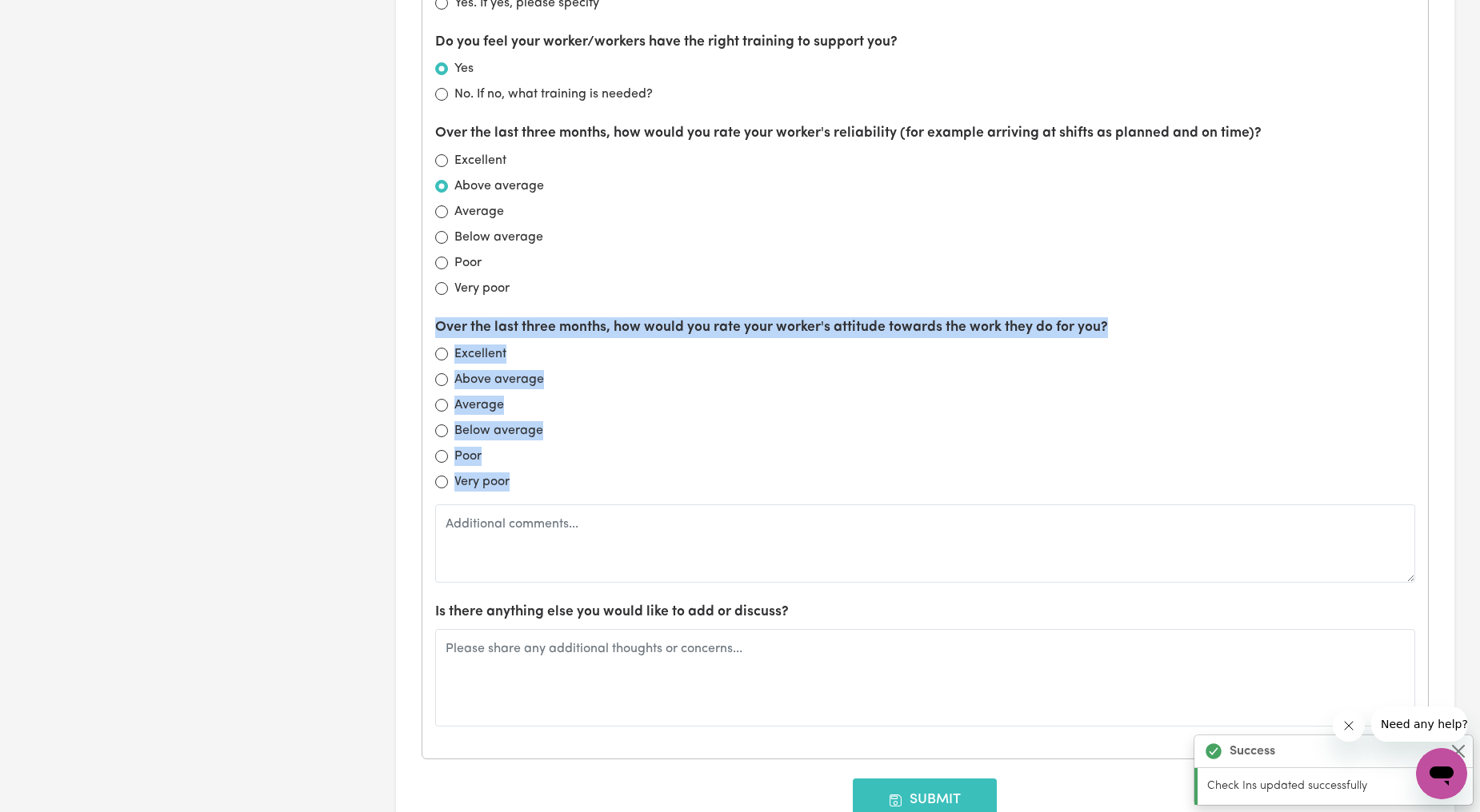
drag, startPoint x: 561, startPoint y: 471, endPoint x: 433, endPoint y: 328, distance: 191.9
click at [433, 328] on div "What is working well? Sounds like will be a plan roll over, all staff are reall…" at bounding box center [925, 65] width 1007 height 1388
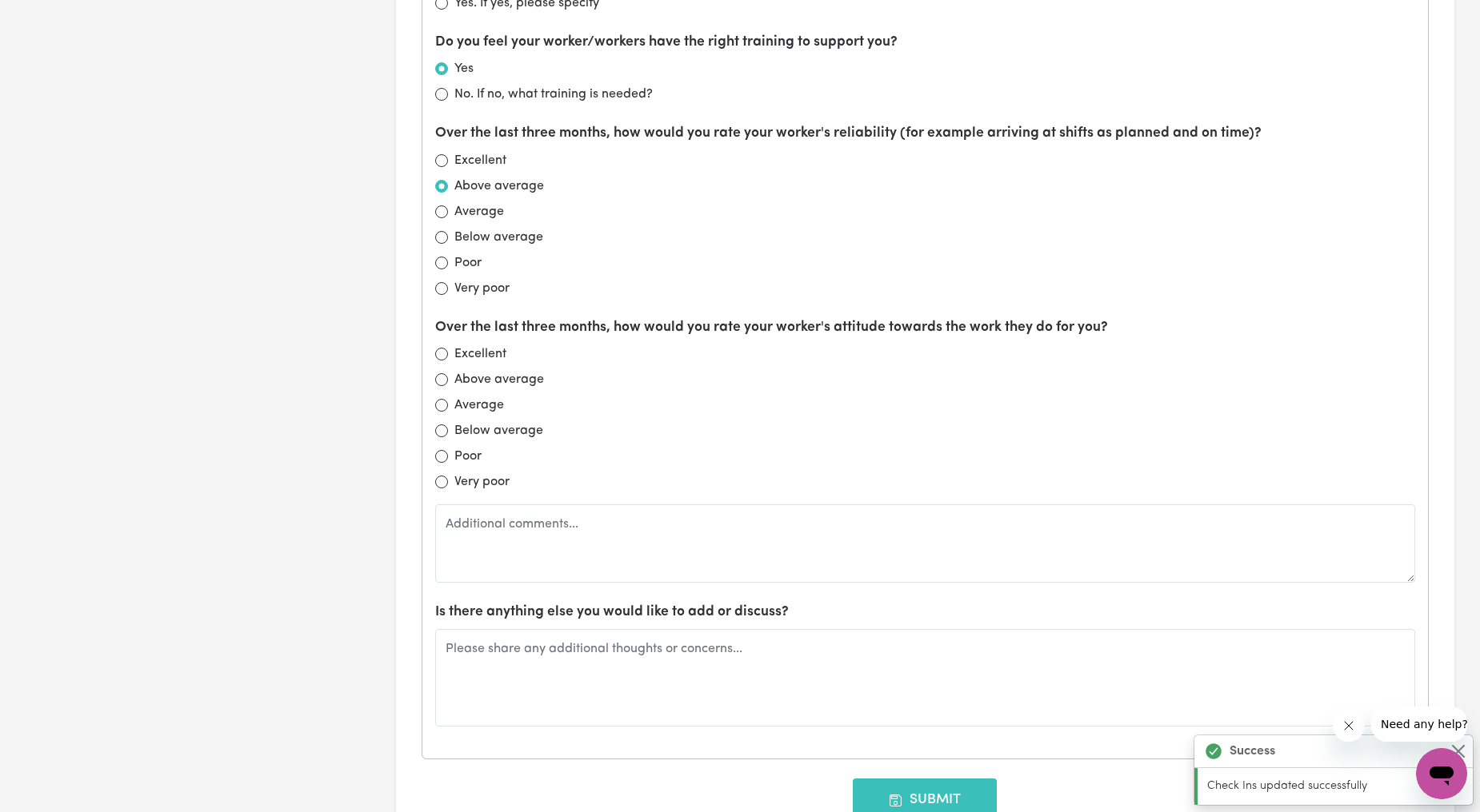
click at [433, 325] on div "What is working well? Sounds like will be a plan roll over, all staff are reall…" at bounding box center [925, 65] width 1007 height 1388
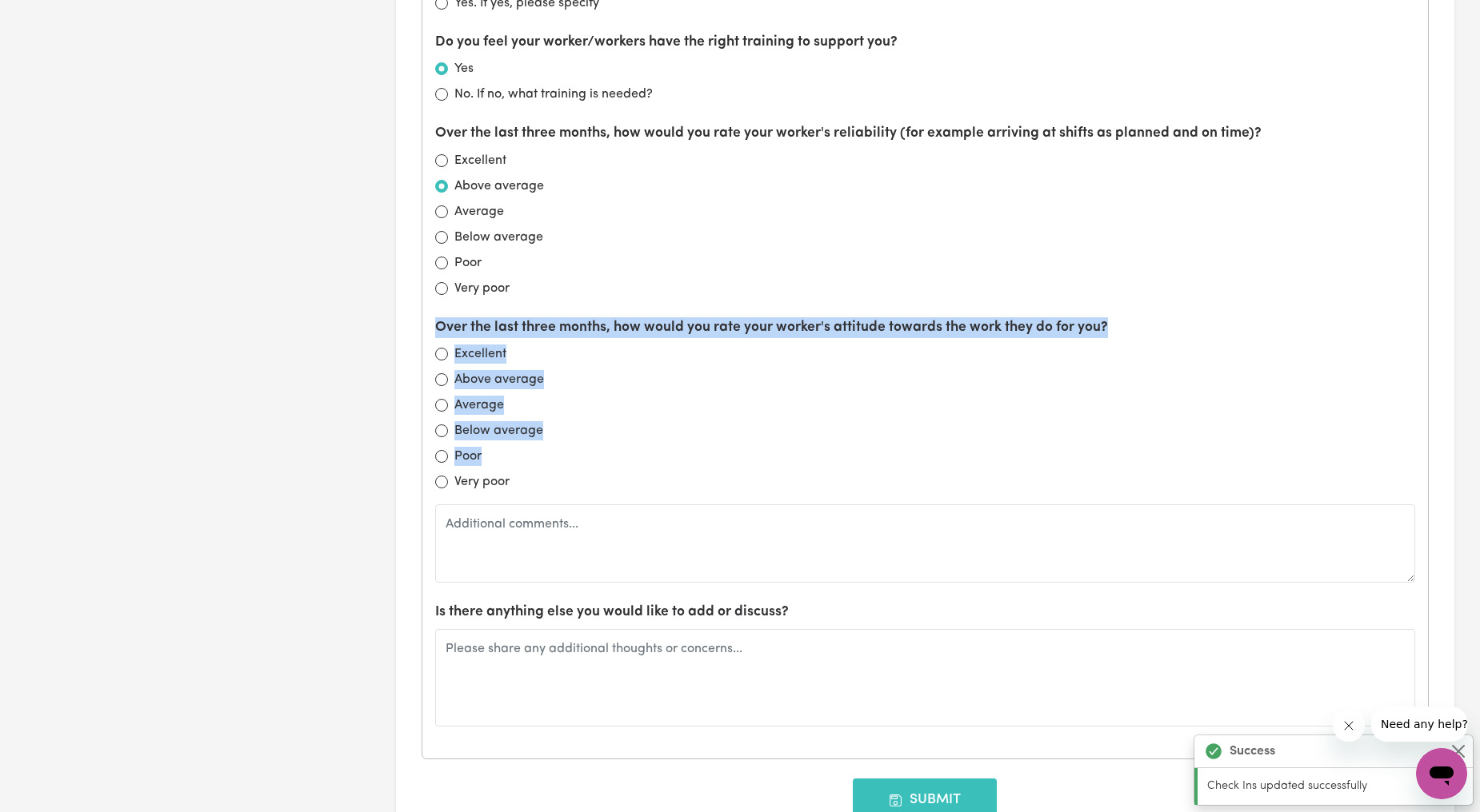
drag, startPoint x: 433, startPoint y: 325, endPoint x: 541, endPoint y: 476, distance: 185.6
click at [541, 476] on div "What is working well? Sounds like will be a plan roll over, all staff are reall…" at bounding box center [925, 65] width 1007 height 1388
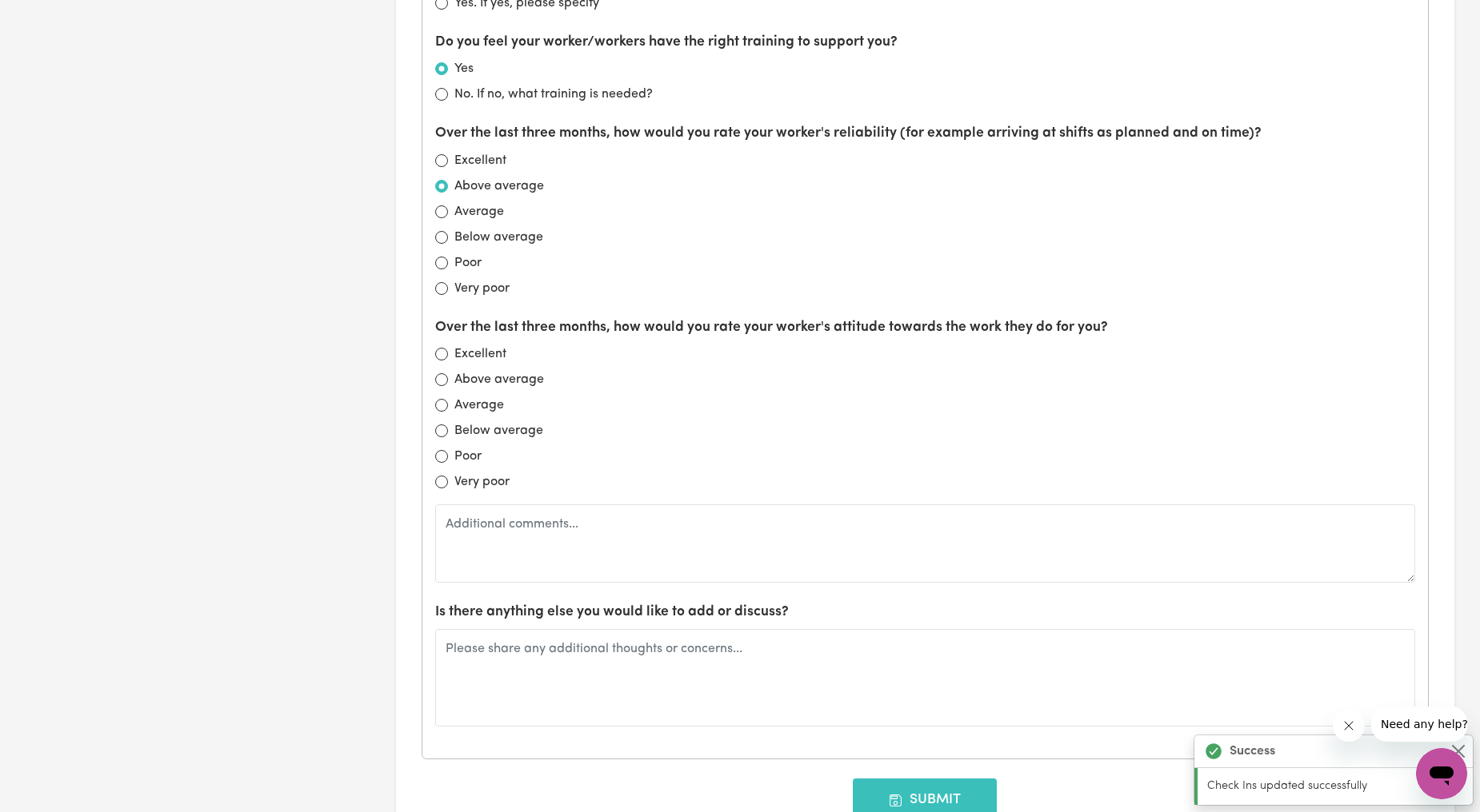
click at [546, 504] on div "Over the last three months, how would you rate your worker's attitude towards t…" at bounding box center [925, 450] width 980 height 266
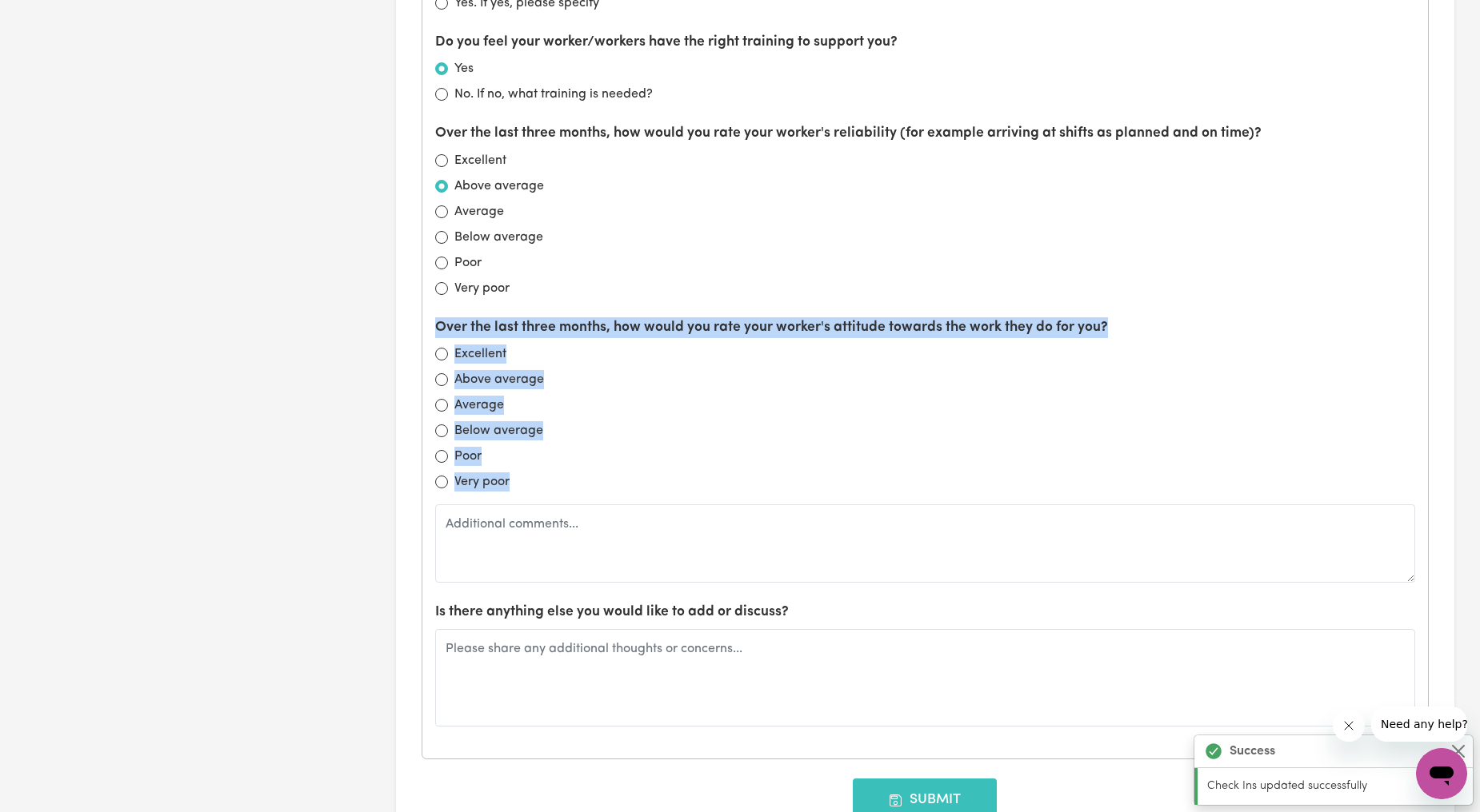
drag, startPoint x: 521, startPoint y: 480, endPoint x: 436, endPoint y: 330, distance: 172.4
click at [436, 330] on div "Over the last three months, how would you rate your worker's attitude towards t…" at bounding box center [925, 450] width 980 height 266
click at [436, 330] on label "Over the last three months, how would you rate your worker's attitude towards t…" at bounding box center [772, 327] width 673 height 21
drag, startPoint x: 430, startPoint y: 324, endPoint x: 552, endPoint y: 480, distance: 198.0
click at [552, 480] on div "What is working well? Sounds like will be a plan roll over, all staff are reall…" at bounding box center [925, 65] width 1007 height 1388
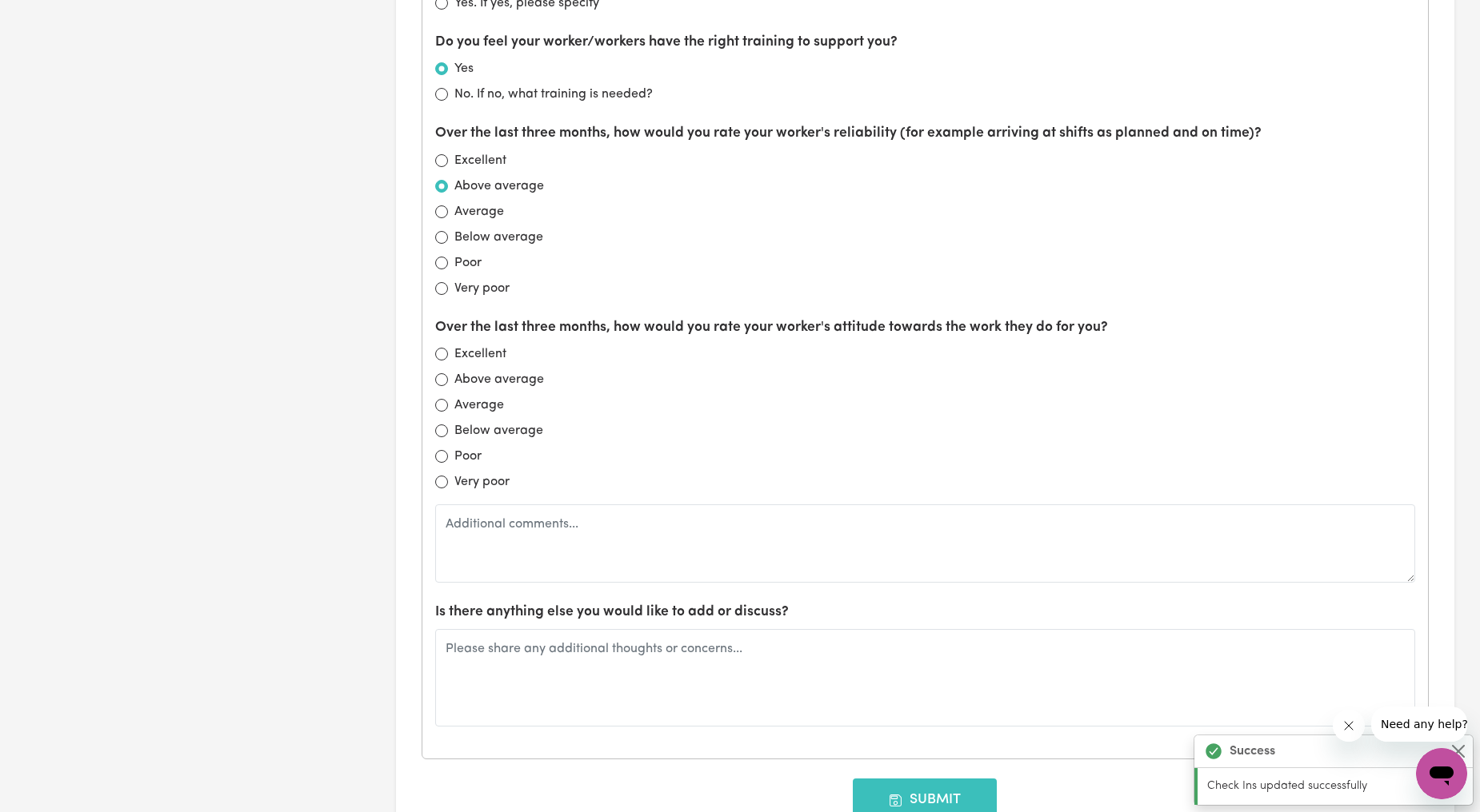
click at [565, 494] on div "Over the last three months, how would you rate your worker's attitude towards t…" at bounding box center [925, 450] width 980 height 266
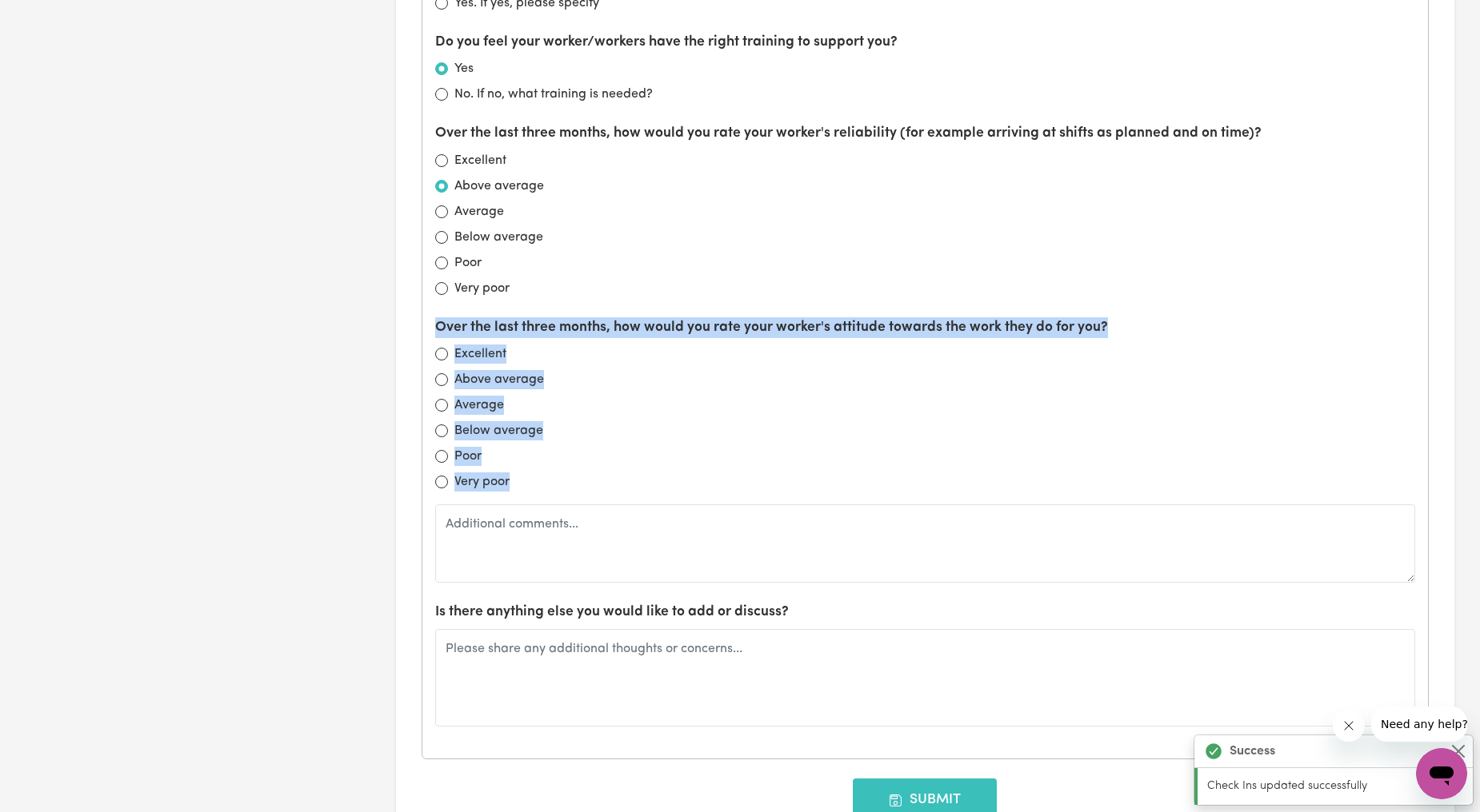
drag, startPoint x: 573, startPoint y: 481, endPoint x: 426, endPoint y: 324, distance: 215.1
click at [426, 324] on div "What is working well? Sounds like will be a plan roll over, all staff are reall…" at bounding box center [925, 65] width 1007 height 1388
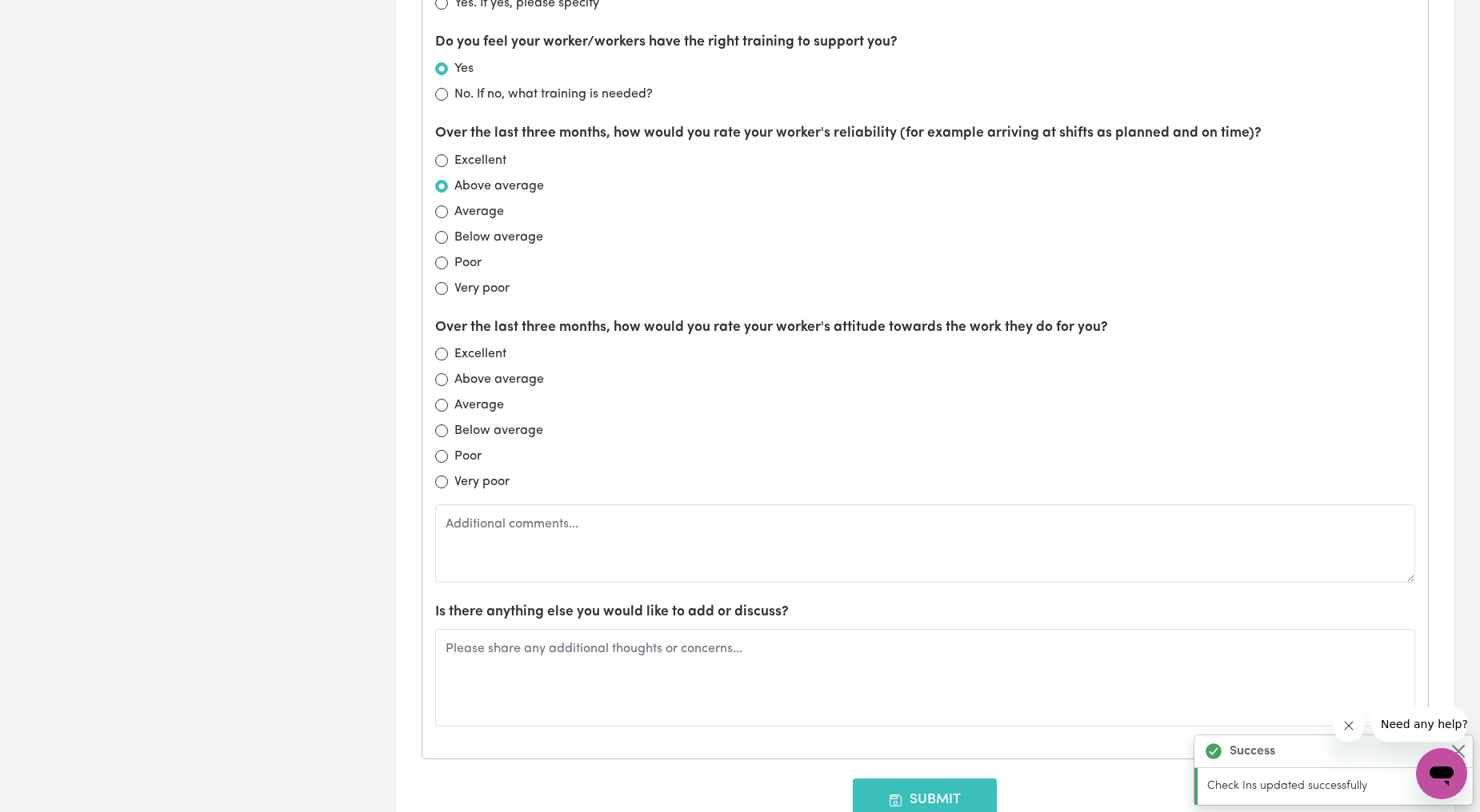
click at [623, 478] on div "Very poor" at bounding box center [925, 481] width 980 height 19
click at [448, 349] on div "Excellent" at bounding box center [925, 354] width 980 height 19
click at [442, 347] on div "Over the last three months, how would you rate your worker's attitude towards t…" at bounding box center [925, 450] width 980 height 266
click at [450, 353] on div "Excellent" at bounding box center [925, 354] width 980 height 19
click at [436, 359] on input "Excellent" at bounding box center [442, 354] width 13 height 13
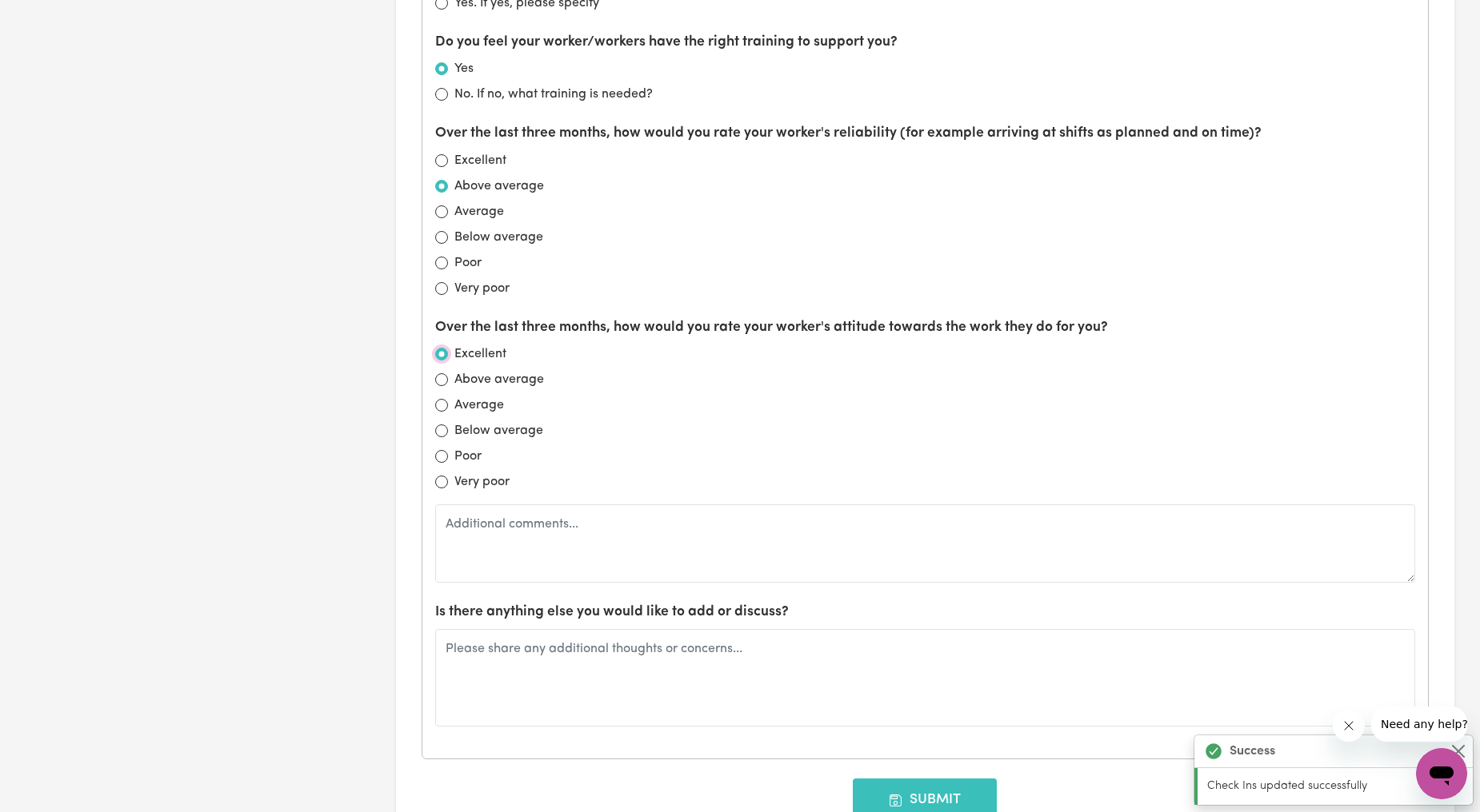
radio input "true"
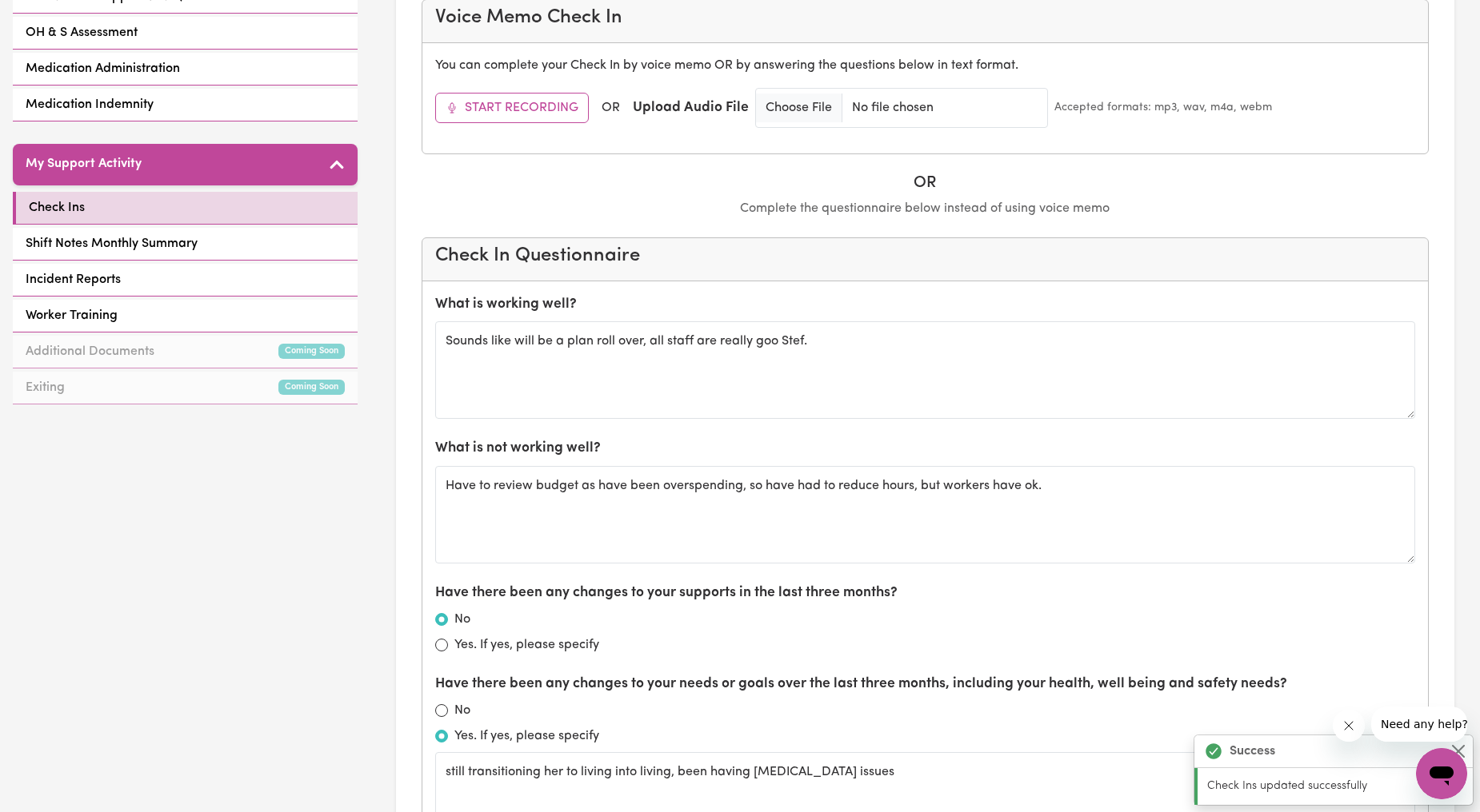
scroll to position [593, 0]
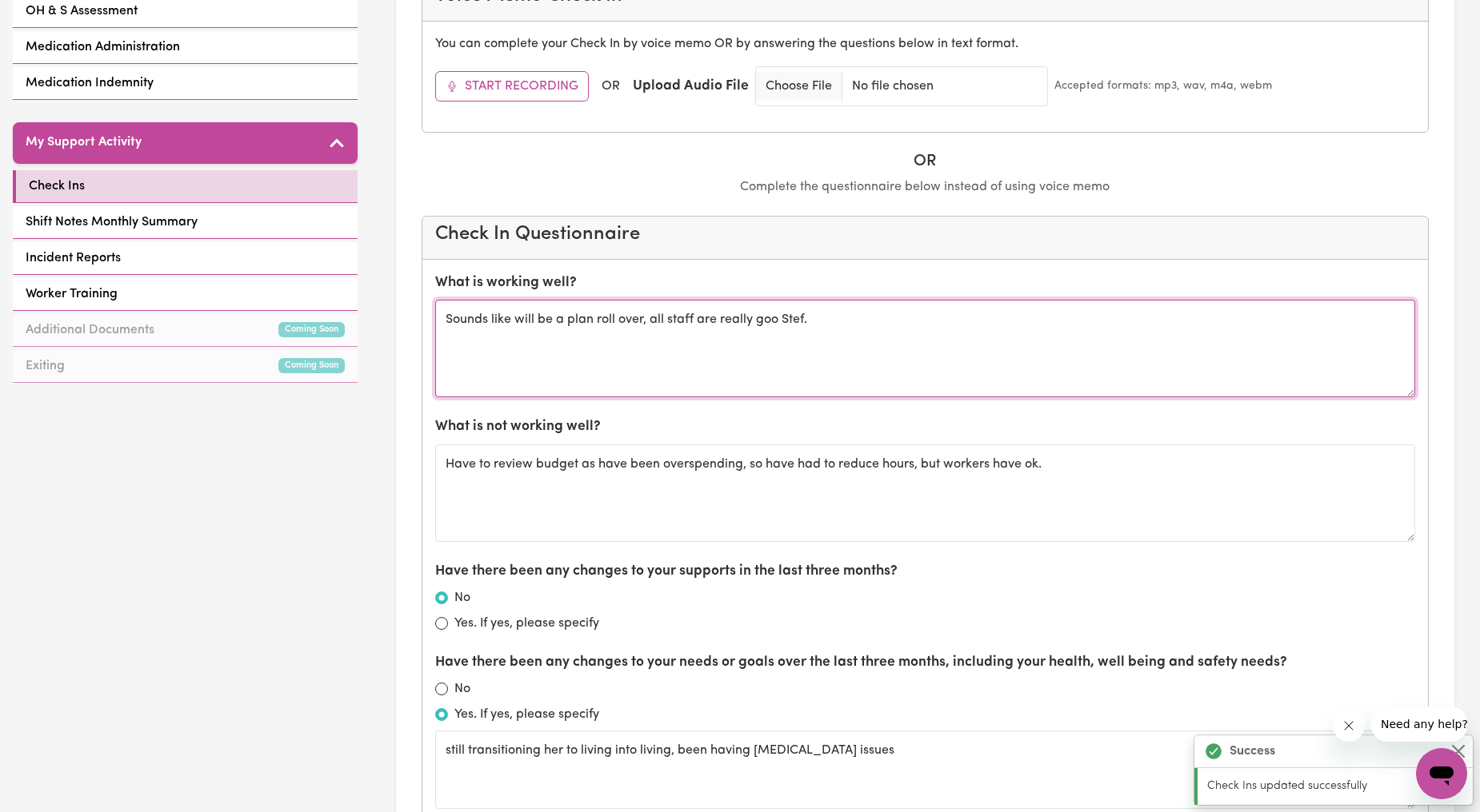
click at [880, 316] on textarea "Sounds like will be a plan roll over, all staff are really goo Stef." at bounding box center [925, 349] width 980 height 98
drag, startPoint x: 866, startPoint y: 339, endPoint x: 440, endPoint y: 313, distance: 426.8
click at [440, 313] on textarea "Sounds like will be a plan roll over, all staff are really goo Stef." at bounding box center [925, 349] width 980 height 98
click at [463, 331] on textarea "Sounds like will be a plan roll over, all staff are really goo Stef." at bounding box center [925, 349] width 980 height 98
click at [443, 329] on textarea "Sounds like will be a plan roll over, all staff are really goo Stef." at bounding box center [925, 349] width 980 height 98
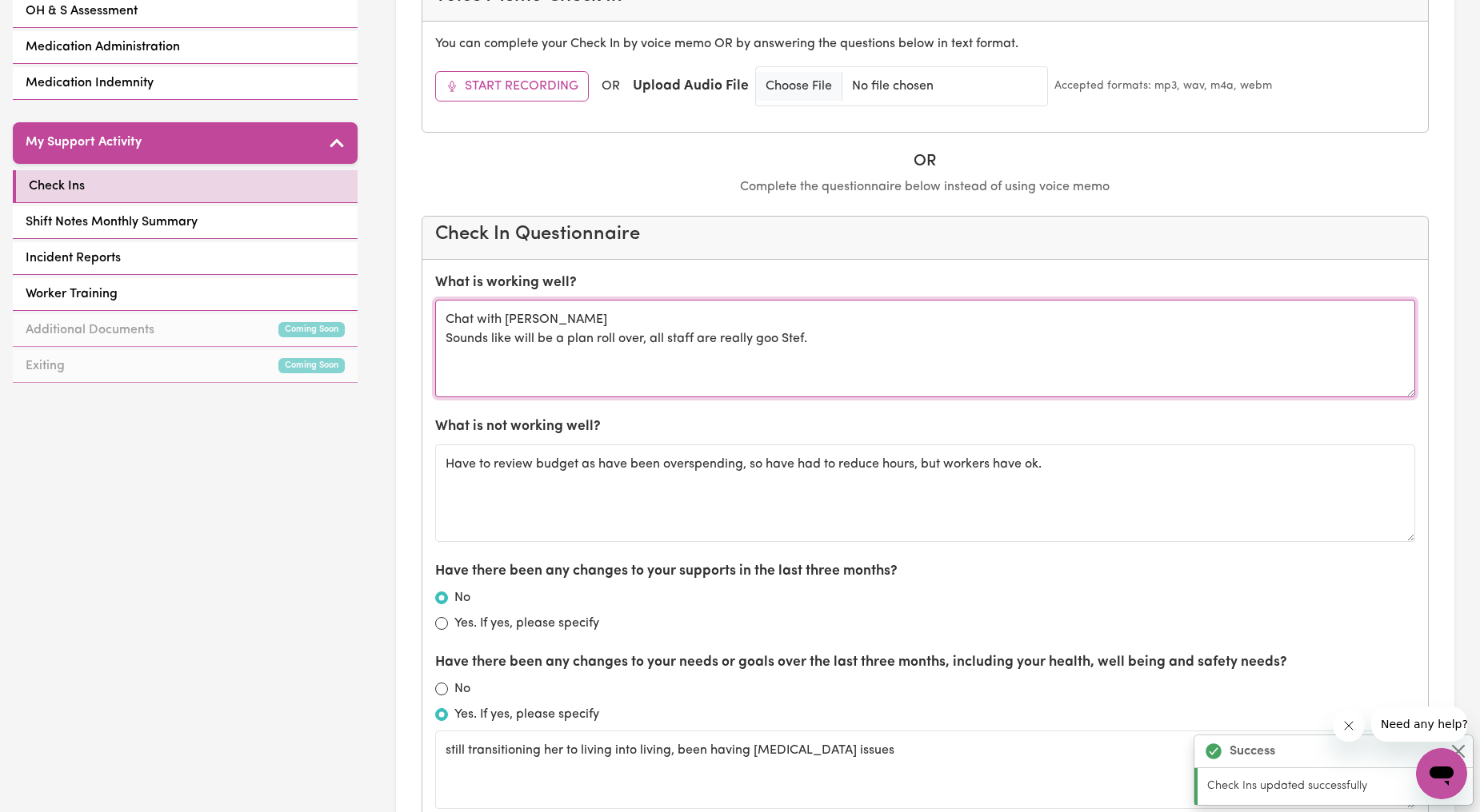
click at [644, 337] on textarea "Chat with Cecilia Sounds like will be a plan roll over, all staff are really go…" at bounding box center [925, 349] width 980 height 98
click at [637, 341] on textarea "Chat with Cecilia Sounds like will be a plan roll over, all staff are really go…" at bounding box center [925, 349] width 980 height 98
click at [644, 345] on textarea "Chat with Cecilia Sounds like will be a plan roll over, all staff are really go…" at bounding box center [925, 349] width 980 height 98
click at [642, 345] on textarea "Chat with Cecilia Sounds like will be a plan roll over, all staff are really go…" at bounding box center [925, 349] width 980 height 98
click at [852, 349] on textarea "Chat with Cecilia Sounds like will be a plan roll over in November, all staff a…" at bounding box center [925, 349] width 980 height 98
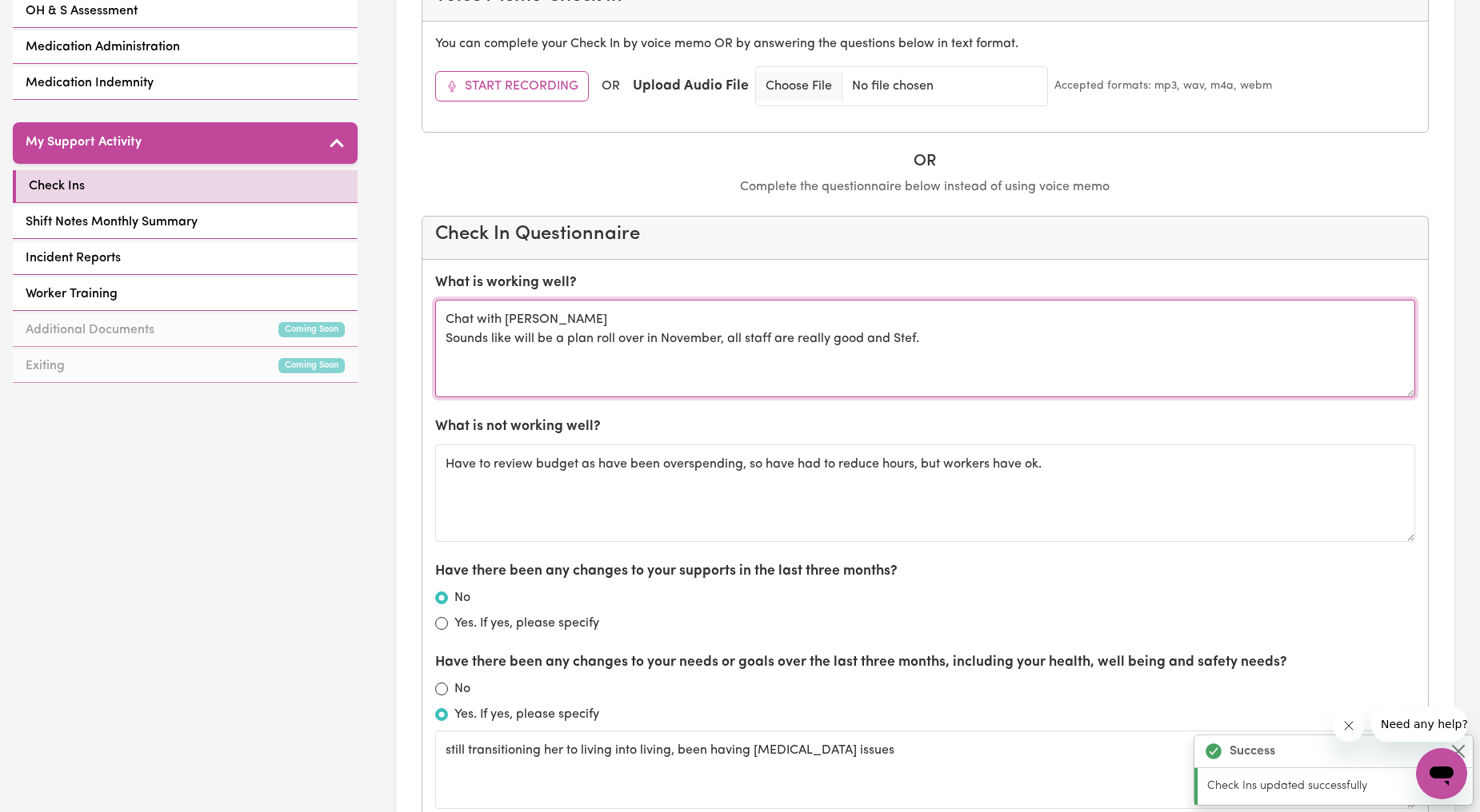
click at [932, 340] on textarea "Chat with Cecilia Sounds like will be a plan roll over in November, all staff a…" at bounding box center [925, 349] width 980 height 98
type textarea "Chat with Cecilia Sounds like will be a plan roll over in November, all staff a…"
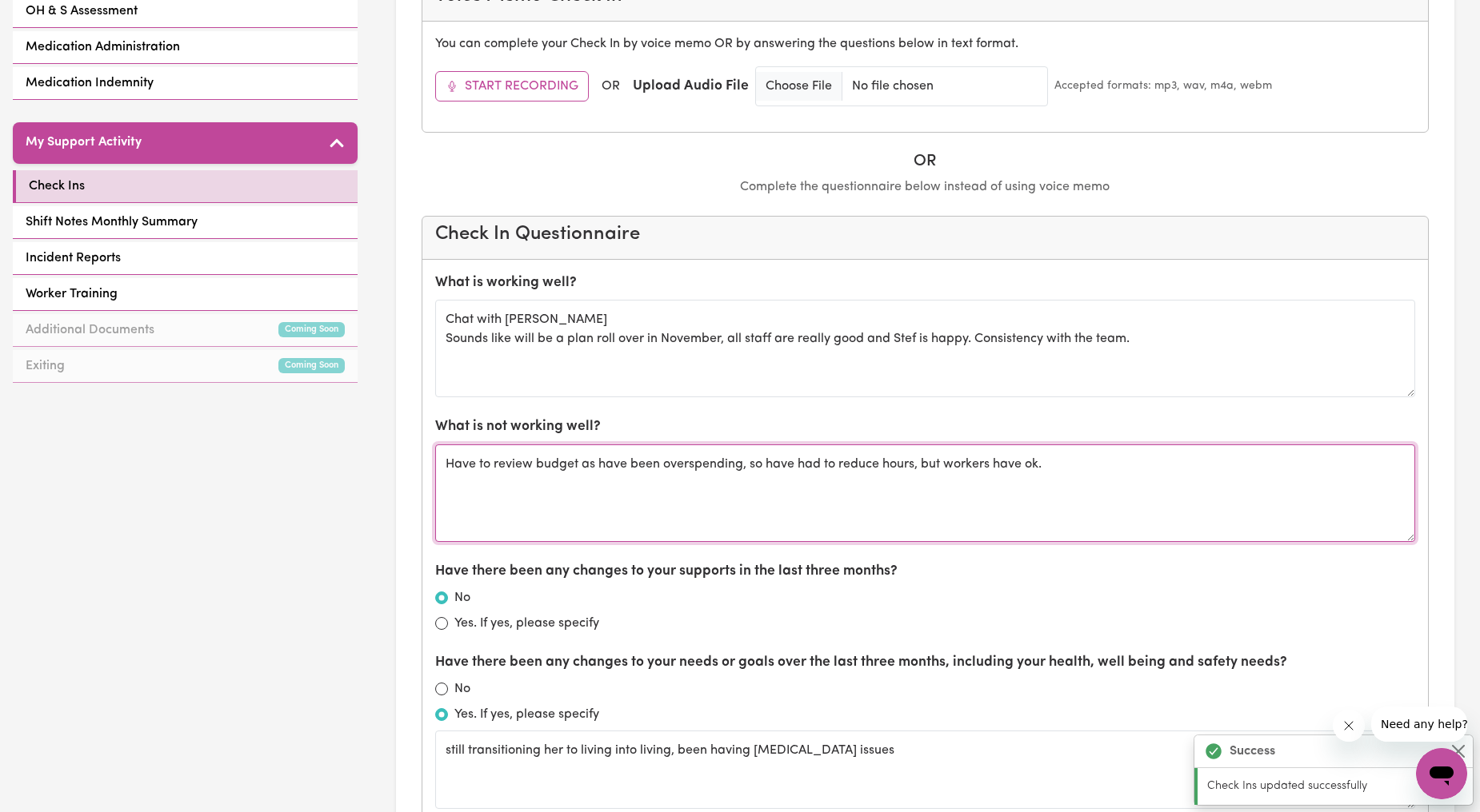
drag, startPoint x: 733, startPoint y: 474, endPoint x: 1028, endPoint y: 475, distance: 295.0
click at [1022, 475] on textarea "Have to review budget as have been overspending, so have had to reduce hours, b…" at bounding box center [925, 493] width 980 height 98
click at [1052, 477] on textarea "Have to review budget as have been overspending, so have had to reduce hours, b…" at bounding box center [925, 493] width 980 height 98
click at [1021, 472] on textarea "Have to review budget as have been overspending, so have had to reduce hours, b…" at bounding box center [925, 493] width 980 height 98
click at [1114, 456] on textarea "Have to review budget as have been overspending, so have had to reduce hours, b…" at bounding box center [925, 493] width 980 height 98
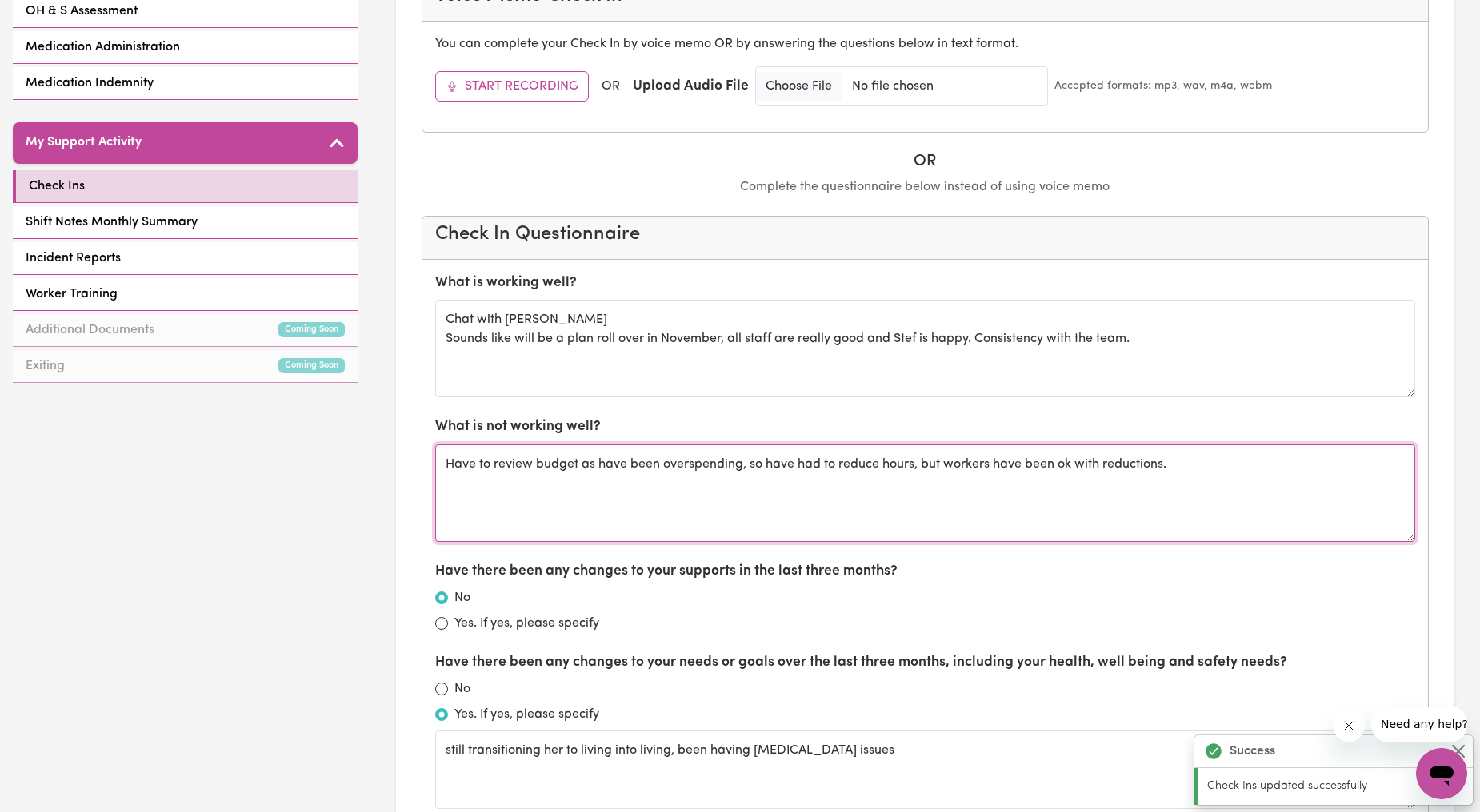
type textarea "Have to review budget as have been overspending, so have had to reduce hours, b…"
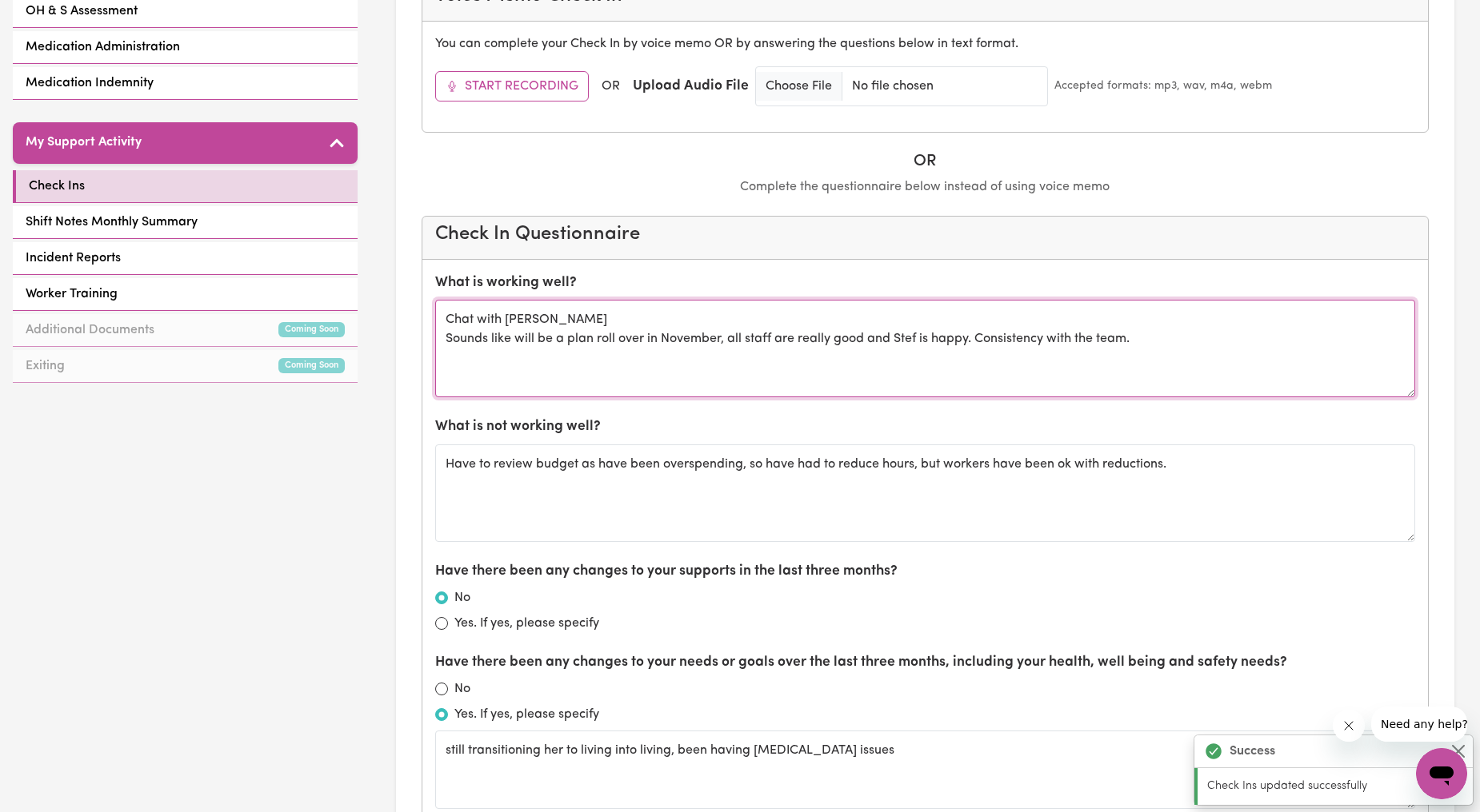
drag, startPoint x: 1126, startPoint y: 363, endPoint x: 452, endPoint y: 322, distance: 675.2
click at [452, 322] on textarea "Chat with Cecilia Sounds like will be a plan roll over in November, all staff a…" at bounding box center [925, 349] width 980 height 98
click at [502, 330] on textarea "Chat with Cecilia Sounds like will be a plan roll over in November, all staff a…" at bounding box center [925, 349] width 980 height 98
drag, startPoint x: 1204, startPoint y: 352, endPoint x: 428, endPoint y: 318, distance: 776.7
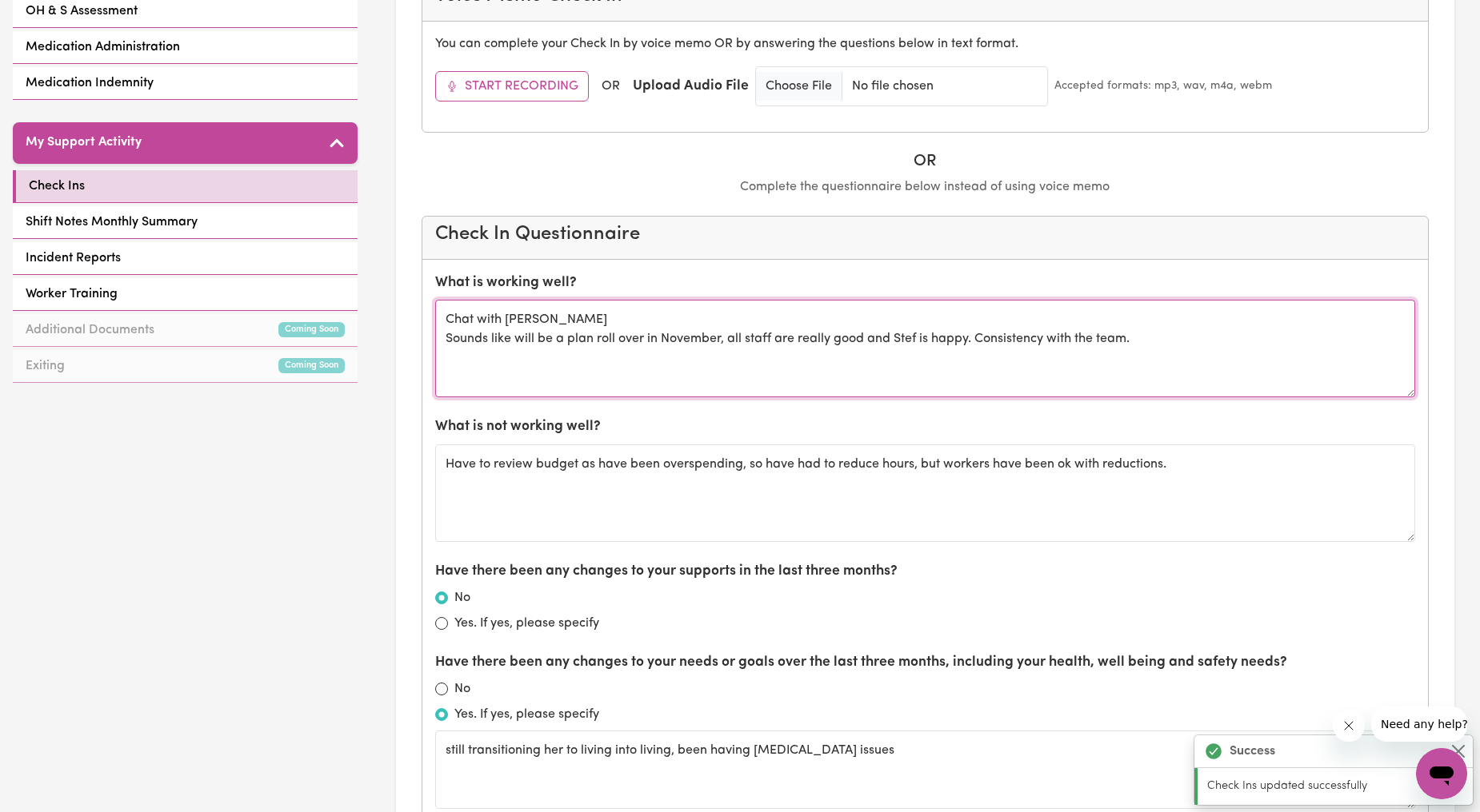
click at [516, 325] on textarea "Chat with Cecilia Sounds like will be a plan roll over in November, all staff a…" at bounding box center [925, 349] width 980 height 98
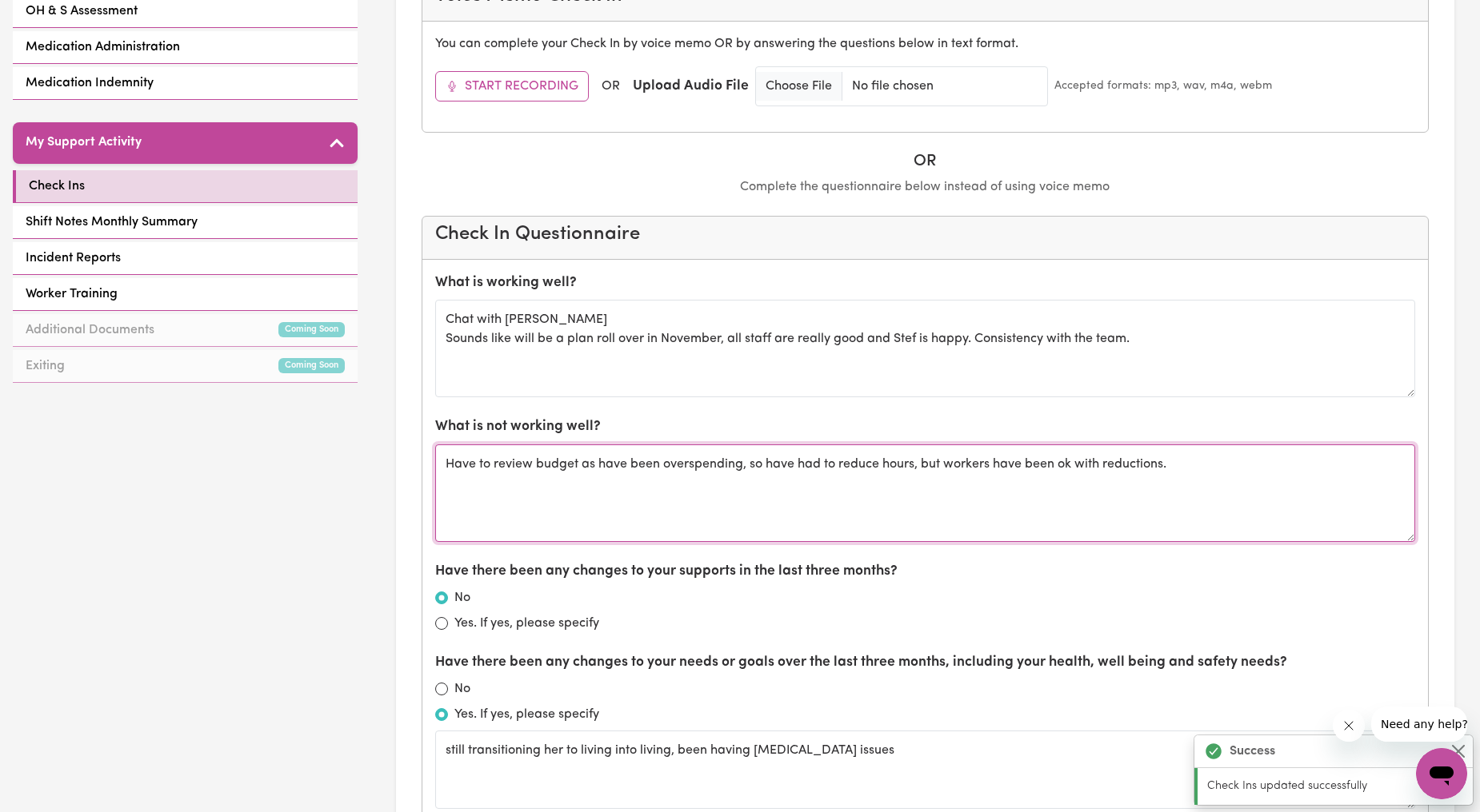
drag, startPoint x: 450, startPoint y: 462, endPoint x: 1179, endPoint y: 471, distance: 729.1
click at [1179, 471] on textarea "Have to review budget as have been overspending, so have had to reduce hours, b…" at bounding box center [925, 493] width 980 height 98
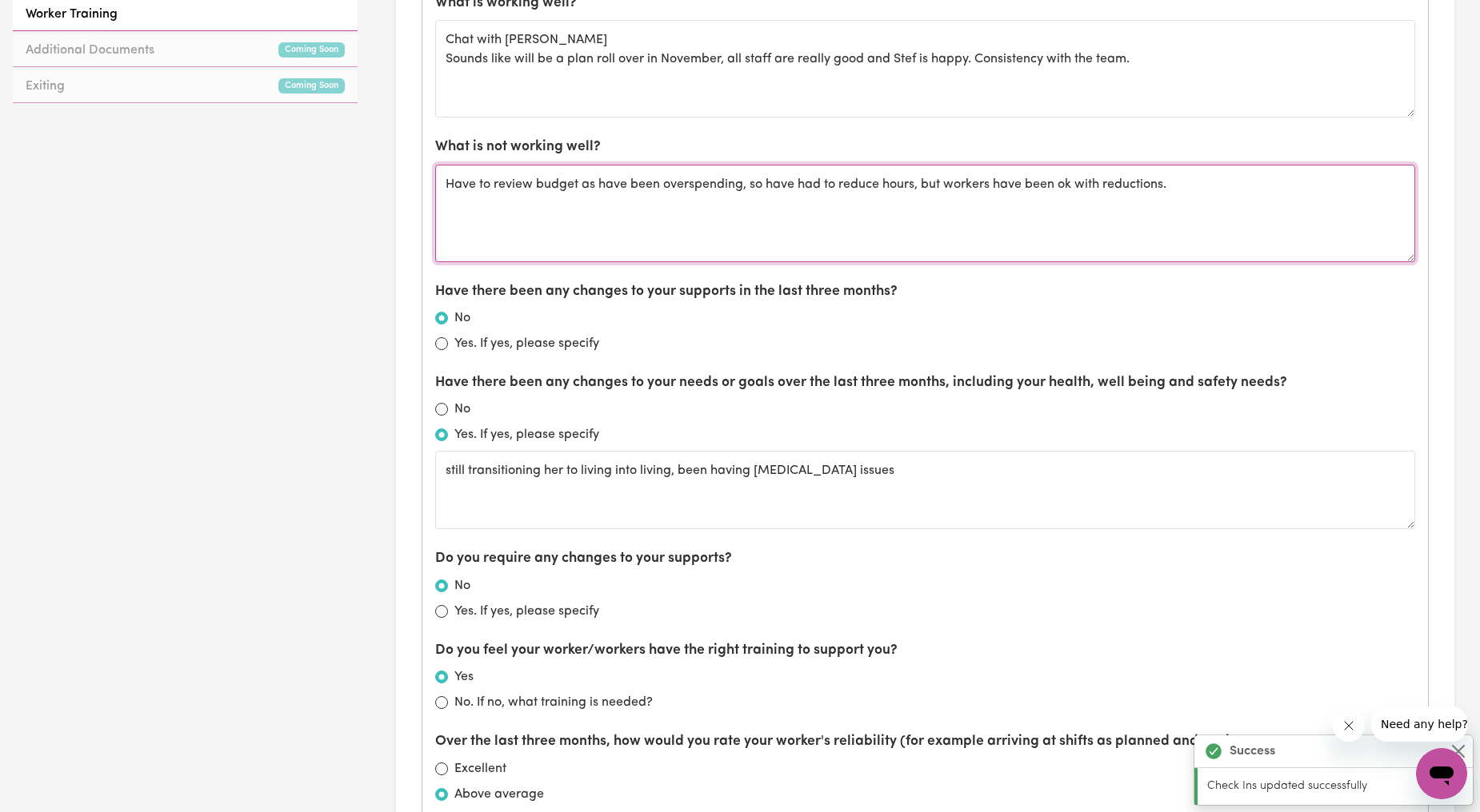
scroll to position [889, 0]
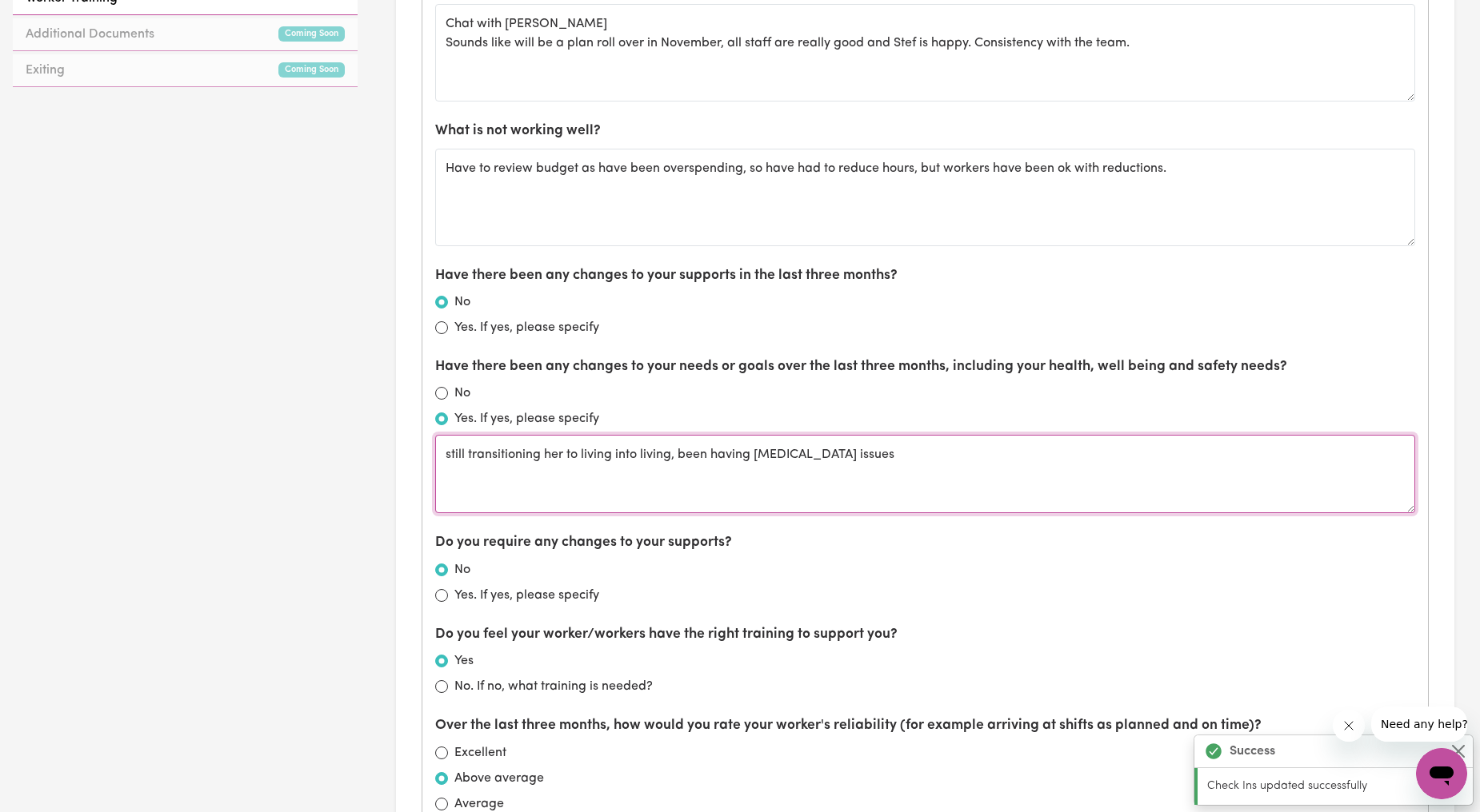
drag, startPoint x: 449, startPoint y: 453, endPoint x: 440, endPoint y: 453, distance: 9.0
click at [440, 453] on textarea "still transitioning her to living into living, been having gall bladder issues" at bounding box center [925, 474] width 980 height 79
click at [627, 453] on textarea "Still transitioning her to living into living, been having gall bladder issues" at bounding box center [925, 474] width 980 height 79
click at [628, 453] on textarea "Still transitioning her to living into living, been having gall bladder issues" at bounding box center [925, 474] width 980 height 79
click at [606, 459] on textarea "Still transitioning her to living into living, been having gall bladder issues" at bounding box center [925, 474] width 980 height 79
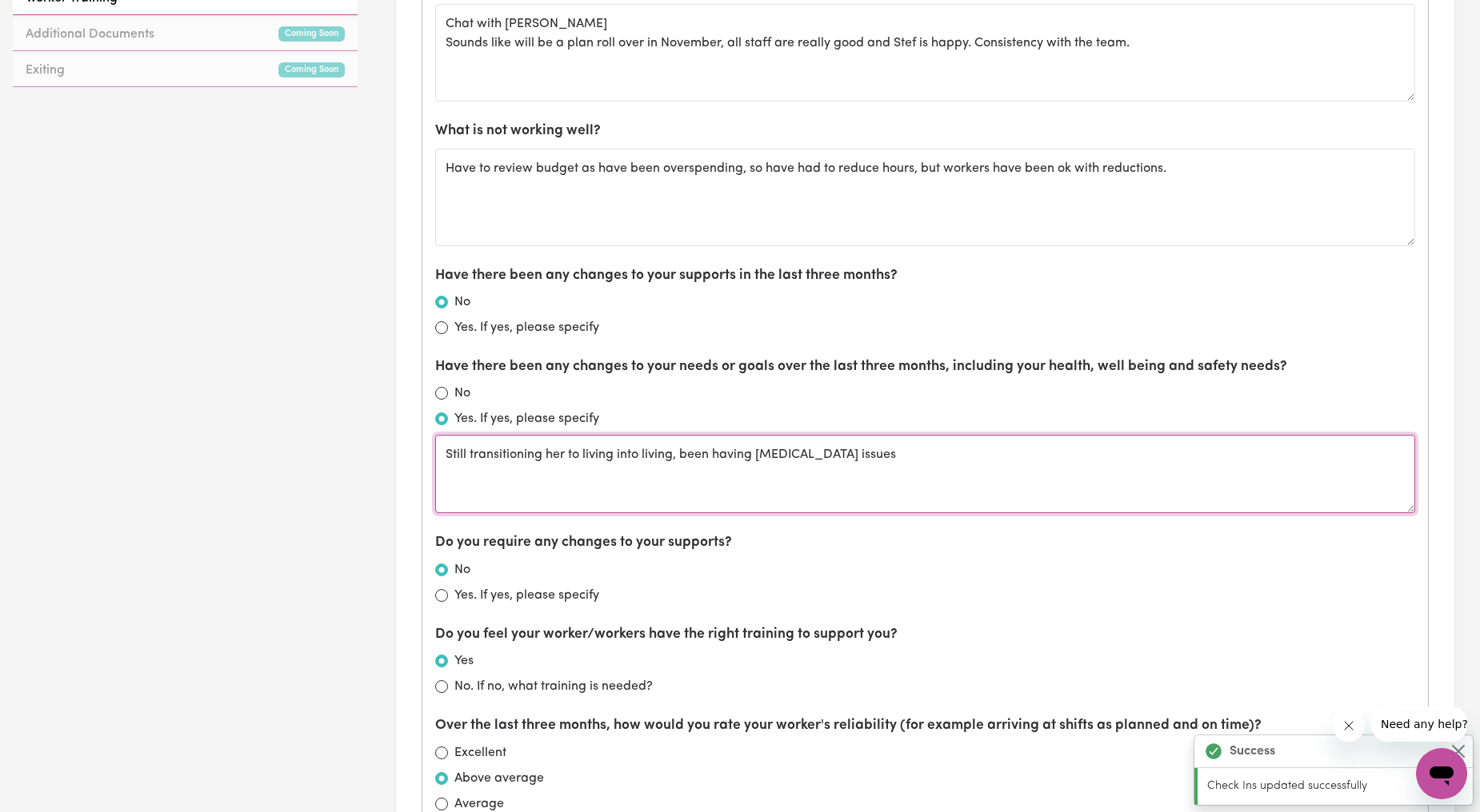
click at [606, 459] on textarea "Still transitioning her to living into living, been having gall bladder issues" at bounding box center [925, 474] width 980 height 79
click at [589, 452] on textarea "Still transitioning her to into living, been having gall bladder issues" at bounding box center [925, 474] width 980 height 79
click at [693, 457] on textarea "Still transitioning her to independent living, been having gall bladder issues" at bounding box center [925, 474] width 980 height 79
click at [694, 477] on textarea "Still transitioning her to independent living, will have a block on their land,…" at bounding box center [925, 474] width 980 height 79
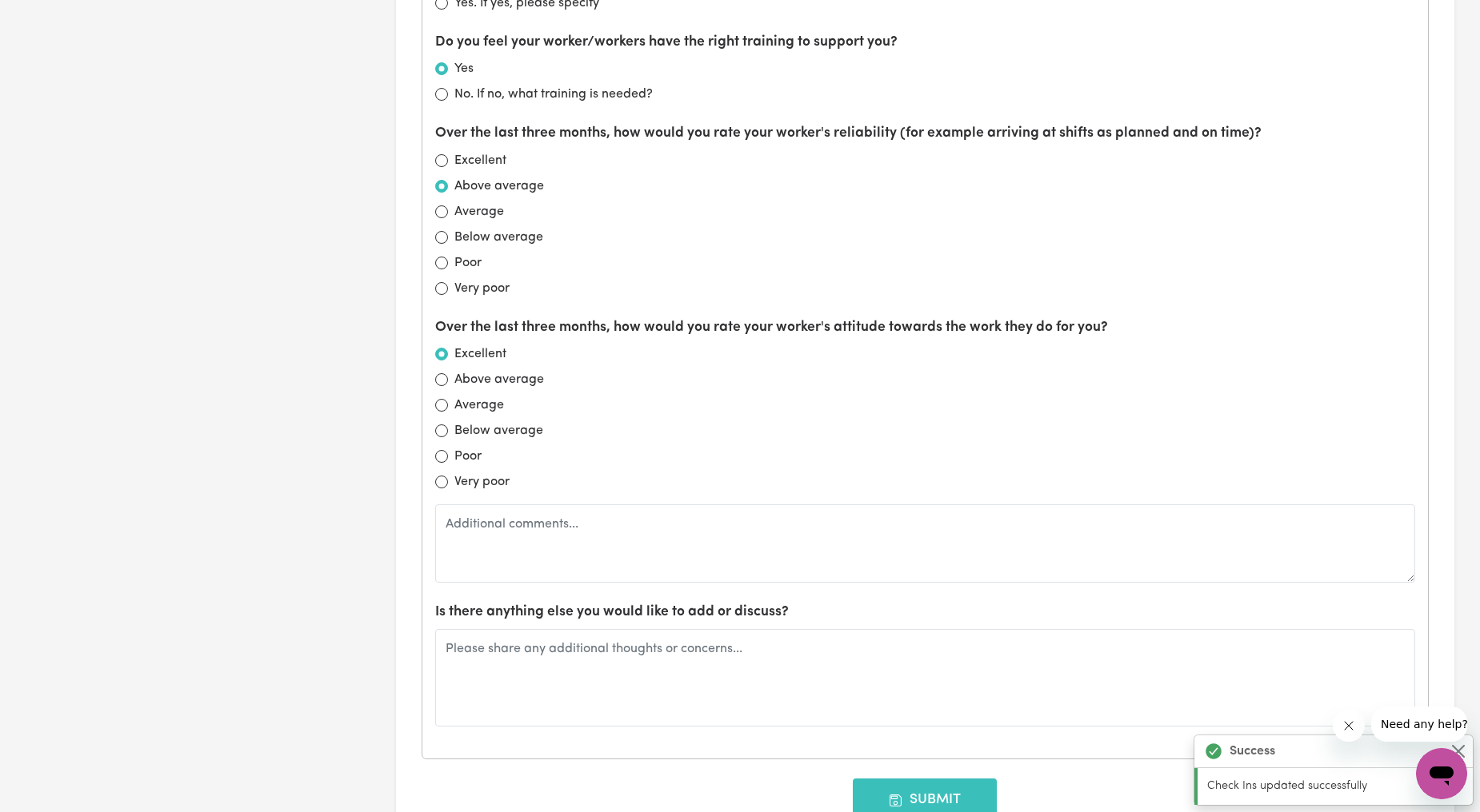
scroll to position [1777, 0]
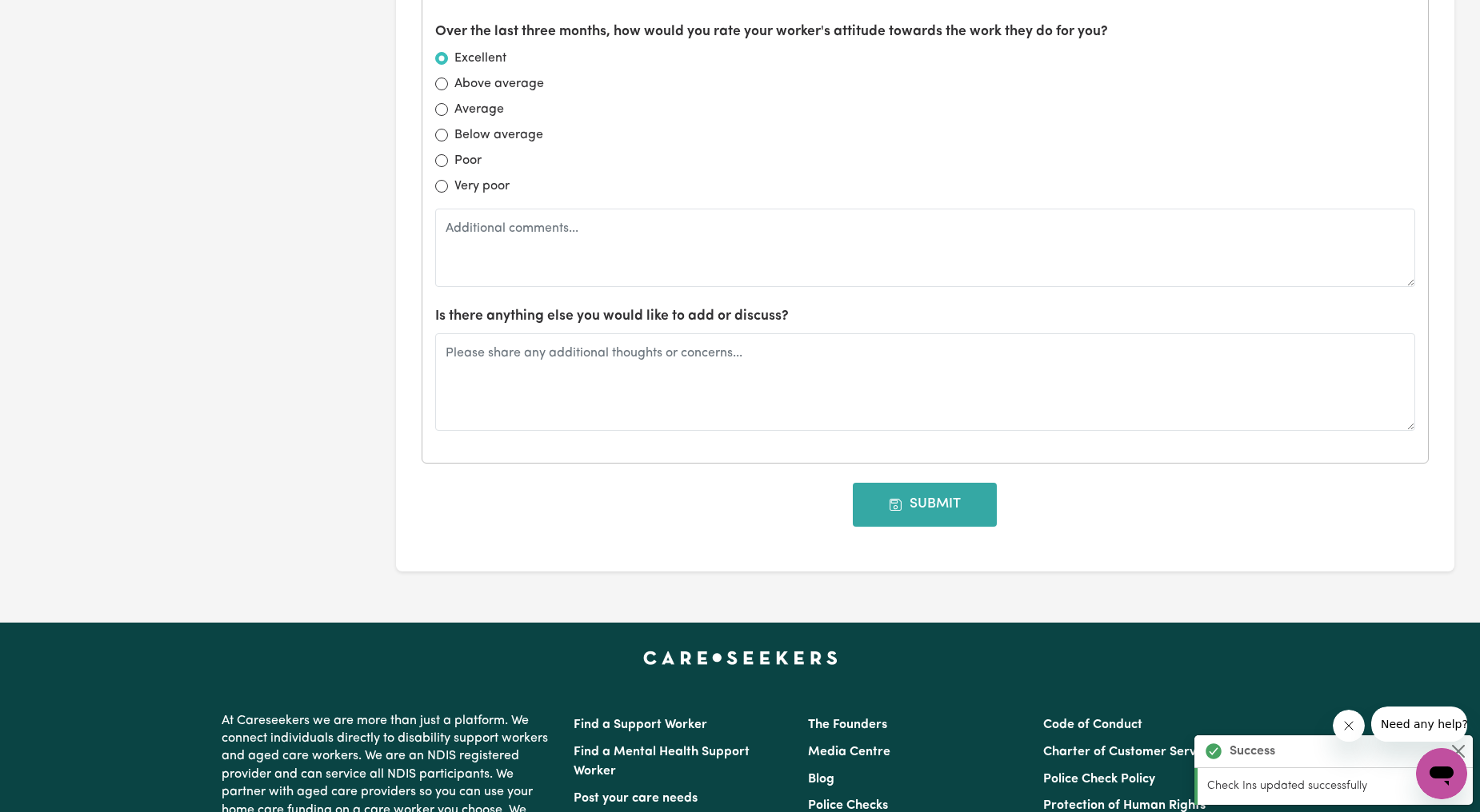
type textarea "Still transitioning her to independent living, will have a block on their land,…"
click at [917, 523] on button "Submit" at bounding box center [924, 505] width 144 height 43
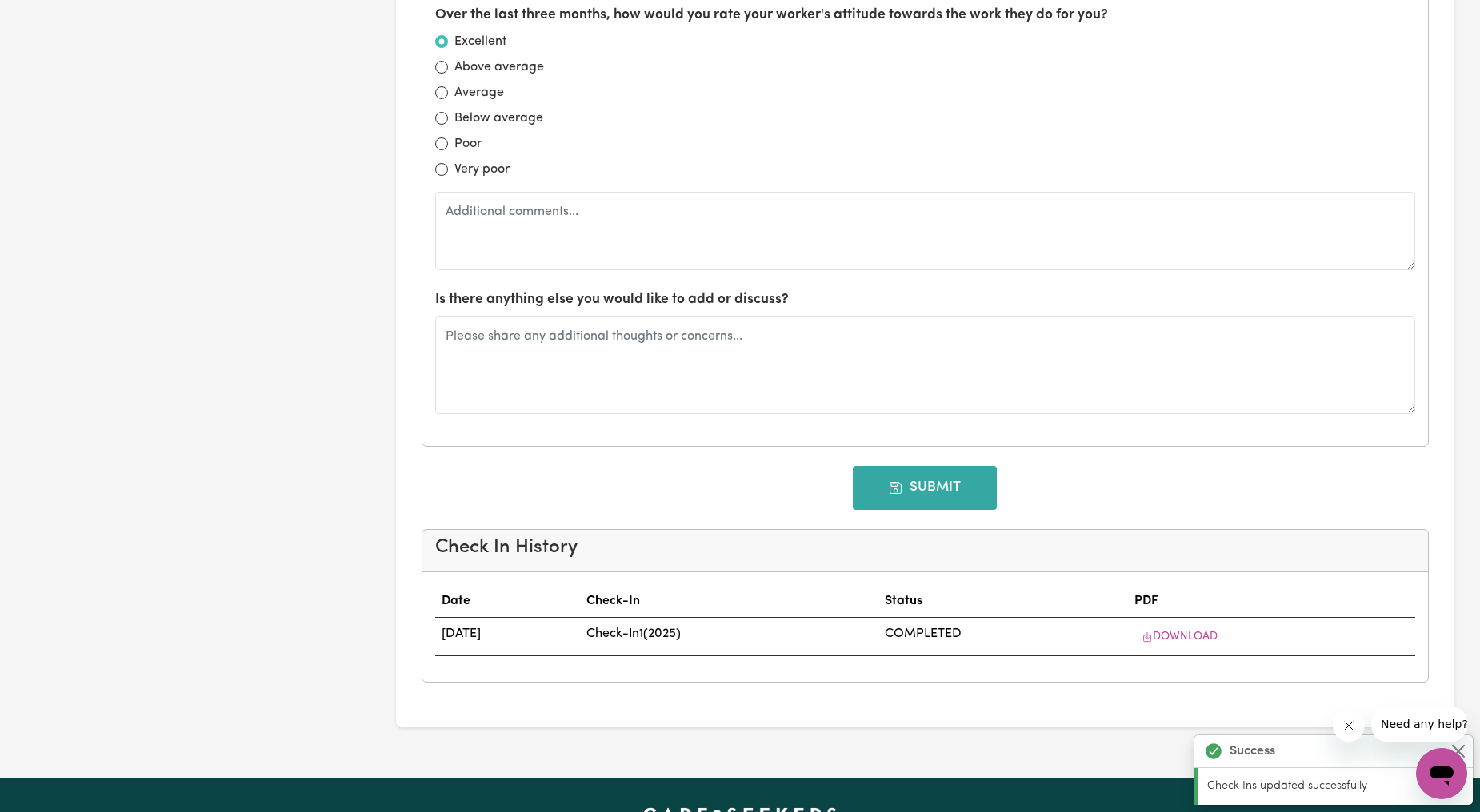
scroll to position [0, 0]
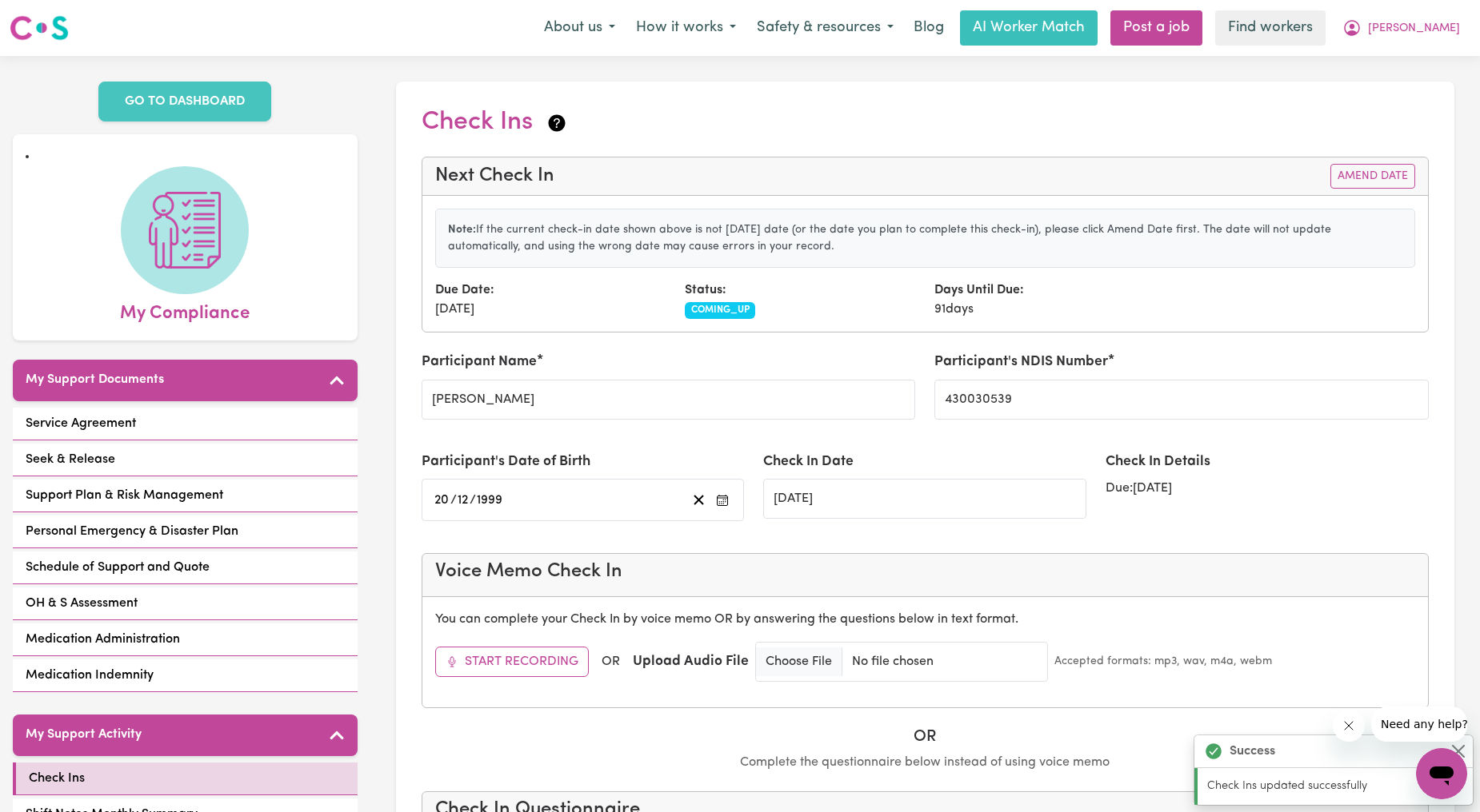
type input "24/12/2025"
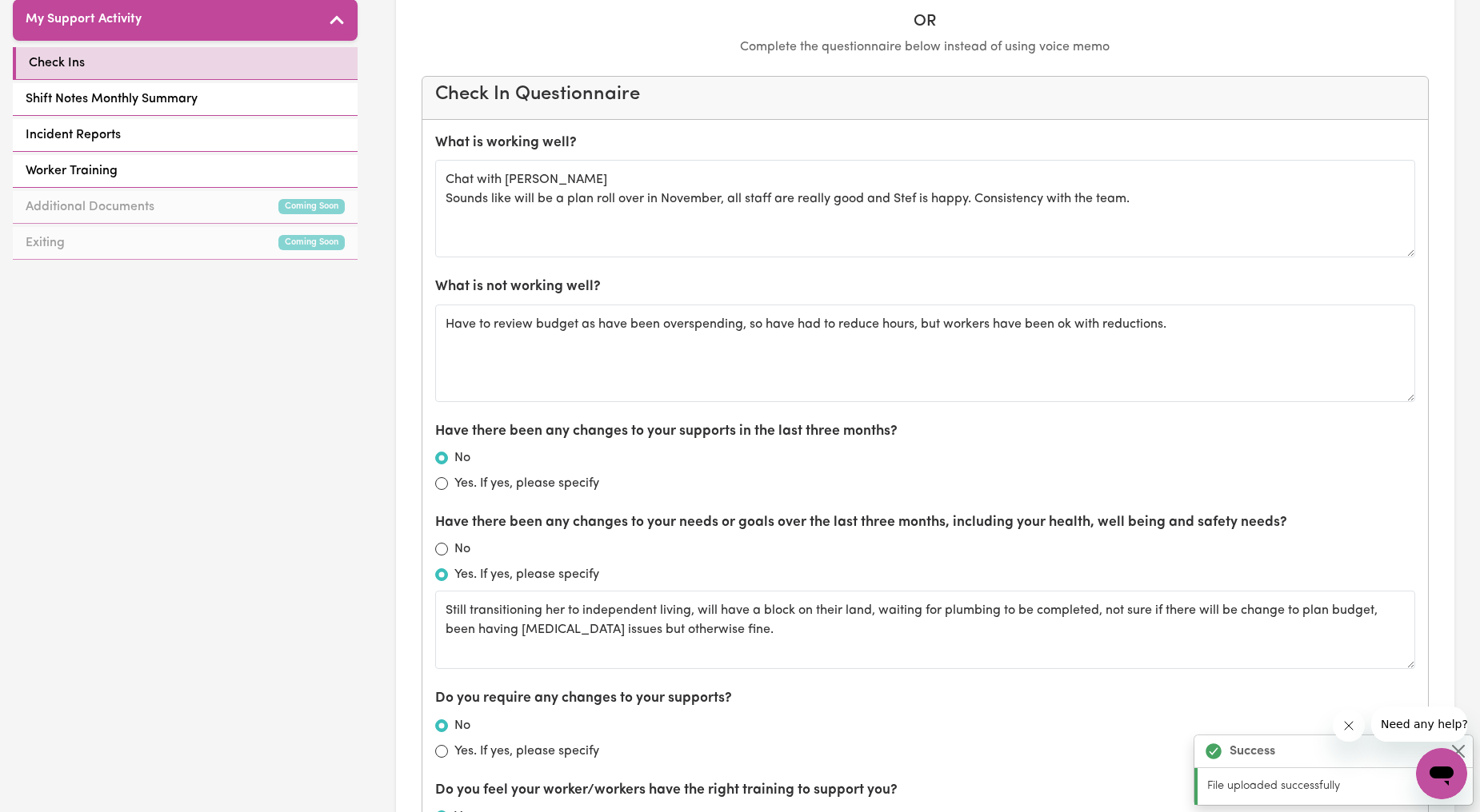
scroll to position [296, 0]
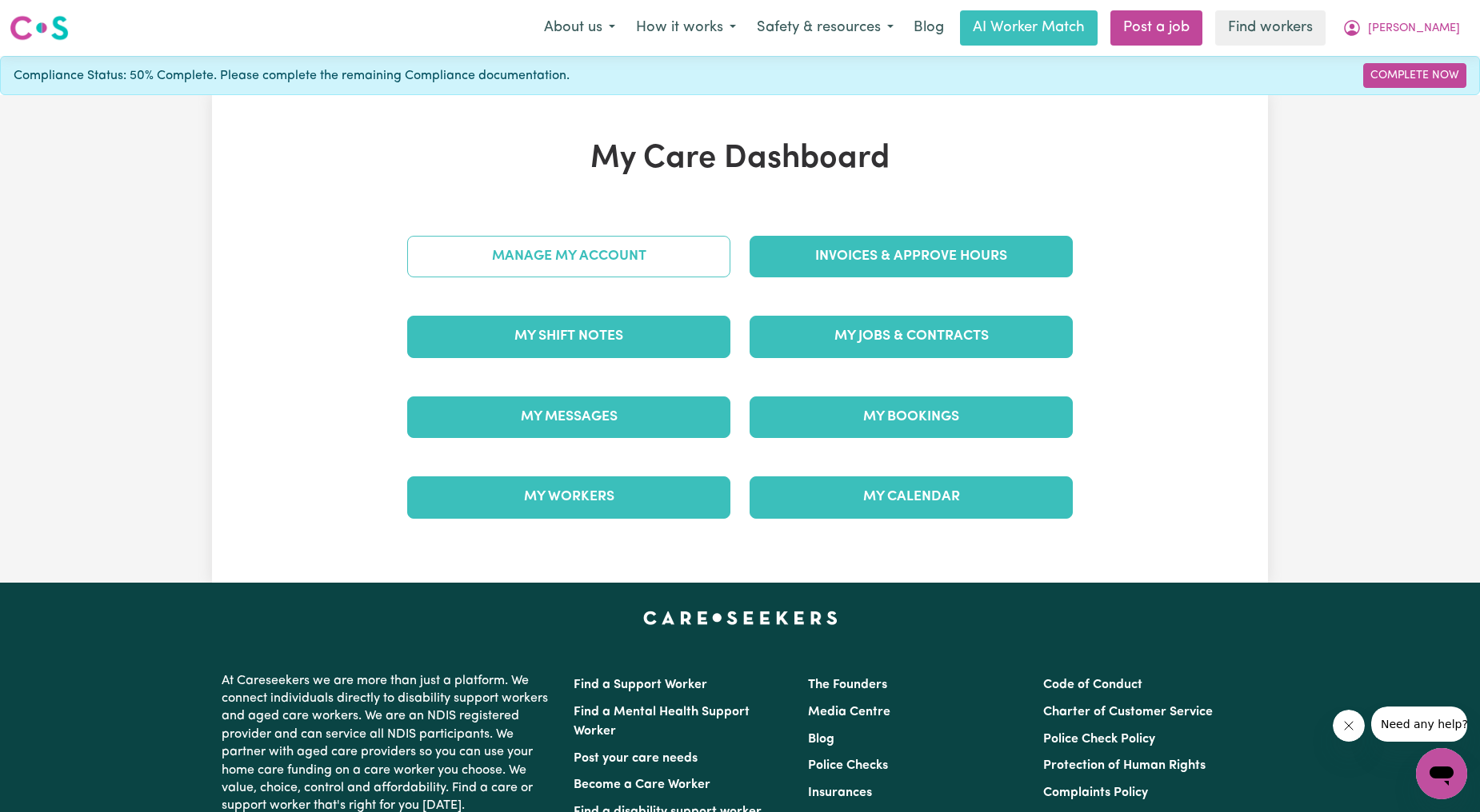
click at [529, 250] on link "Manage My Account" at bounding box center [569, 257] width 323 height 42
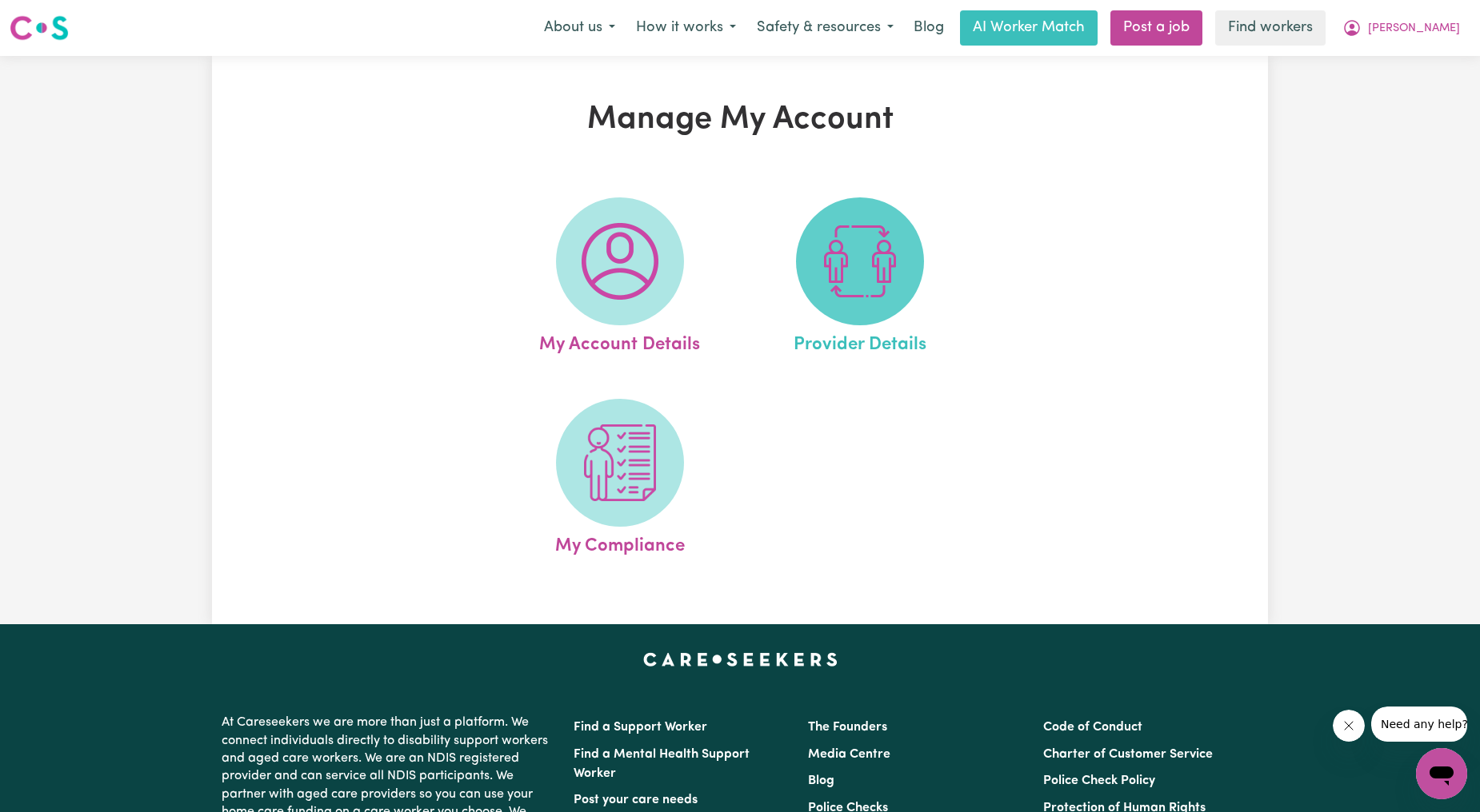
click at [895, 261] on img at bounding box center [859, 261] width 77 height 77
select select "NDIS_FUNDING_PLAN_MANAGED"
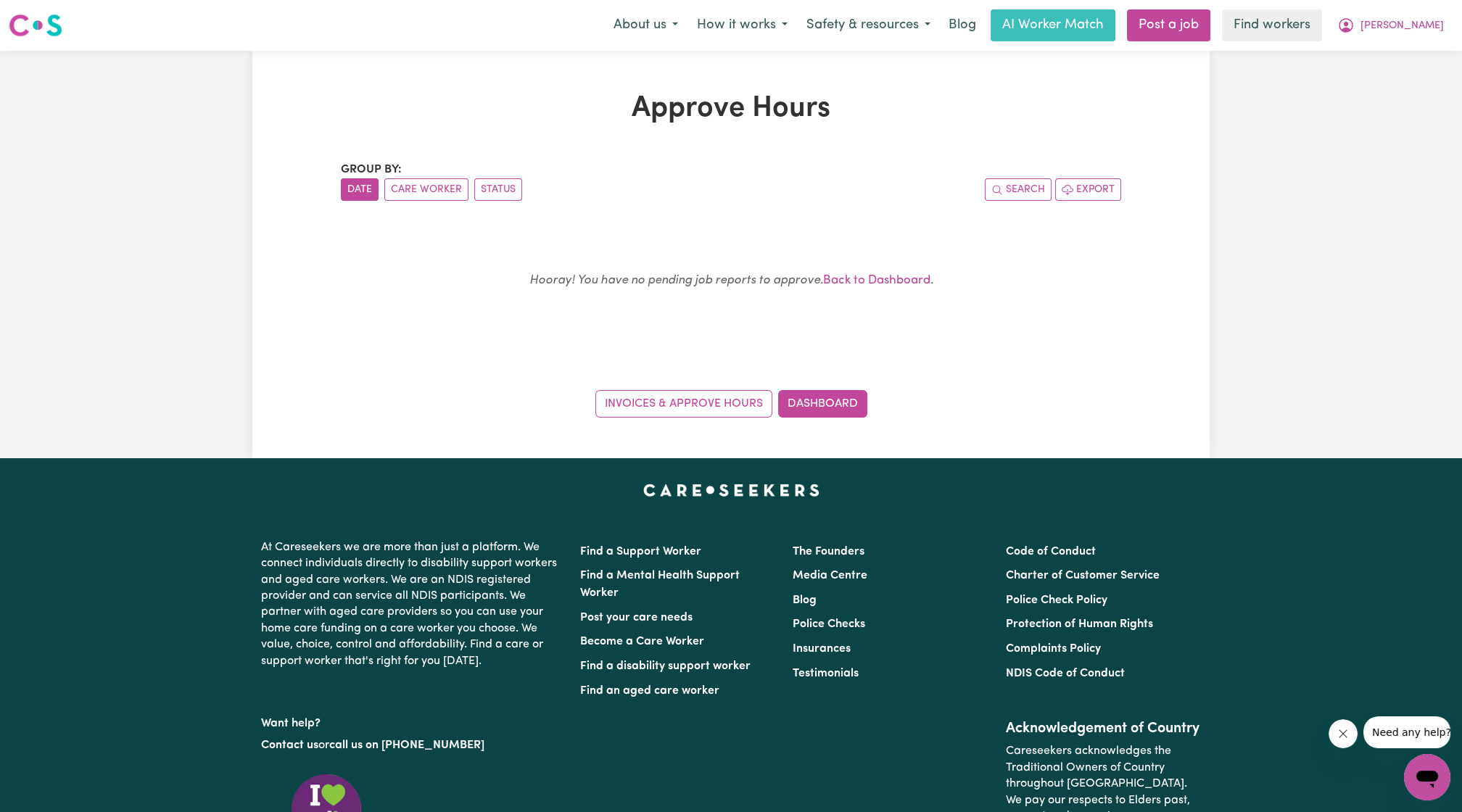
click at [881, 291] on div "Hooray! You have no pending job reports to approve. Back to Dashboard ." at bounding box center [731, 286] width 745 height 102
click at [1451, 16] on button "[PERSON_NAME]" at bounding box center [1390, 25] width 125 height 30
click at [1425, 48] on link "My Dashboard" at bounding box center [1395, 56] width 115 height 28
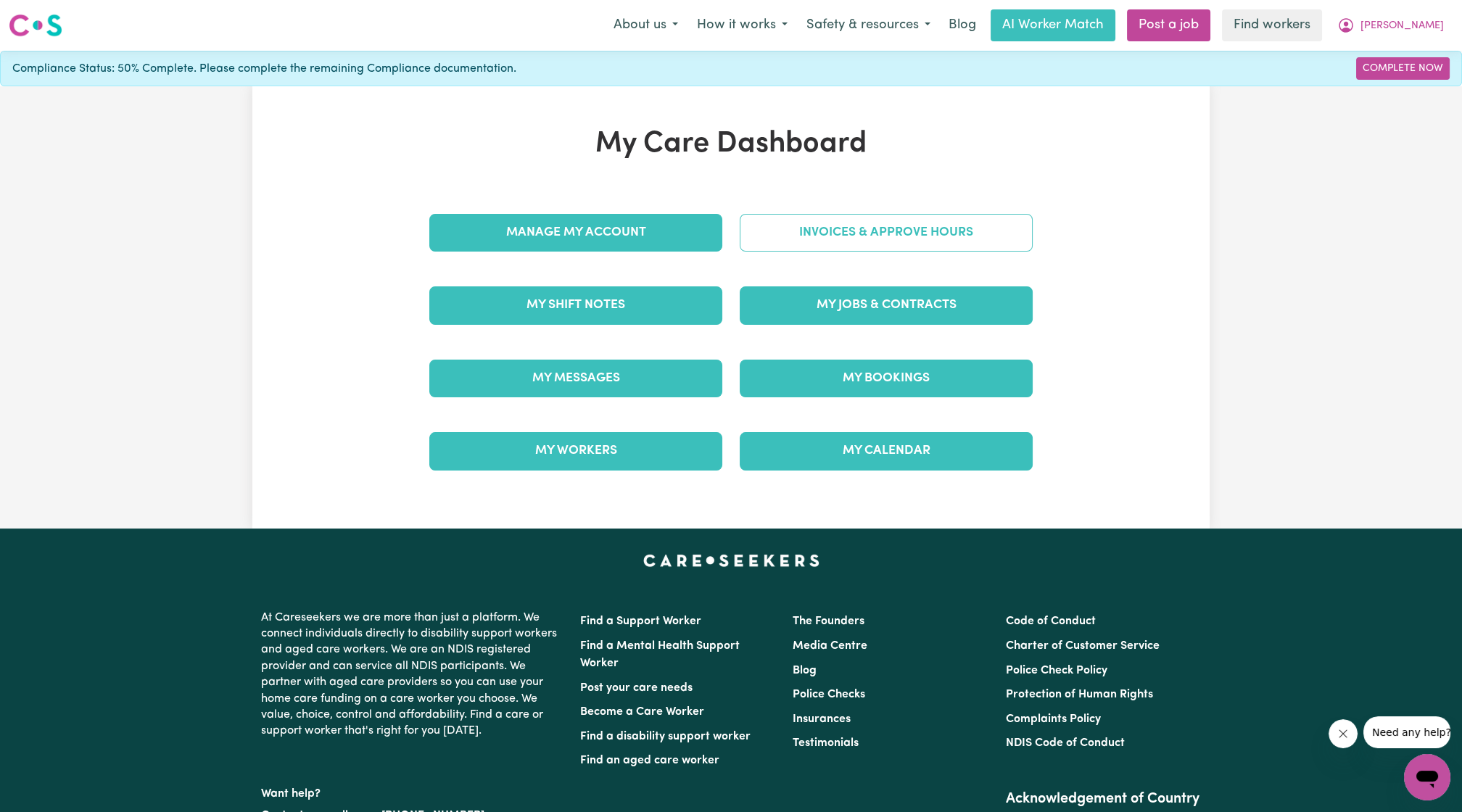
click at [973, 220] on link "Invoices & Approve Hours" at bounding box center [886, 232] width 293 height 38
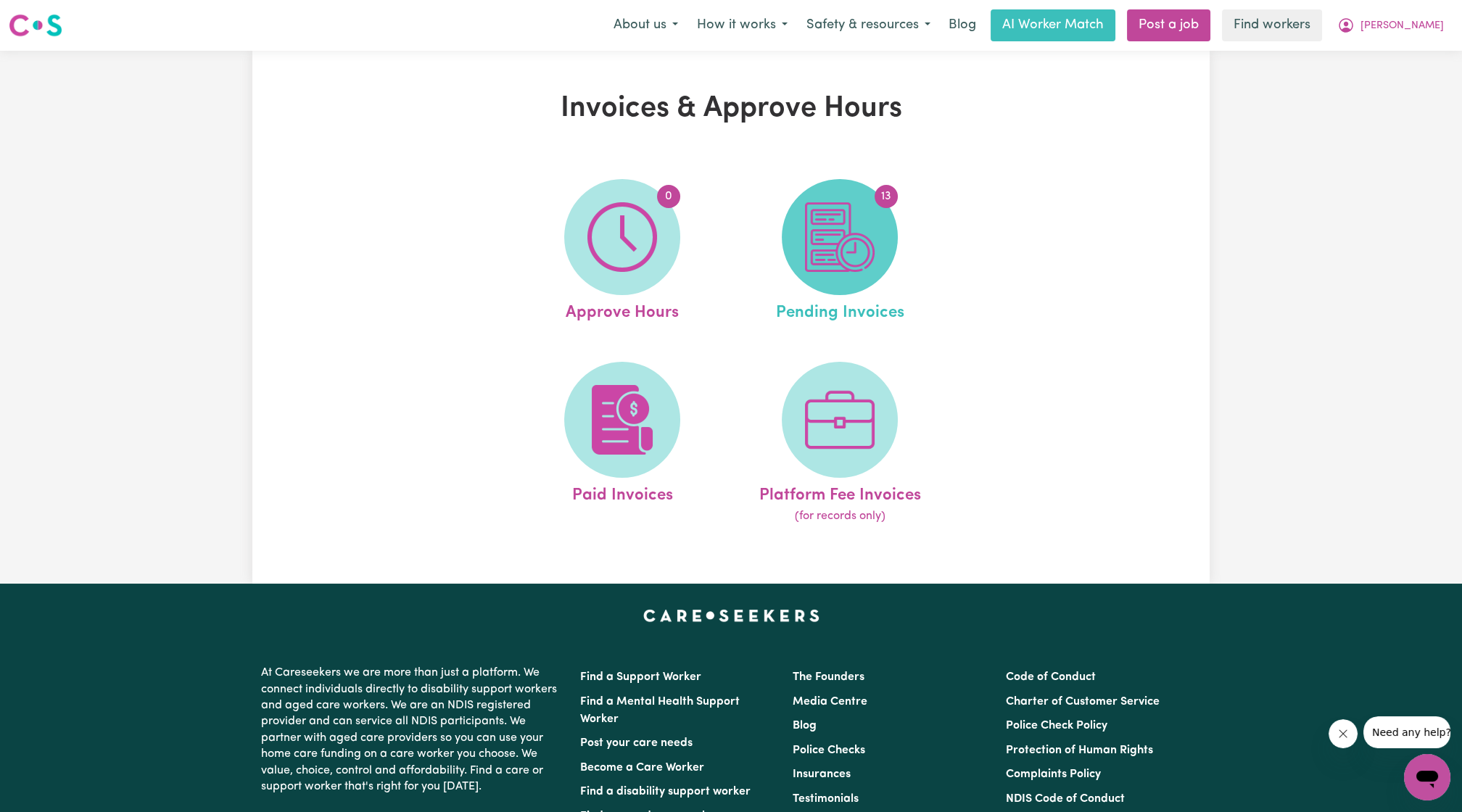
click at [826, 267] on img at bounding box center [840, 237] width 70 height 70
